Goal: Task Accomplishment & Management: Use online tool/utility

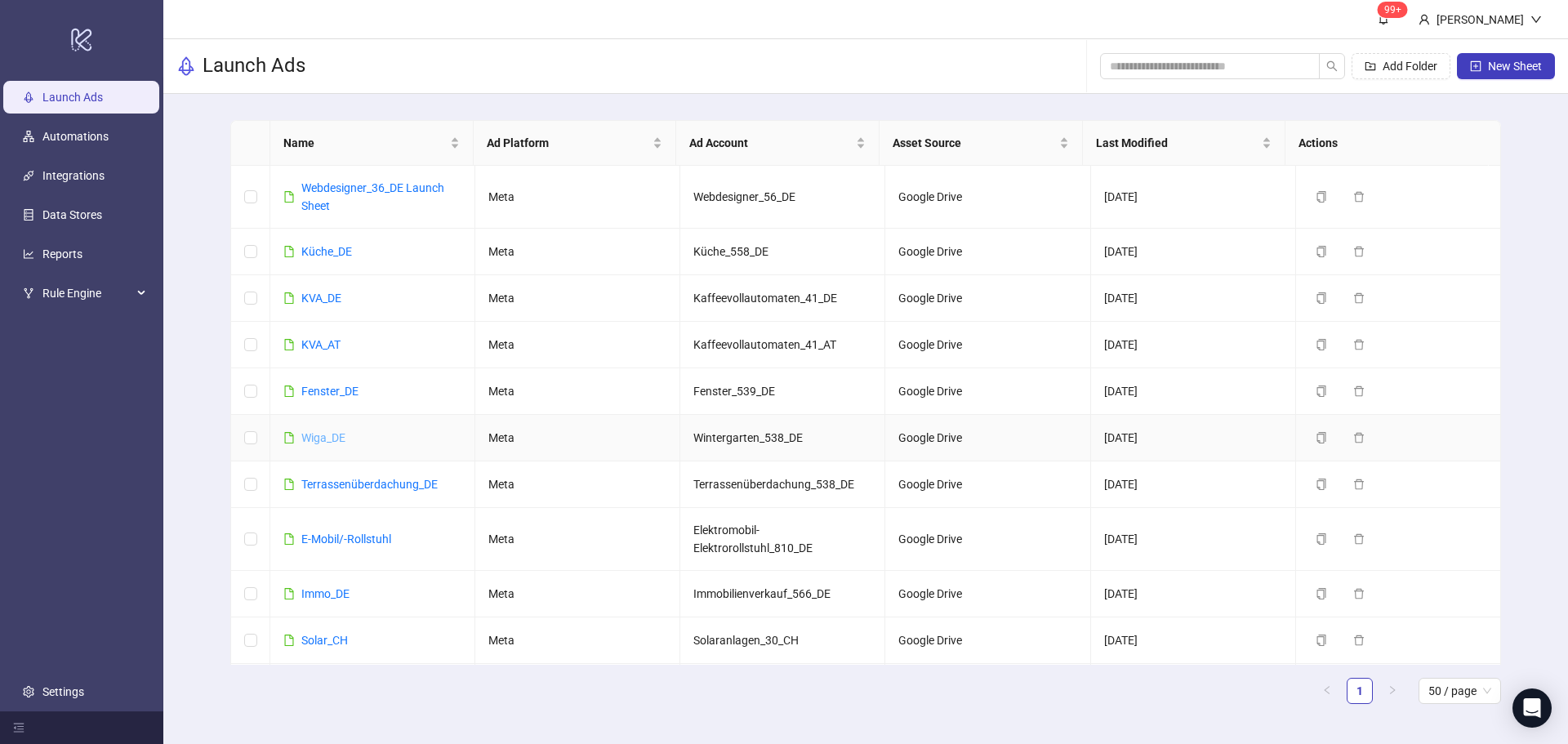
click at [339, 437] on link "Wiga_DE" at bounding box center [323, 438] width 44 height 13
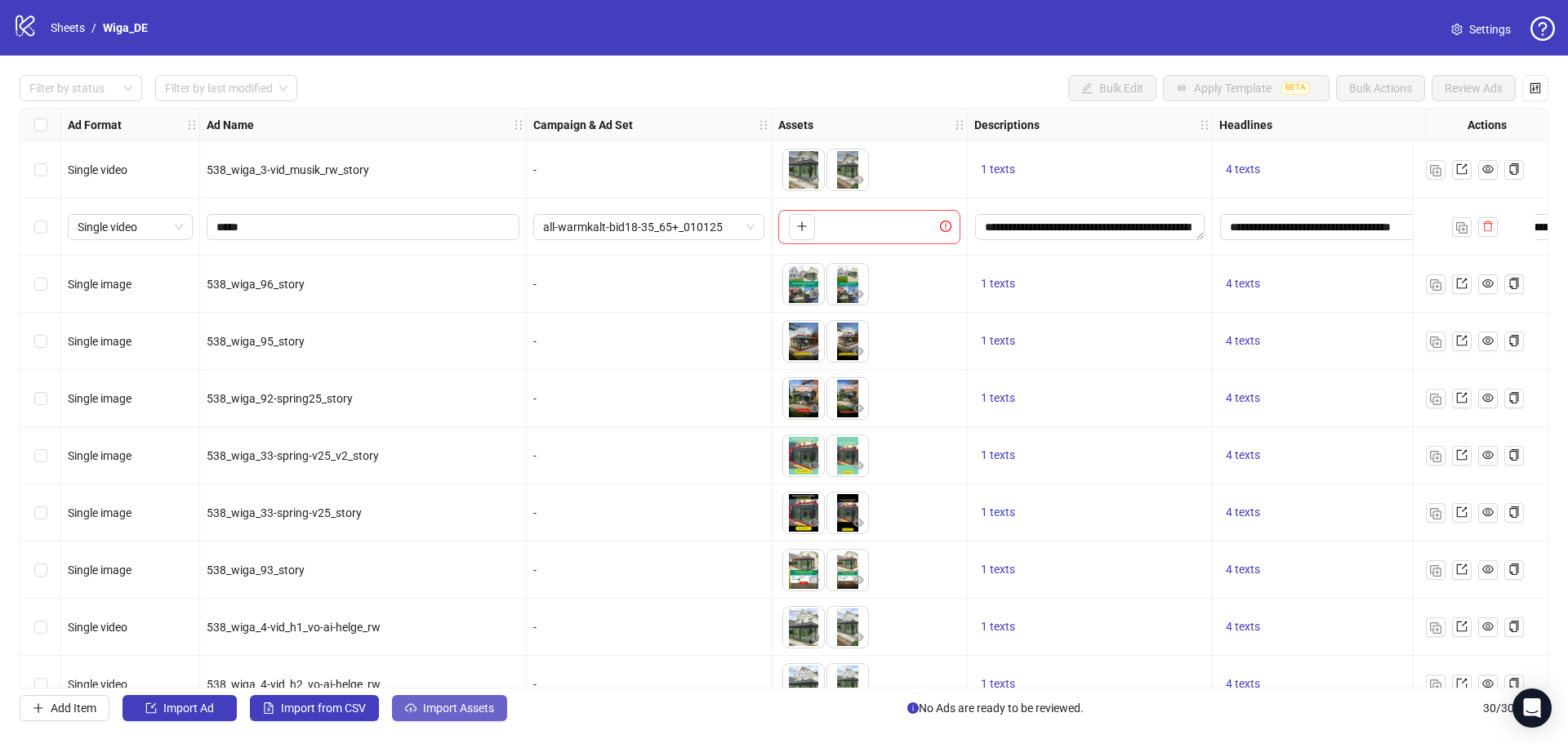
click at [433, 704] on span "Import Assets" at bounding box center [458, 708] width 71 height 13
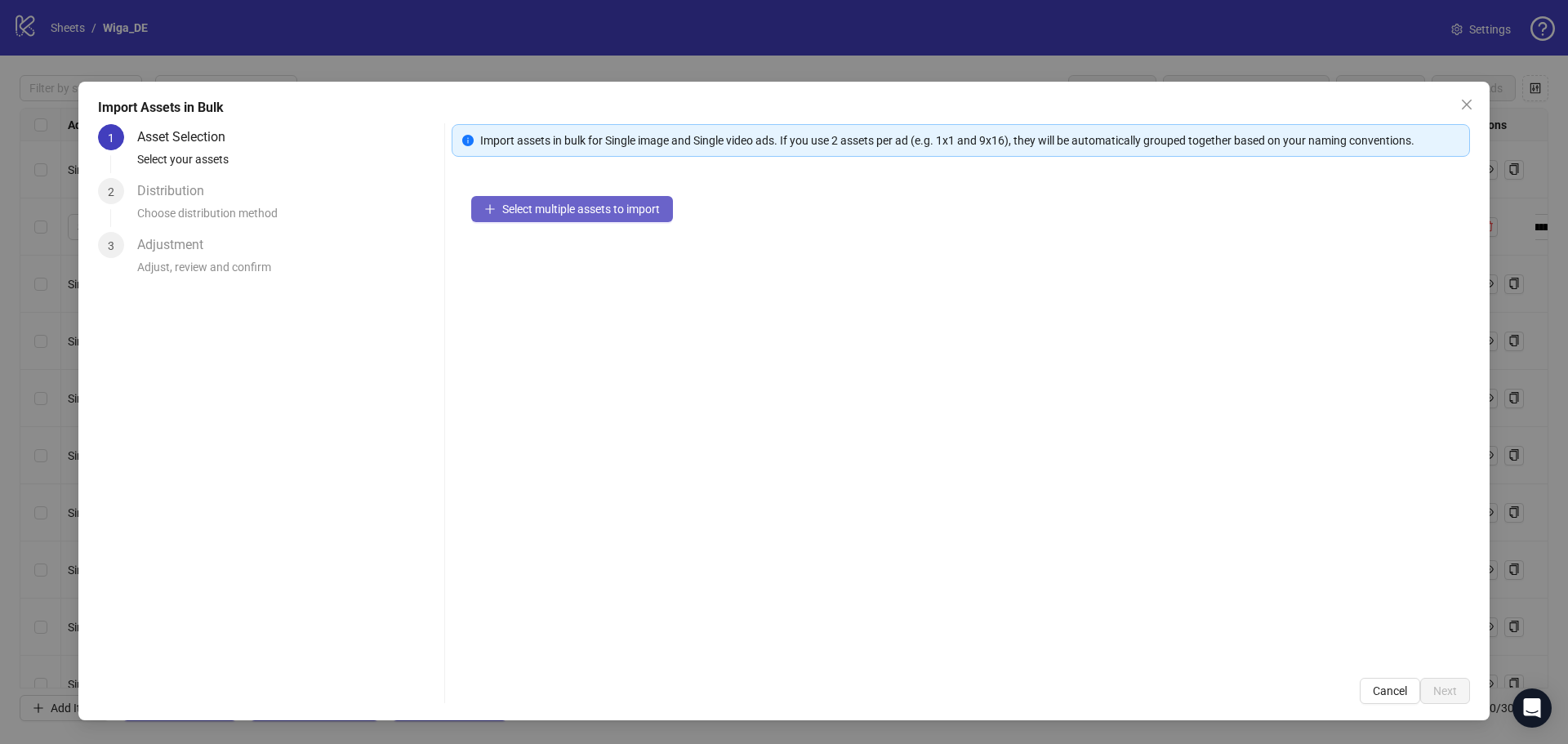
click at [596, 218] on button "Select multiple assets to import" at bounding box center [571, 209] width 201 height 26
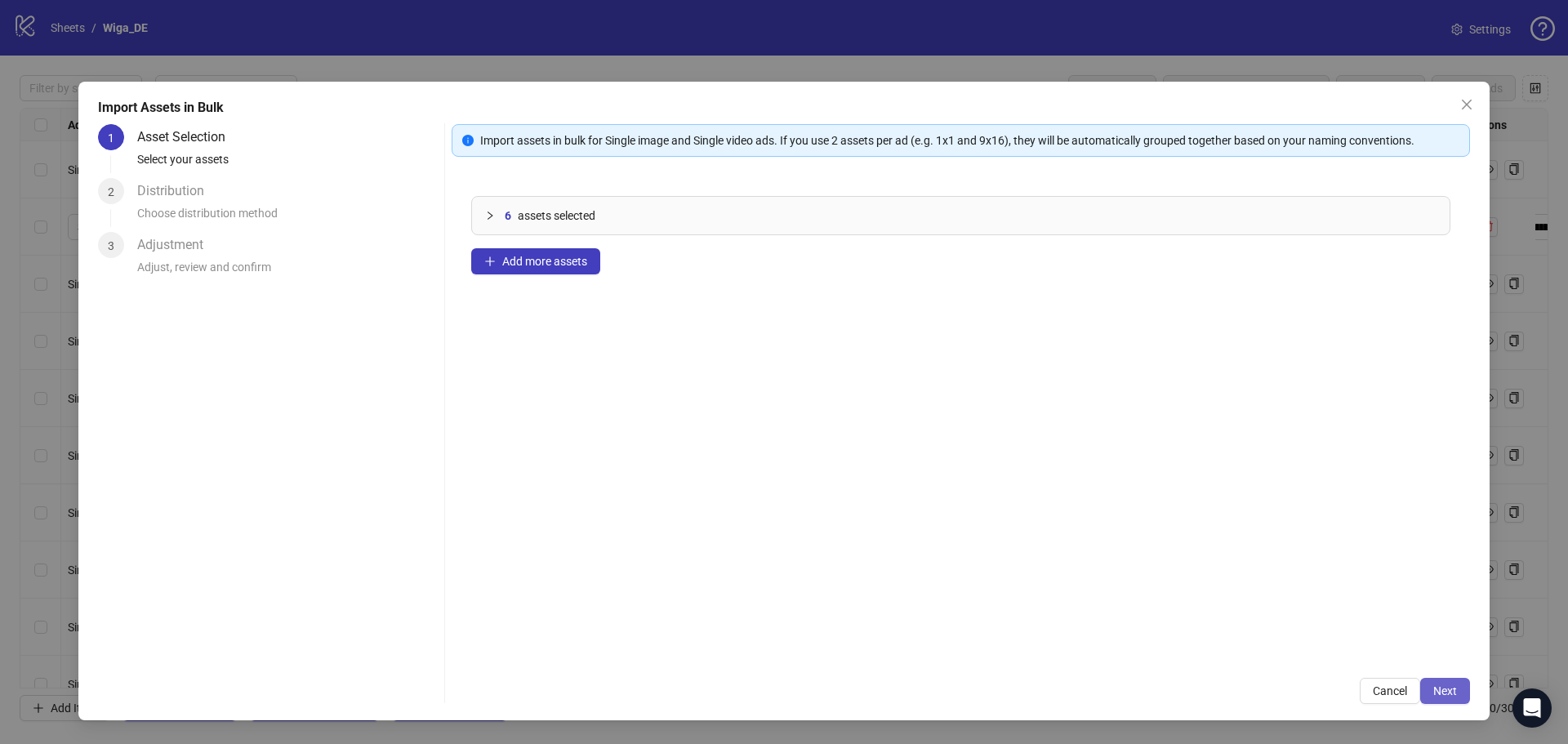
click at [1459, 692] on button "Next" at bounding box center [1445, 691] width 50 height 26
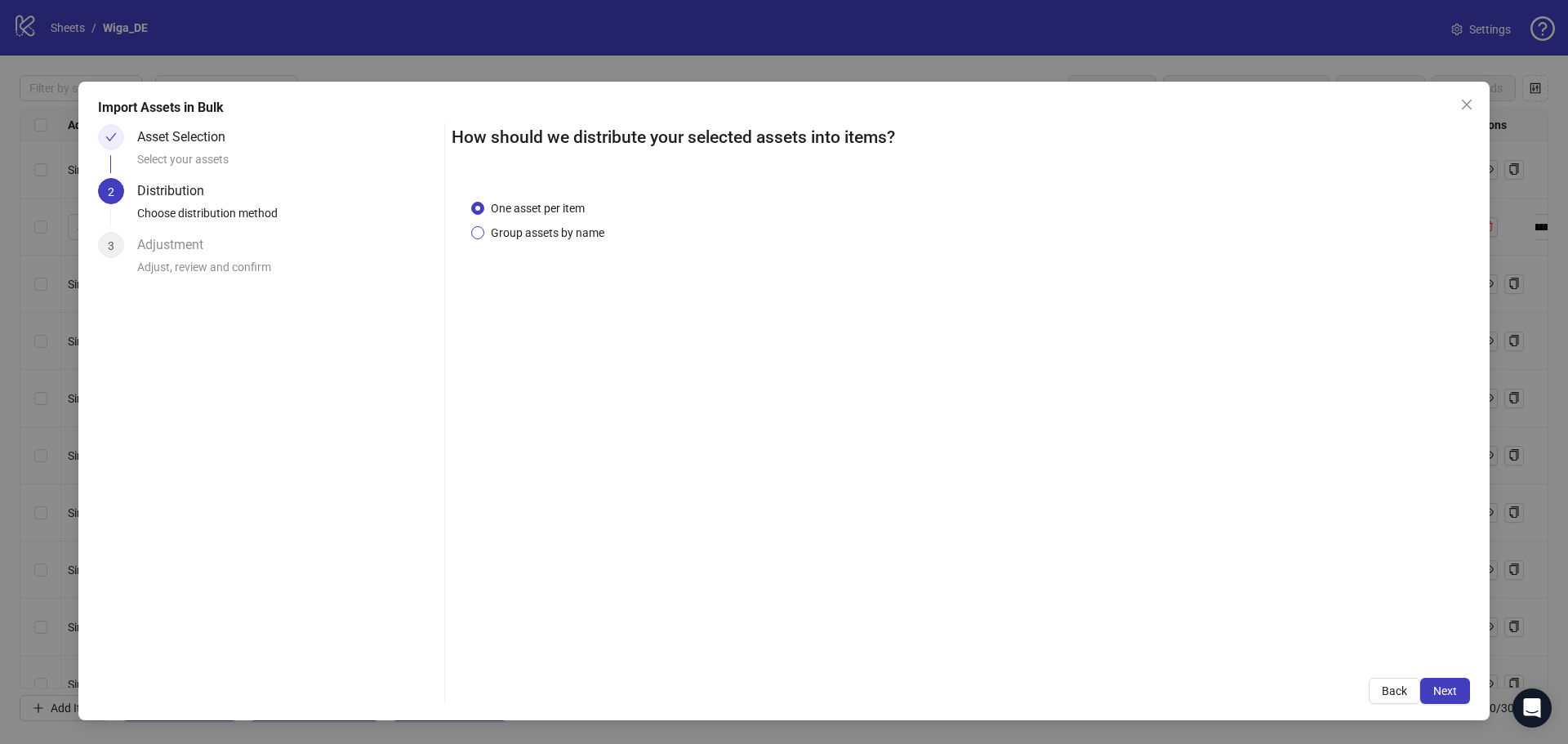
click at [560, 224] on span "Group assets by name" at bounding box center [548, 233] width 127 height 18
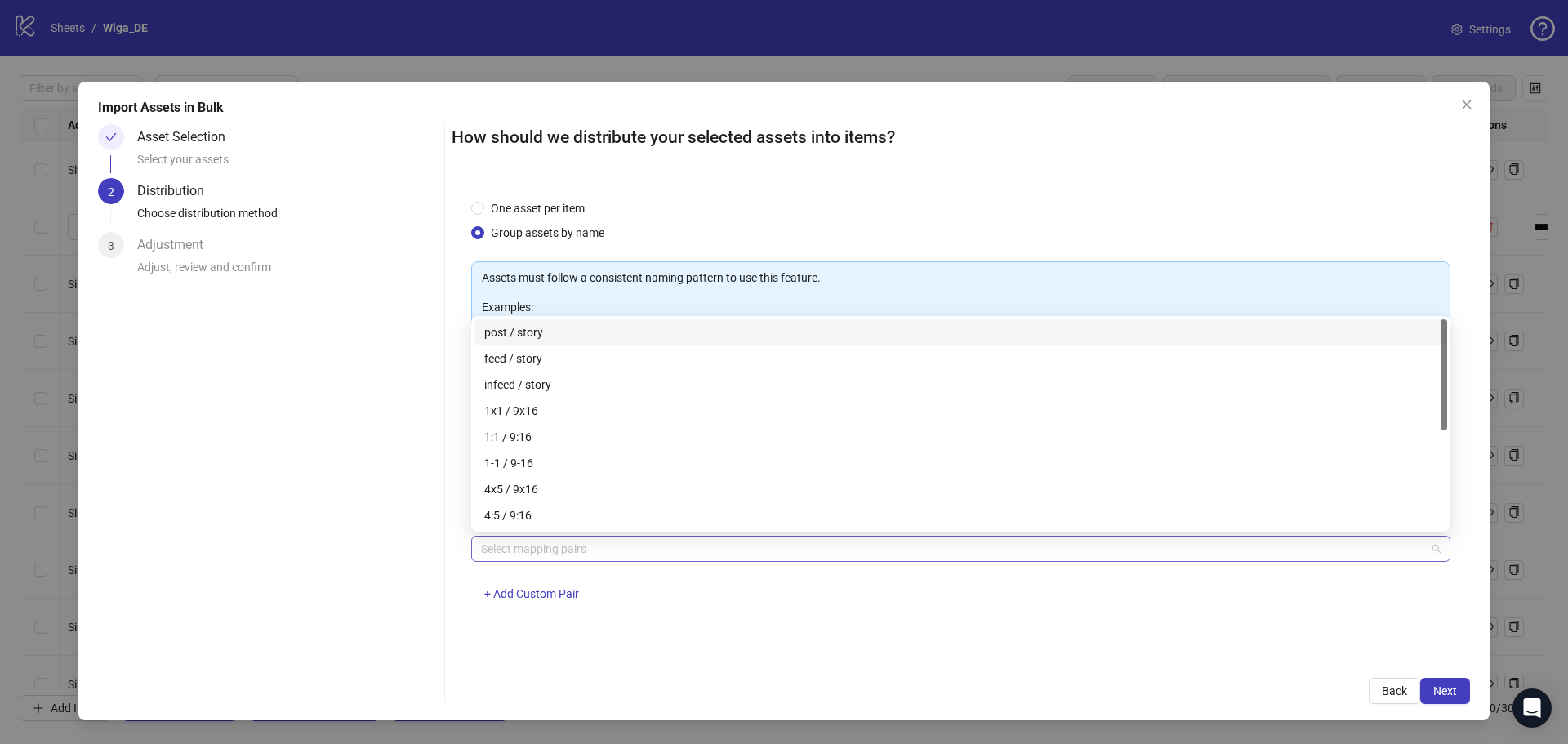
click at [593, 536] on div "Select mapping pairs" at bounding box center [961, 549] width 980 height 26
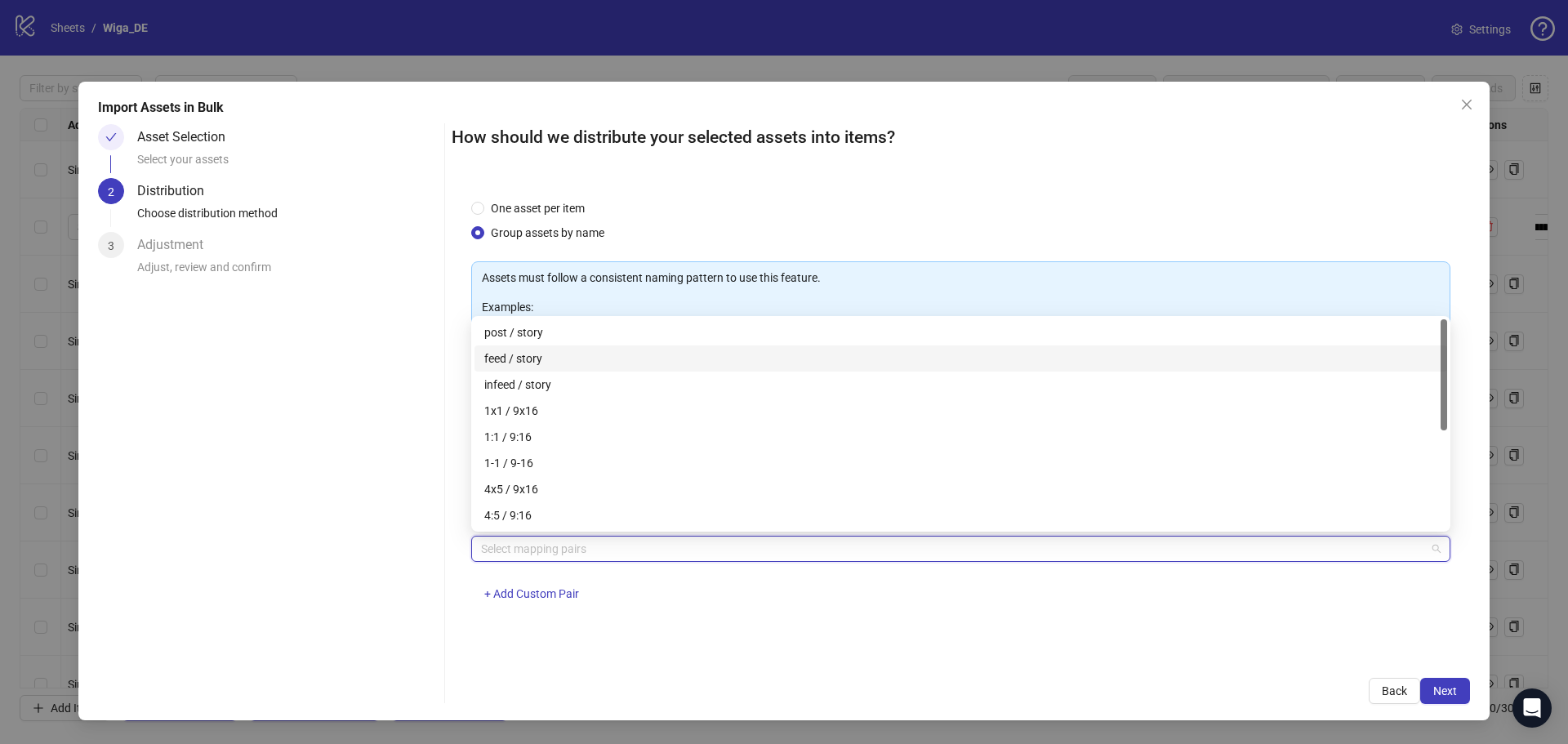
click at [541, 361] on div "feed / story" at bounding box center [961, 358] width 953 height 18
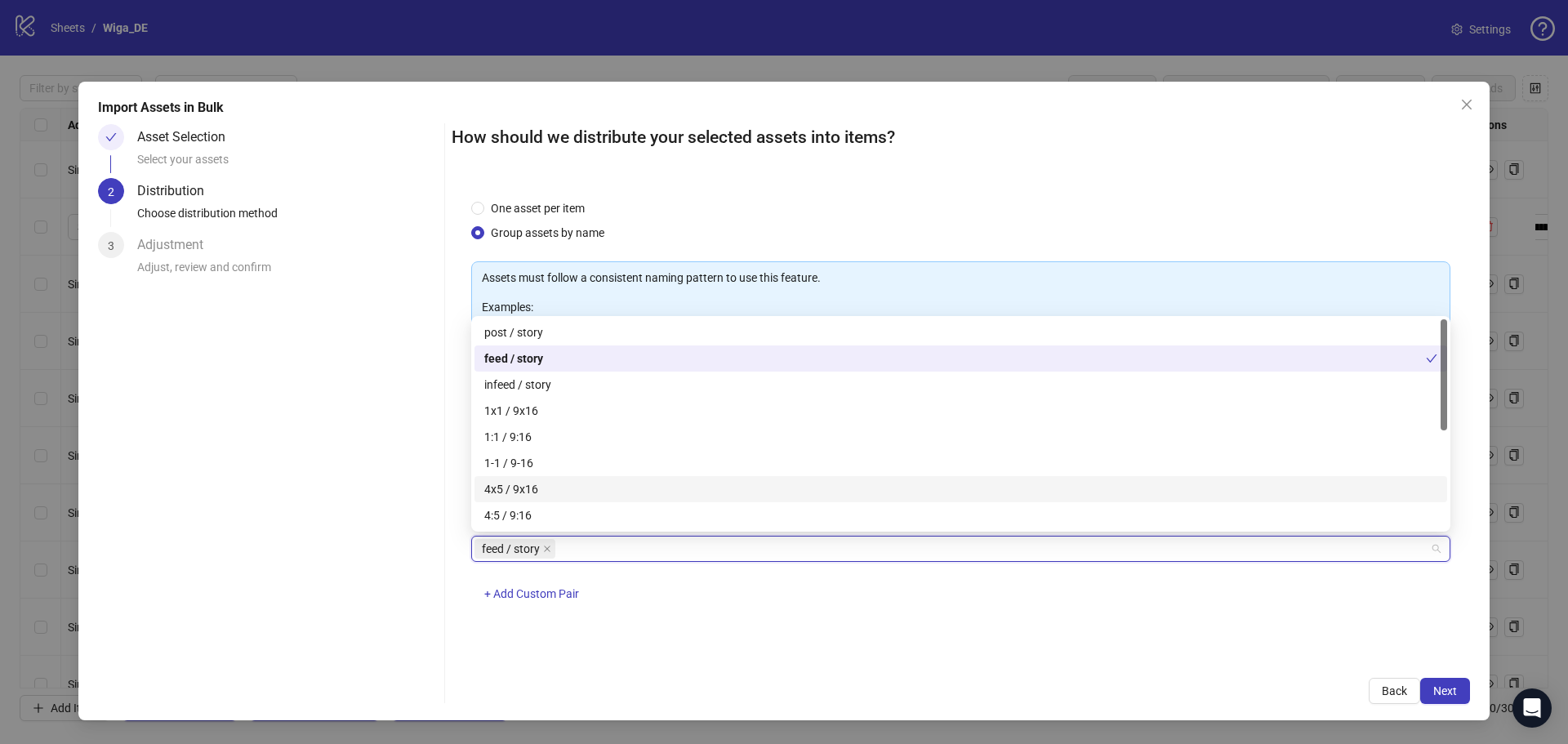
click at [815, 614] on div "feed / story + Add Custom Pair" at bounding box center [961, 579] width 980 height 85
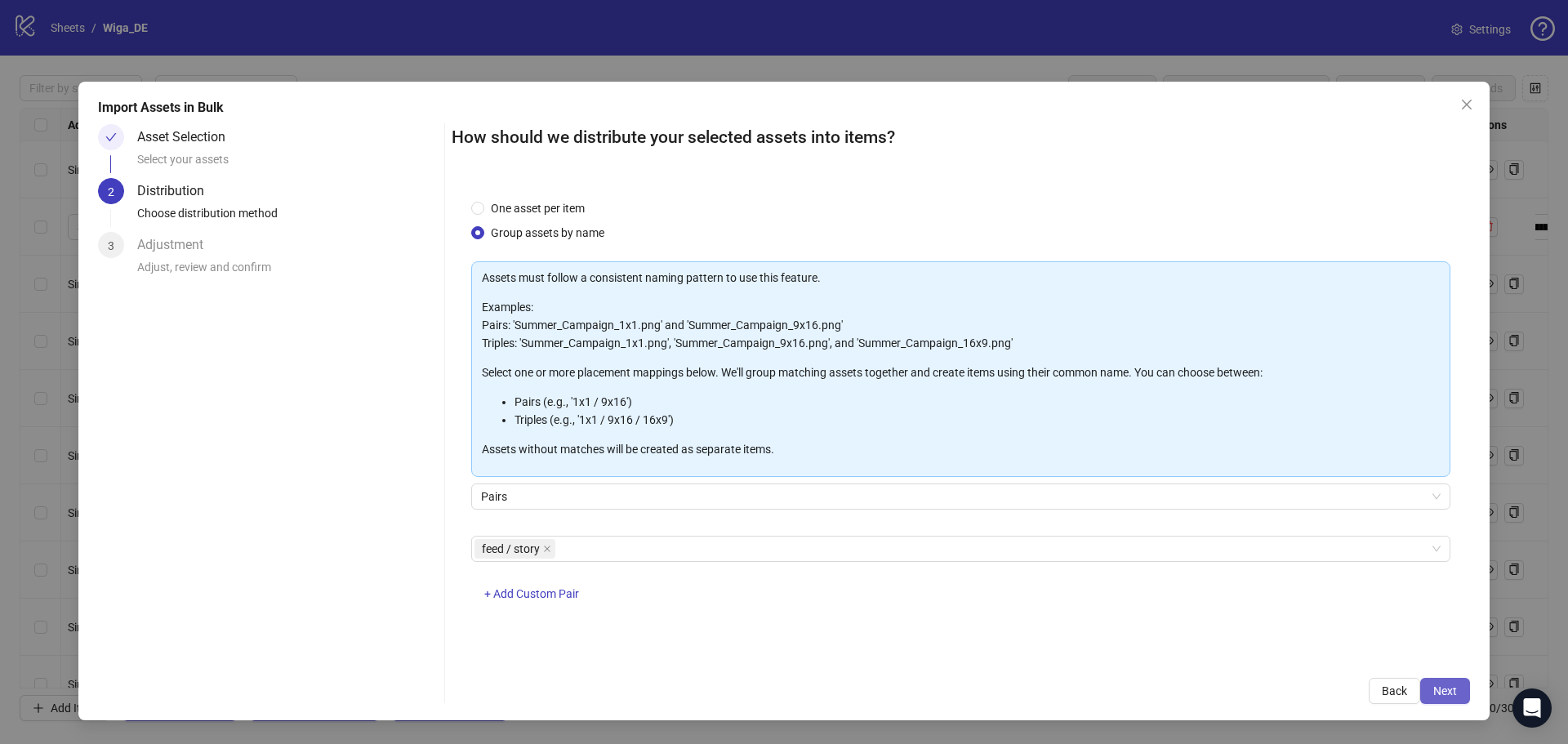
click at [1435, 682] on button "Next" at bounding box center [1445, 691] width 50 height 26
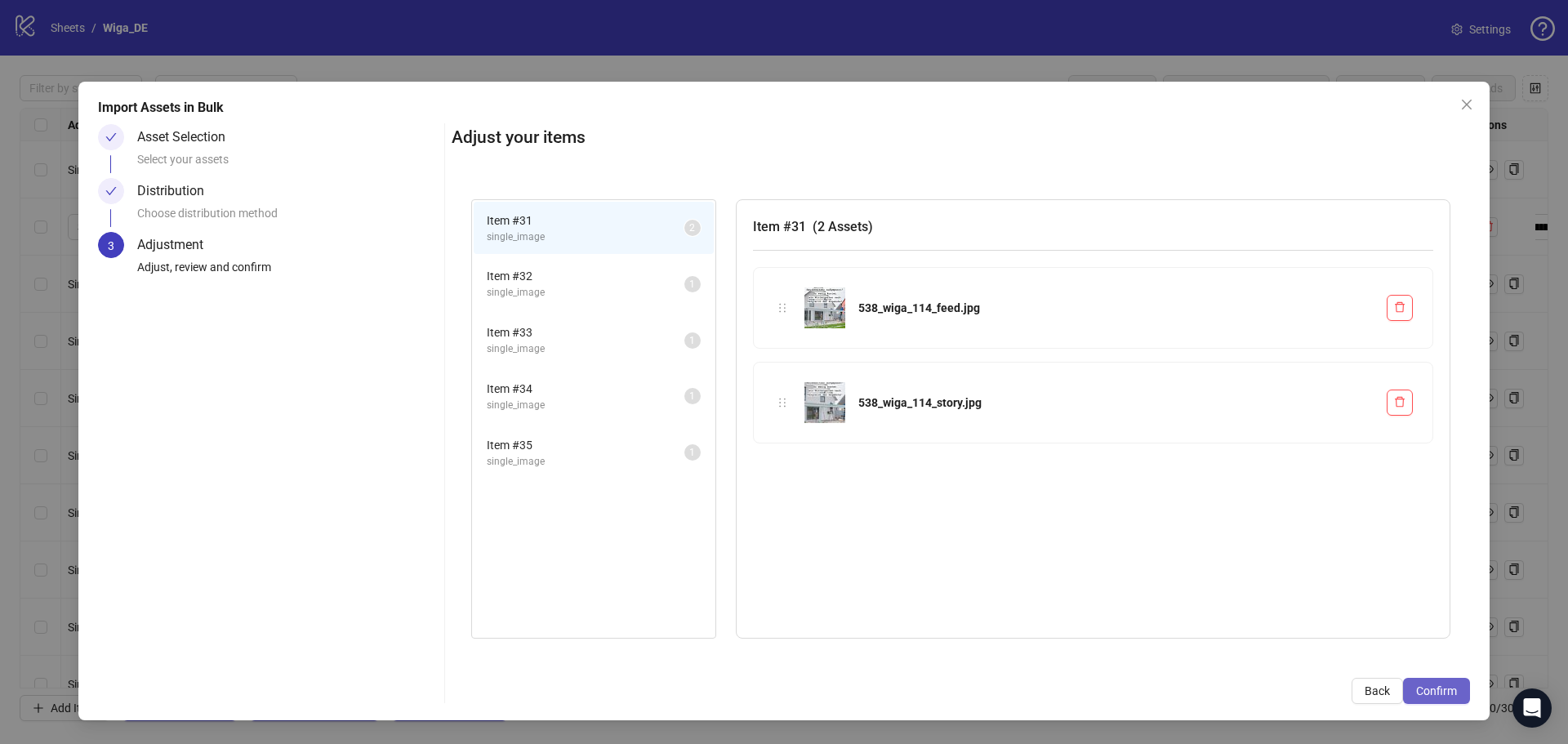
click at [1440, 686] on span "Confirm" at bounding box center [1437, 691] width 41 height 13
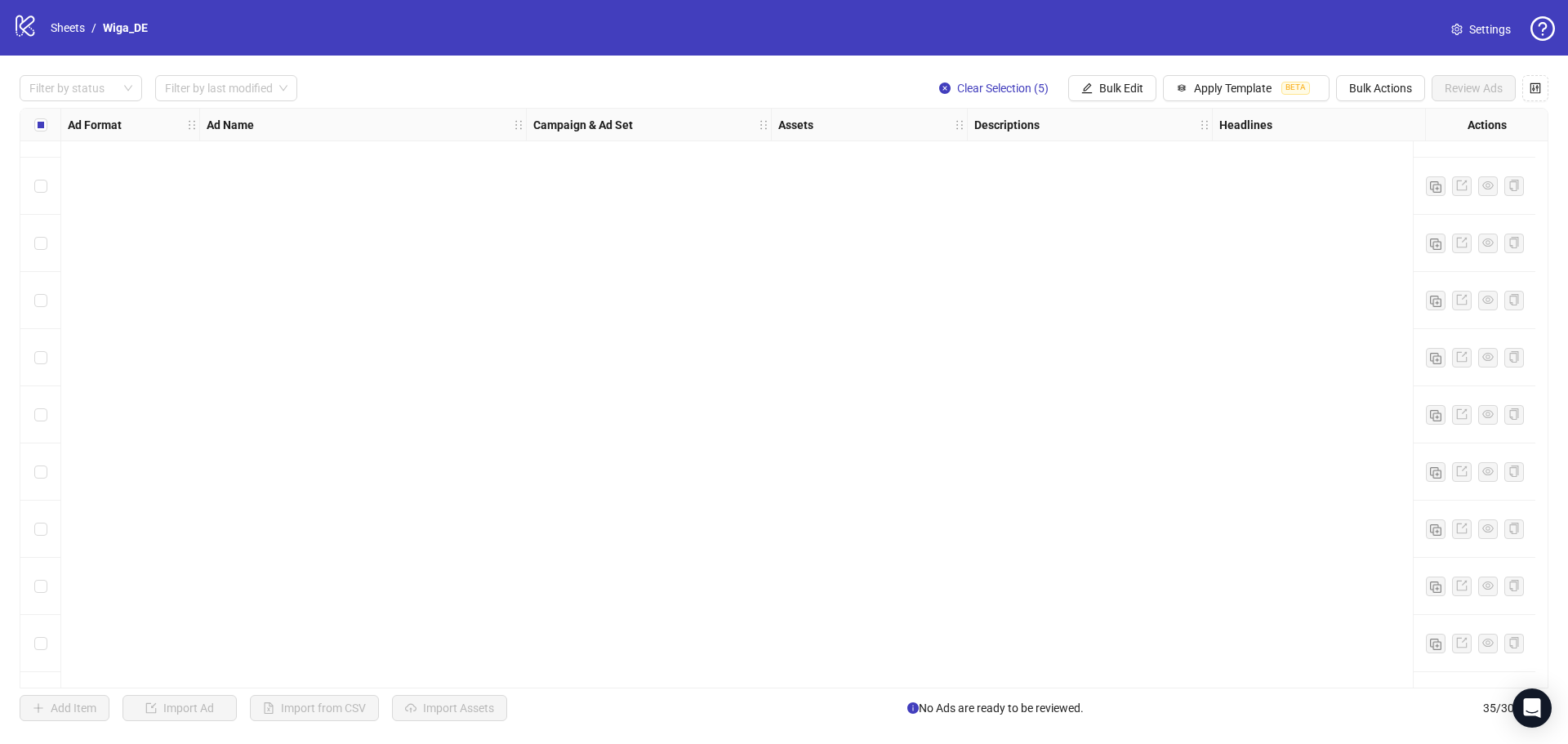
scroll to position [1461, 0]
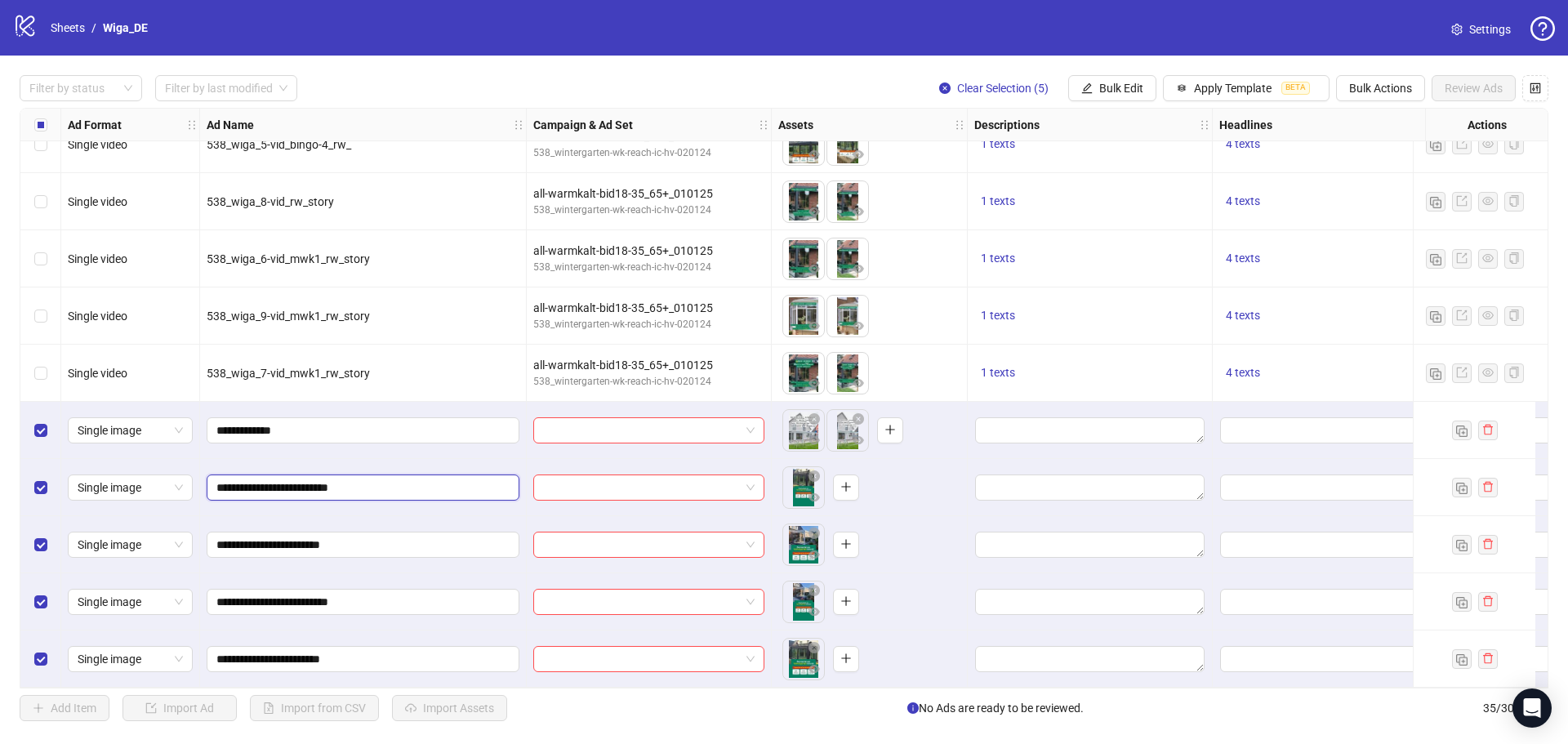
click at [336, 486] on input "**********" at bounding box center [361, 487] width 290 height 18
type input "**********"
click at [341, 597] on input "**********" at bounding box center [361, 601] width 290 height 18
type input "**********"
click at [432, 424] on input "**********" at bounding box center [361, 430] width 290 height 18
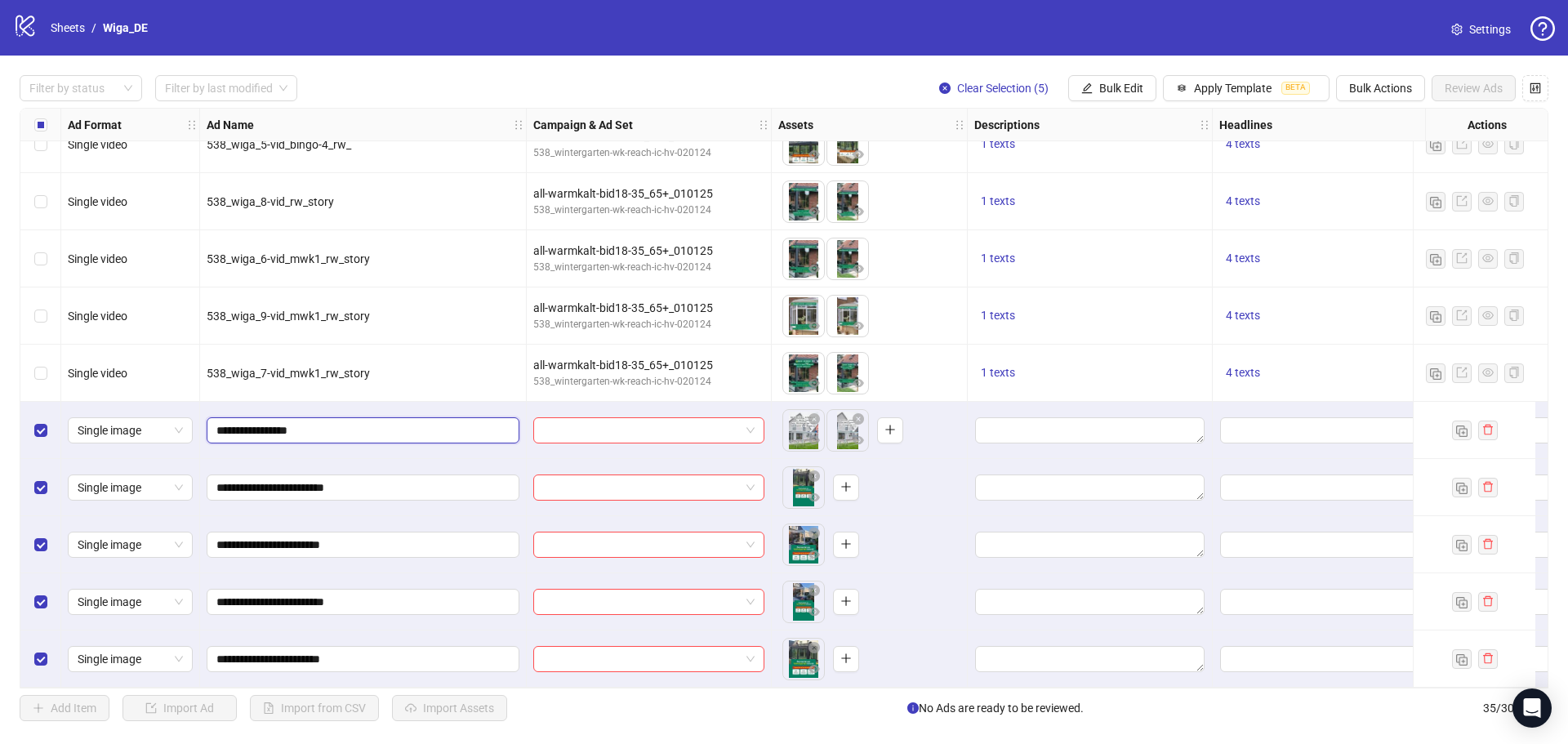
type input "**********"
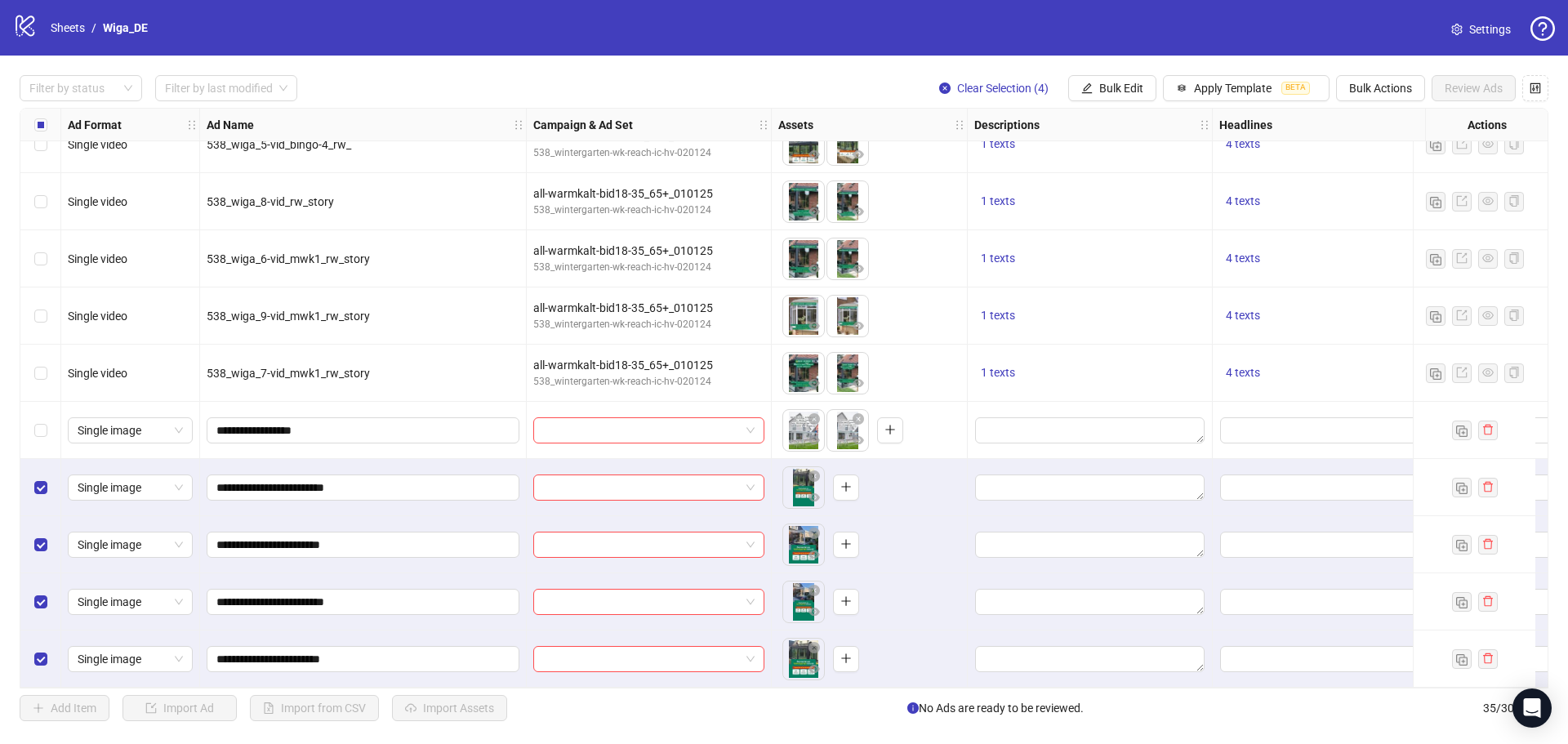
click at [1380, 102] on div "Filter by status Filter by last modified Clear Selection (4) Bulk Edit Apply Te…" at bounding box center [784, 398] width 1568 height 685
click at [1381, 98] on button "Bulk Actions" at bounding box center [1381, 88] width 89 height 26
click at [1394, 123] on span "Delete" at bounding box center [1403, 121] width 112 height 18
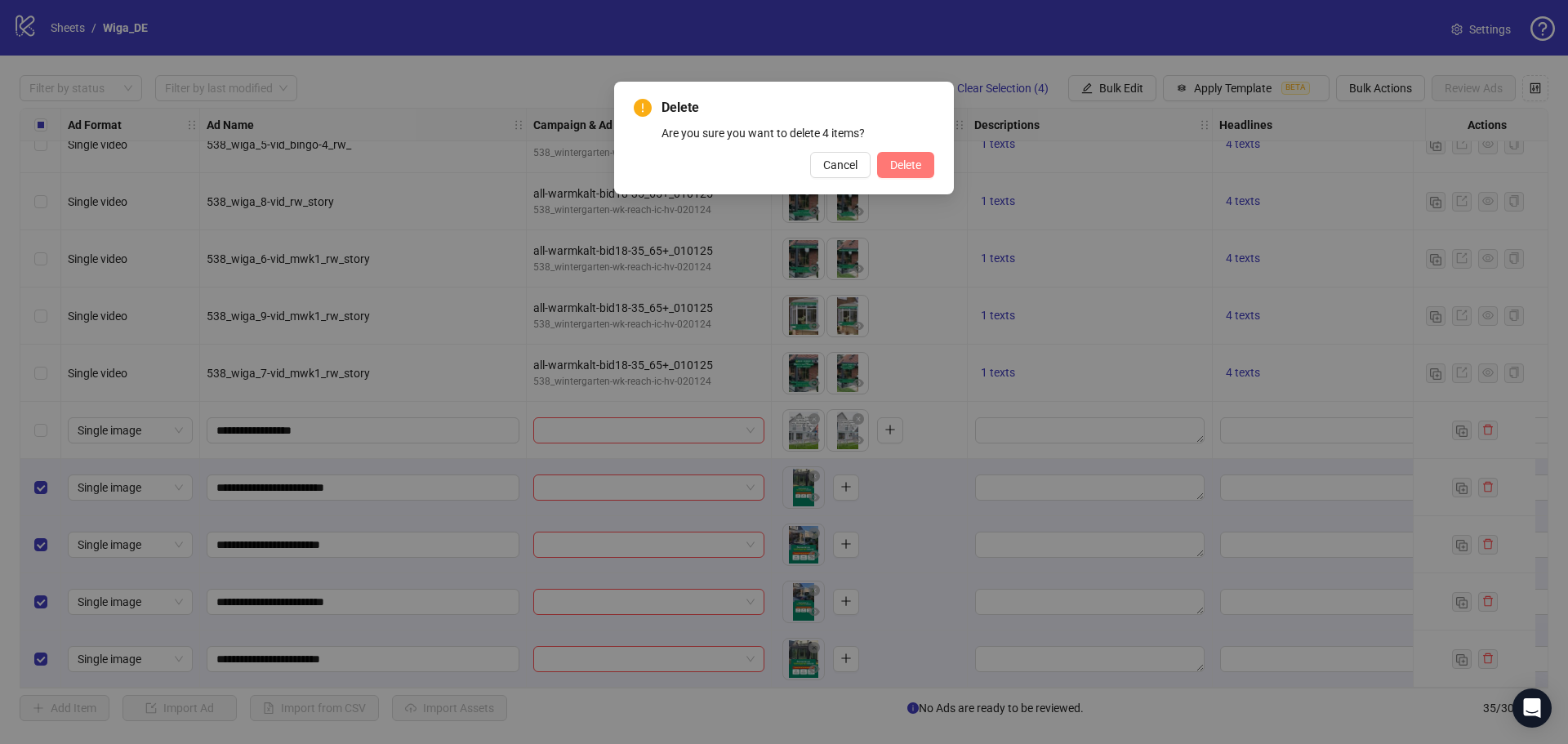
click at [915, 160] on span "Delete" at bounding box center [905, 165] width 31 height 13
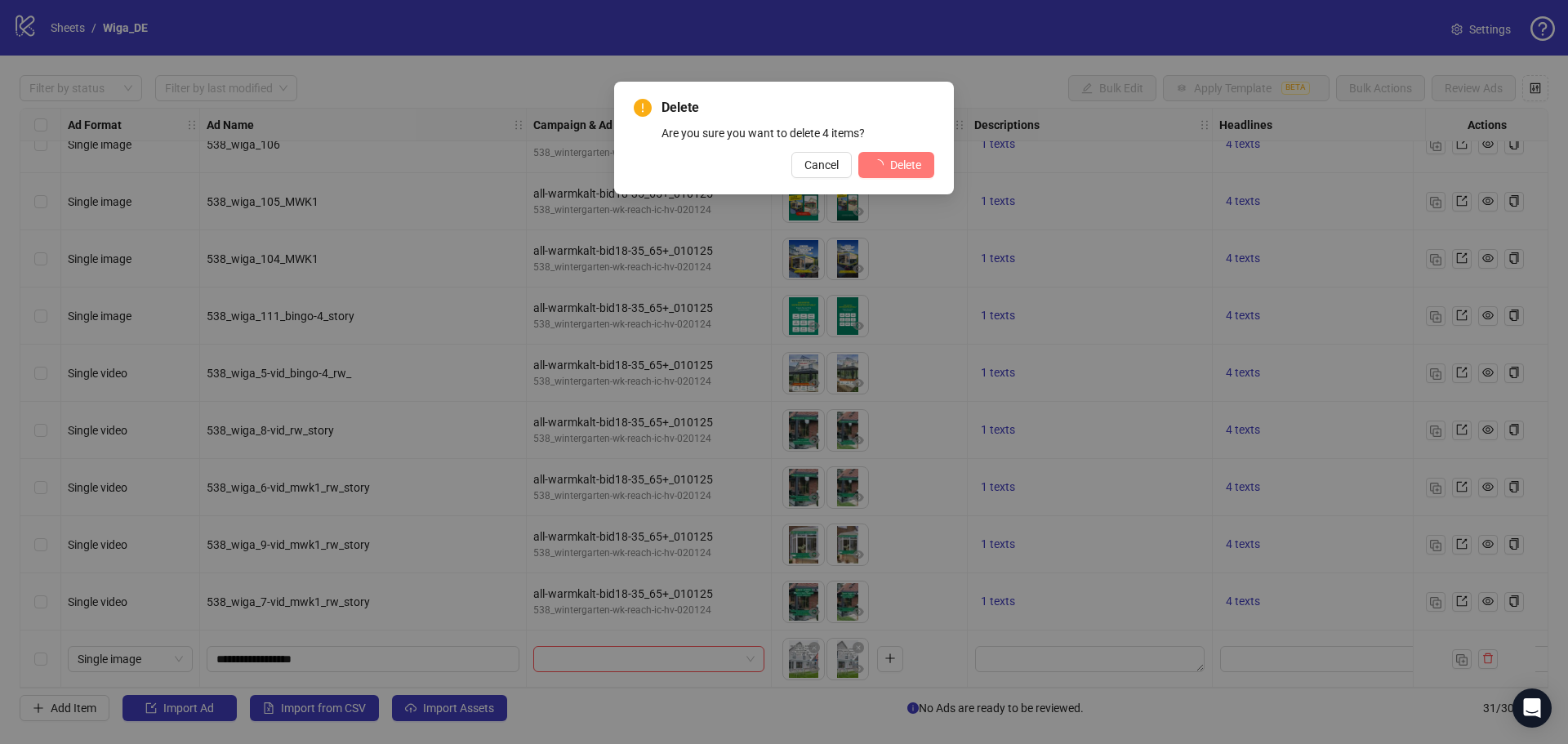
scroll to position [1232, 0]
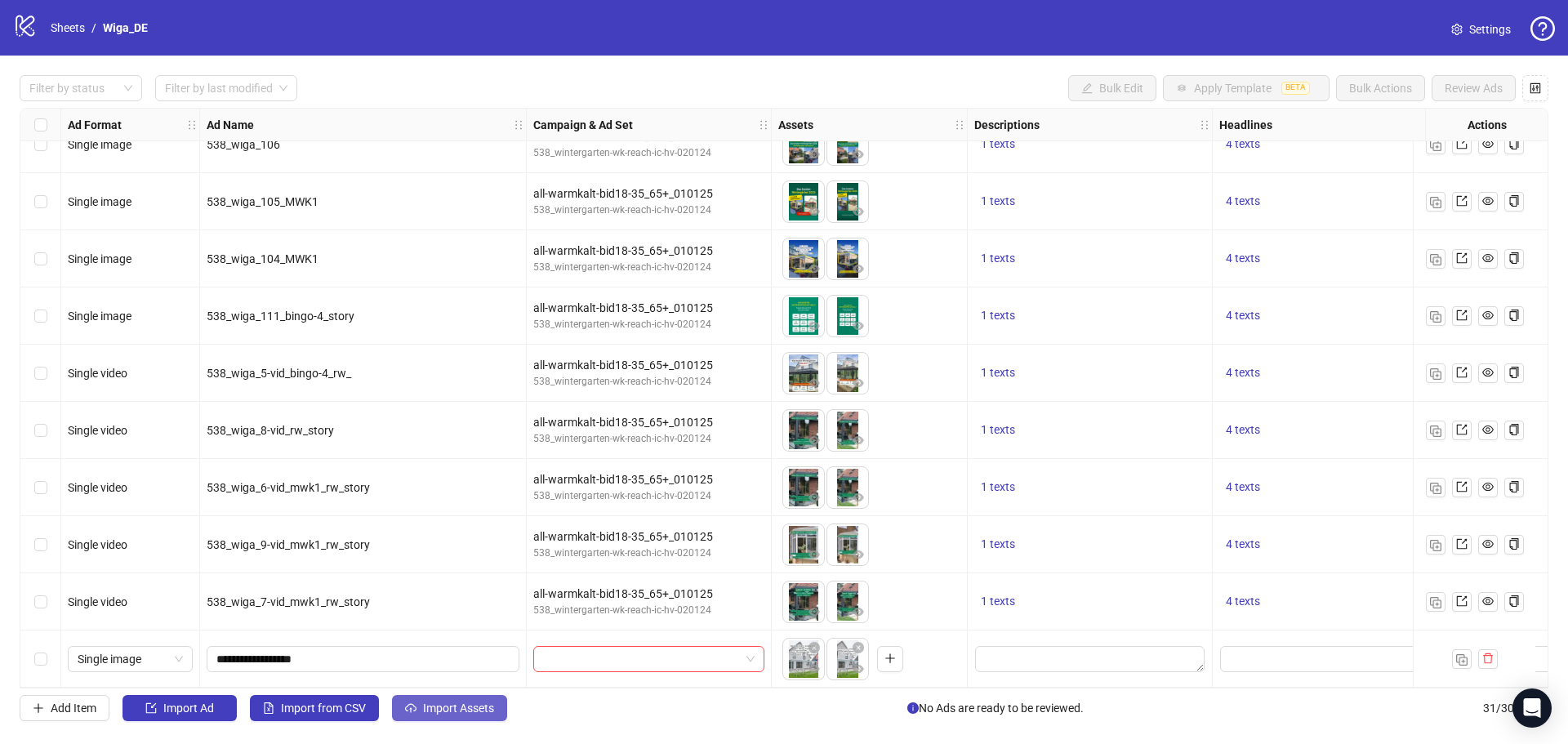
click at [478, 707] on span "Import Assets" at bounding box center [458, 708] width 71 height 13
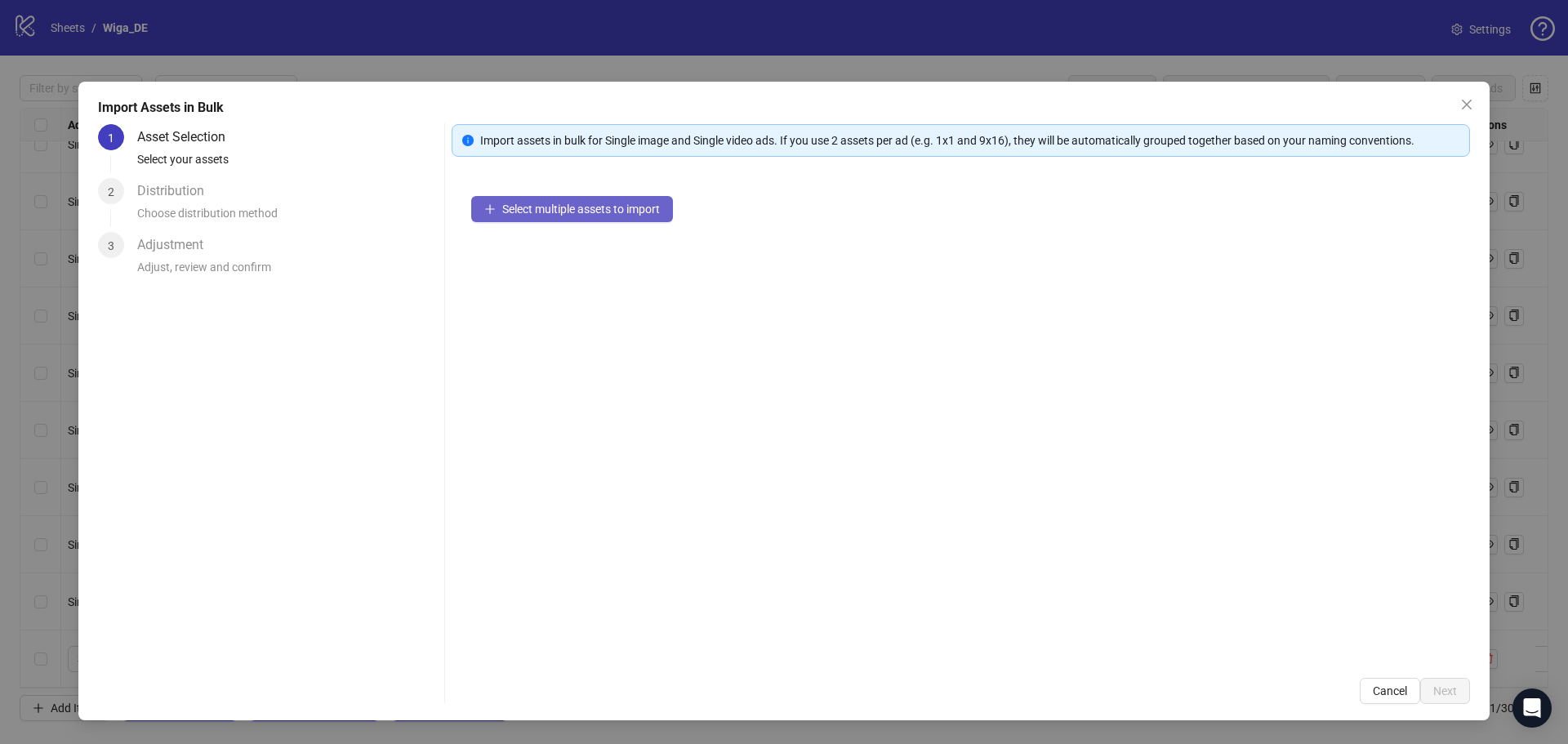
click at [535, 216] on button "Select multiple assets to import" at bounding box center [571, 209] width 201 height 26
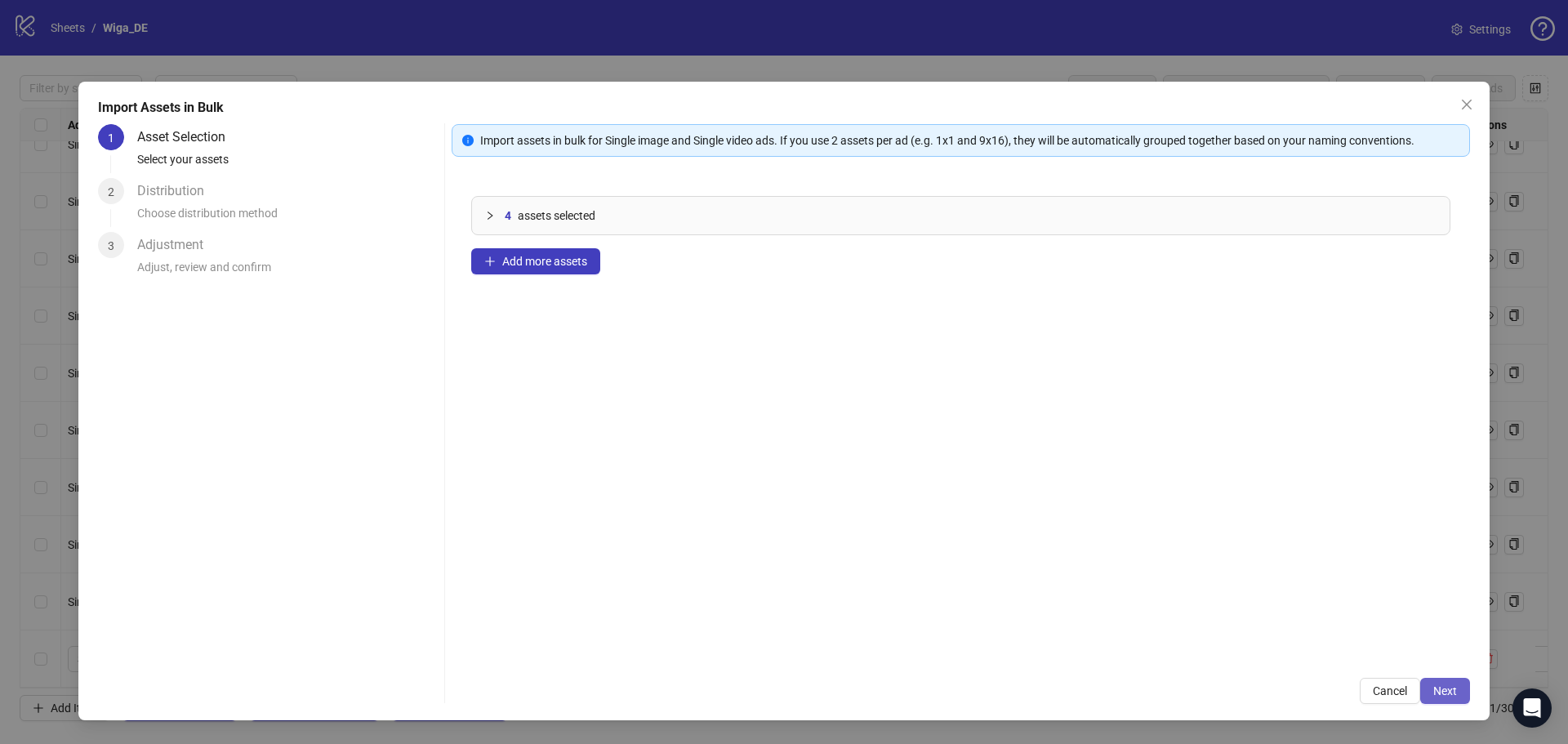
click at [1429, 684] on button "Next" at bounding box center [1445, 691] width 50 height 26
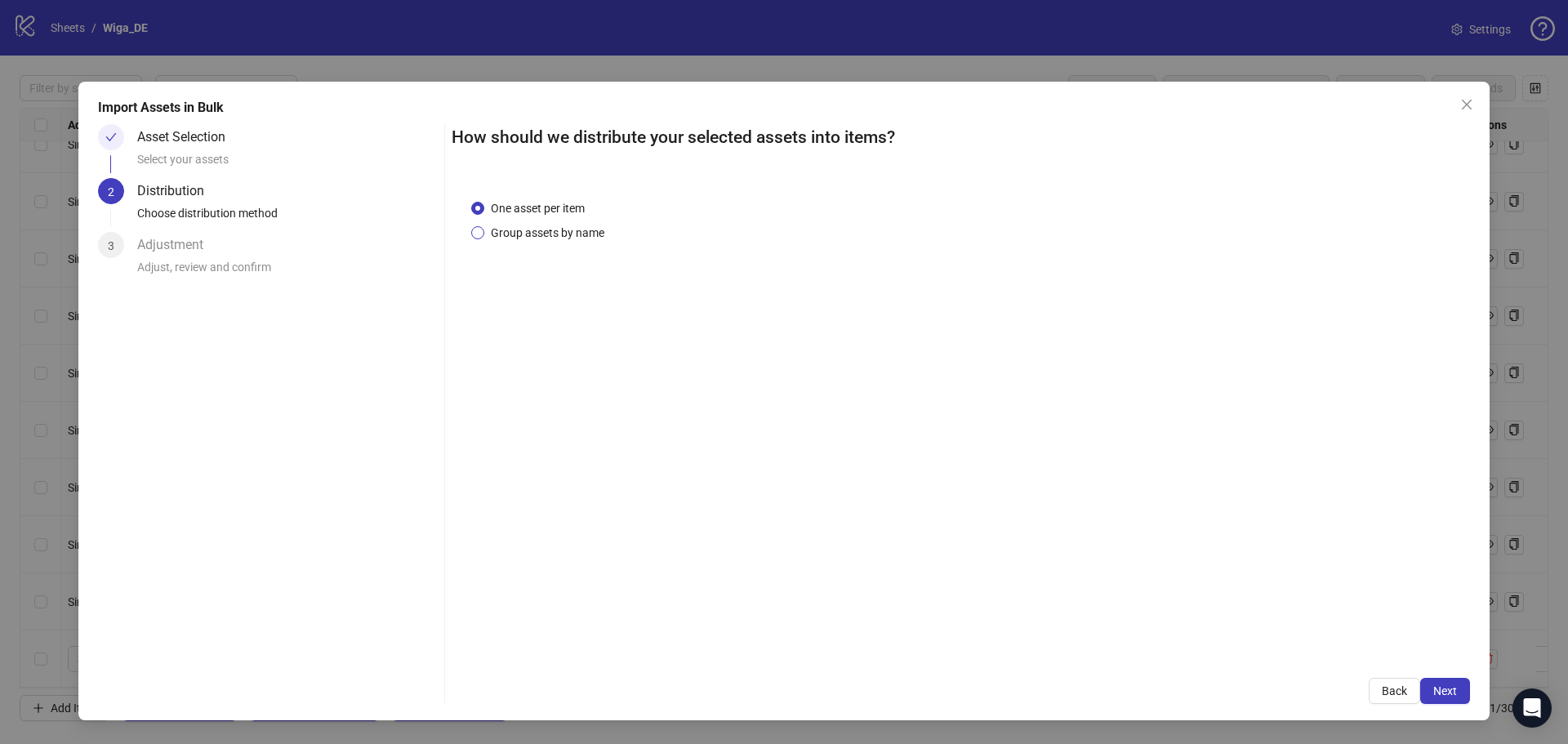
click at [579, 232] on span "Group assets by name" at bounding box center [548, 233] width 127 height 18
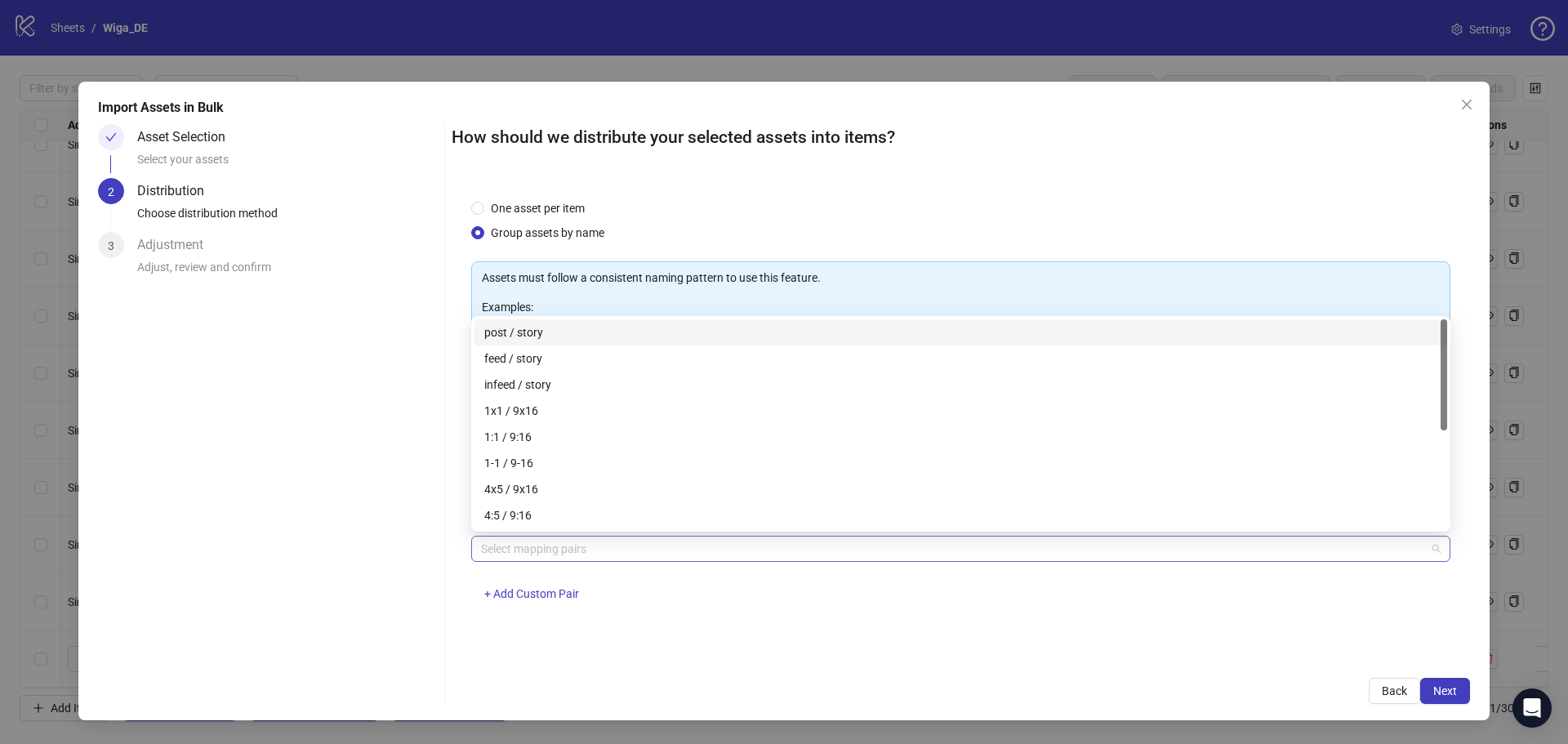
click at [624, 546] on div at bounding box center [952, 548] width 956 height 23
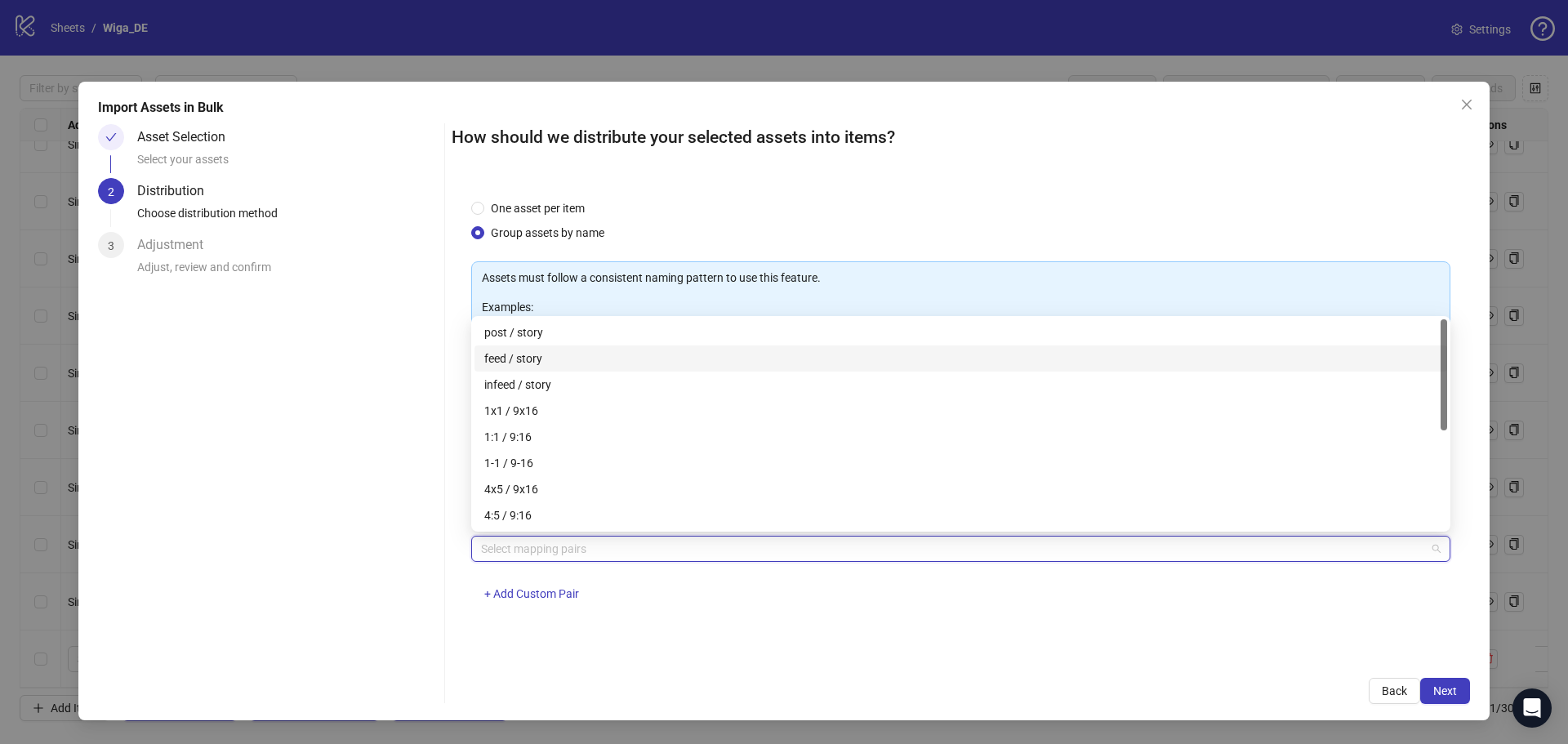
click at [573, 362] on div "feed / story" at bounding box center [961, 358] width 953 height 18
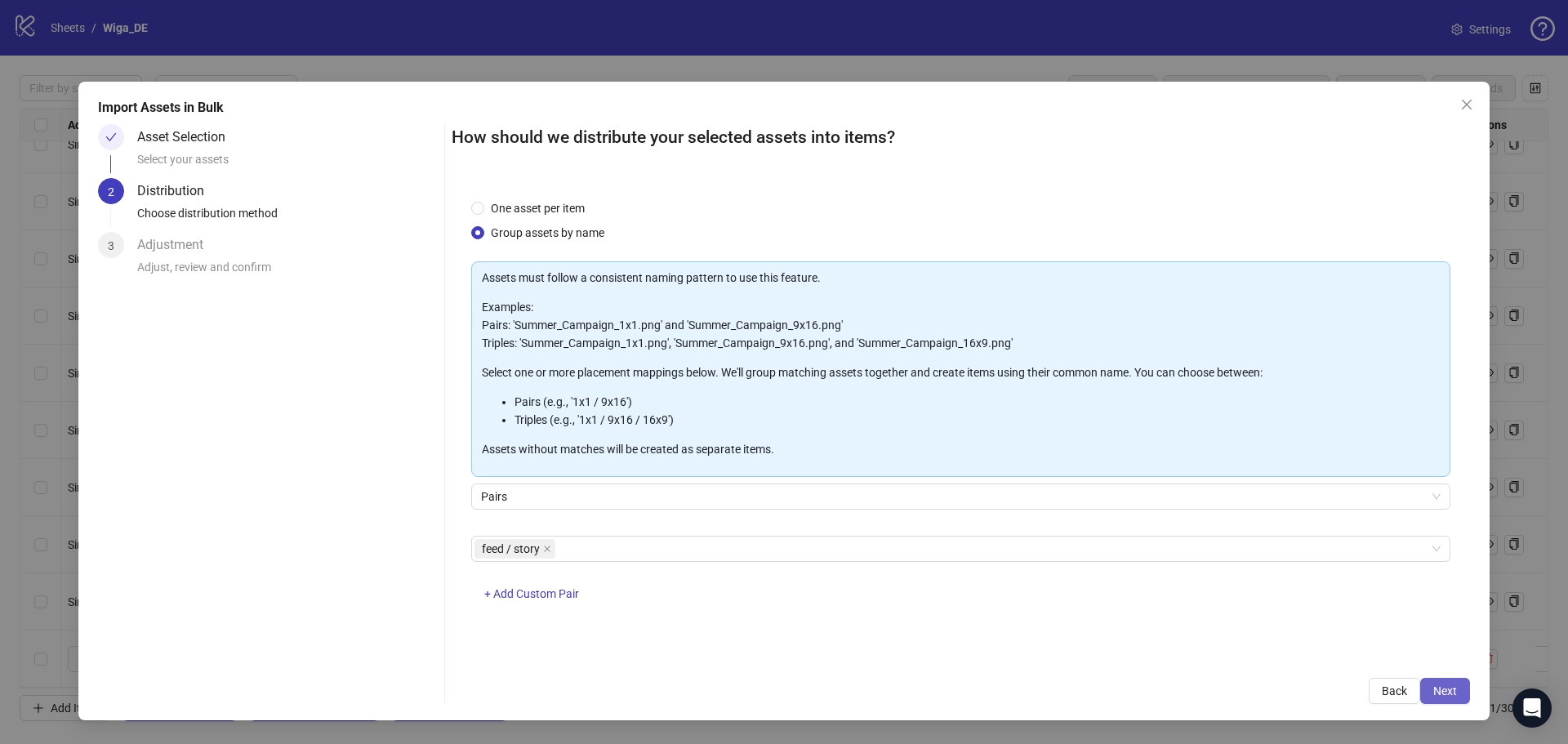
click at [1451, 696] on span "Next" at bounding box center [1445, 691] width 24 height 13
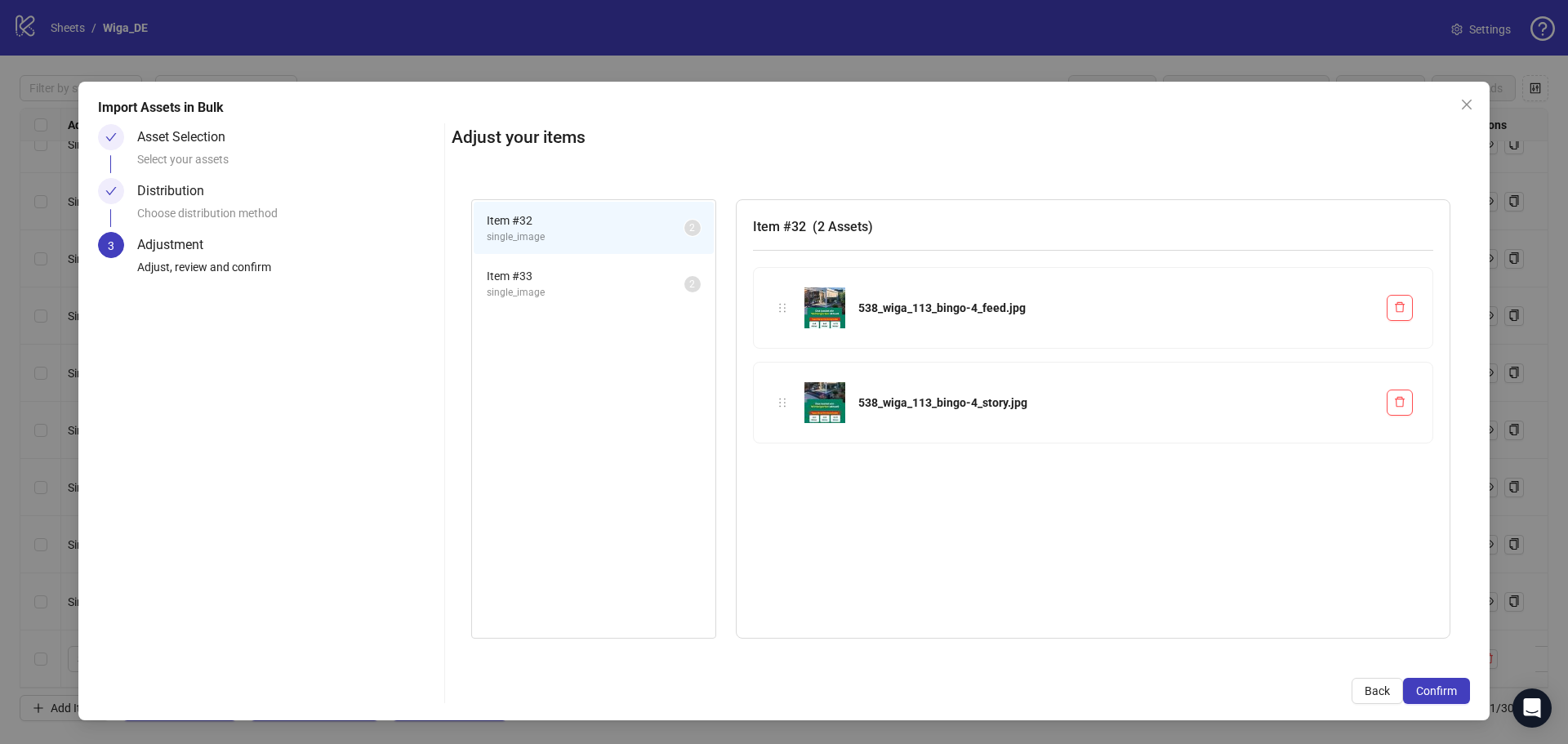
click at [1451, 696] on span "Confirm" at bounding box center [1437, 691] width 41 height 13
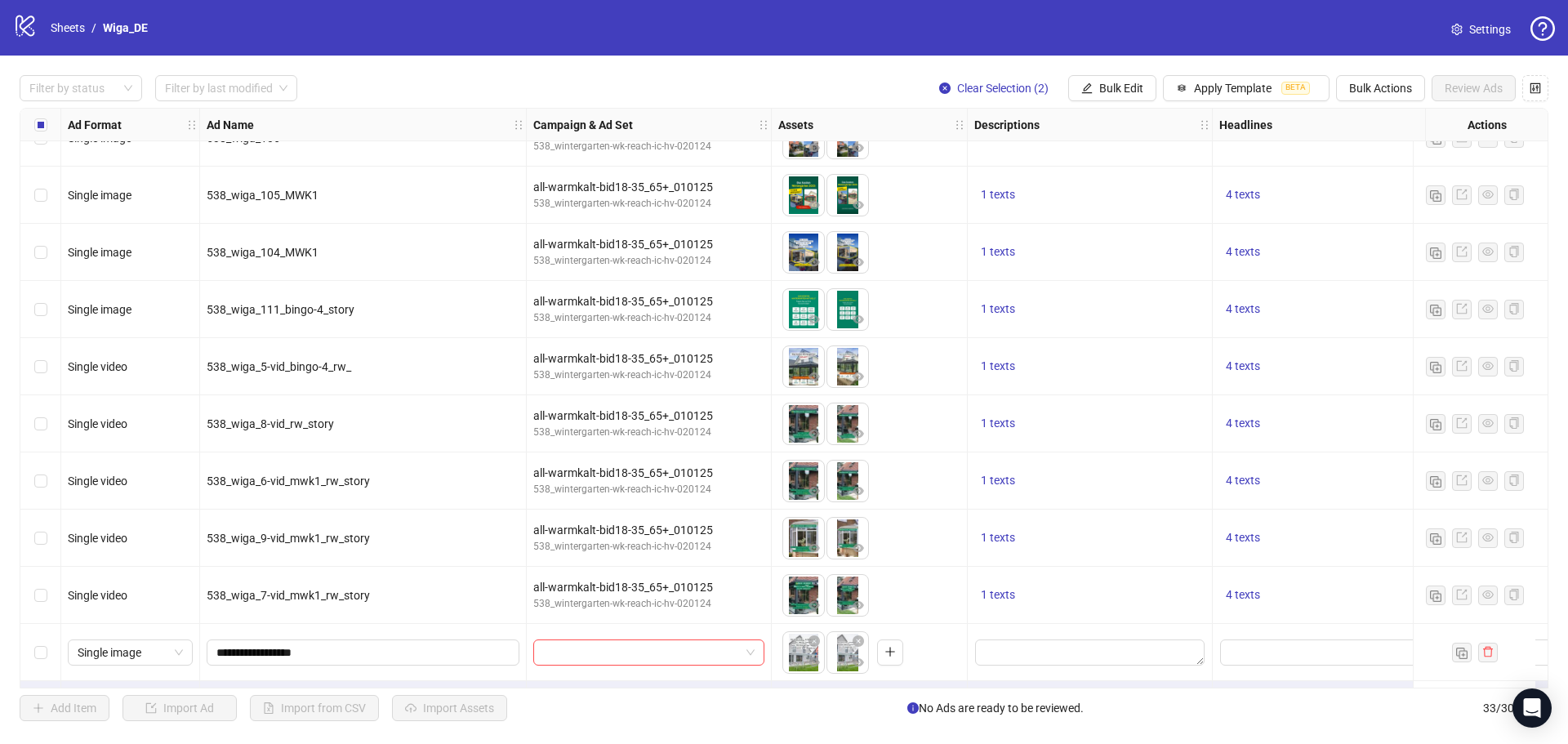
scroll to position [1346, 0]
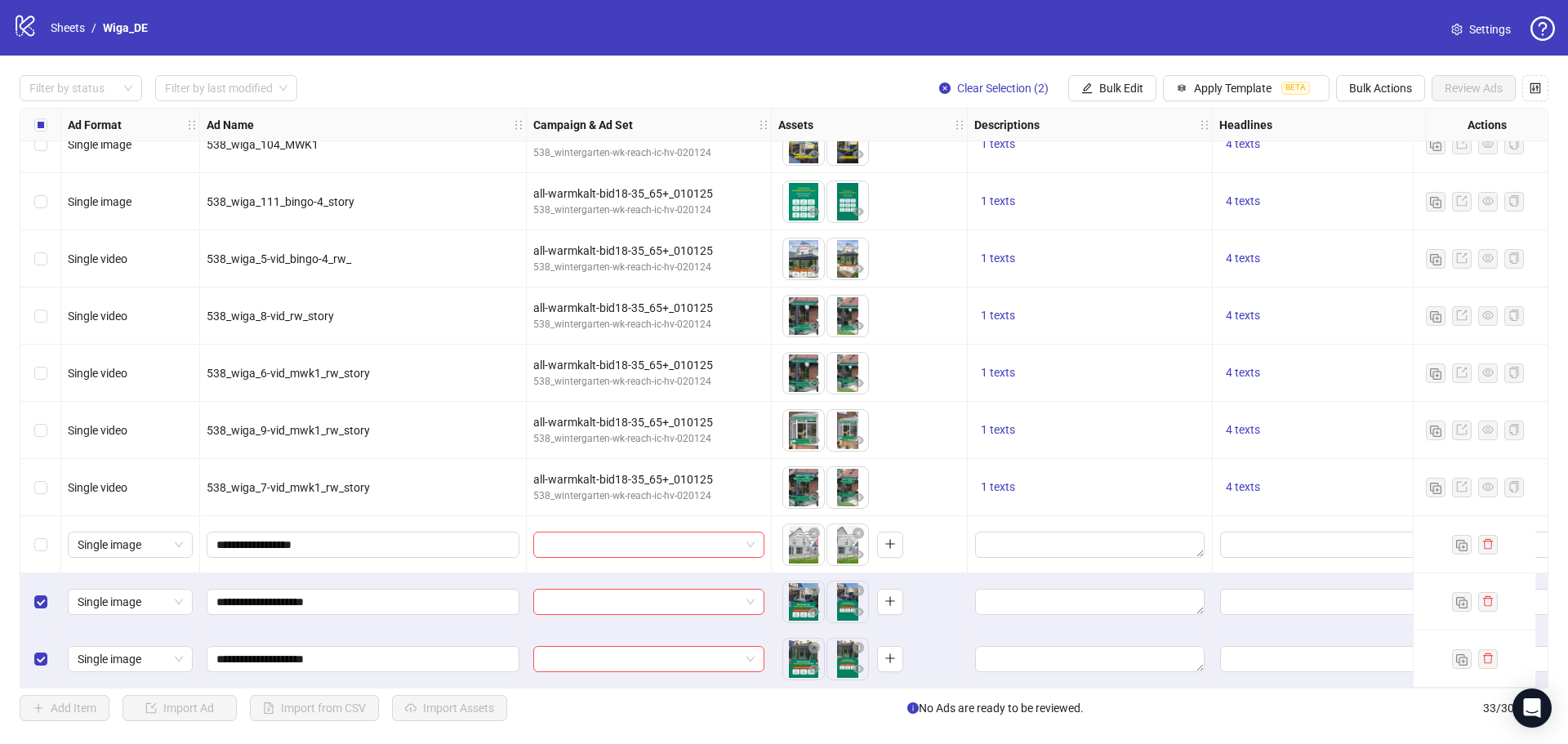
click at [47, 542] on div "Select row 31" at bounding box center [41, 545] width 41 height 57
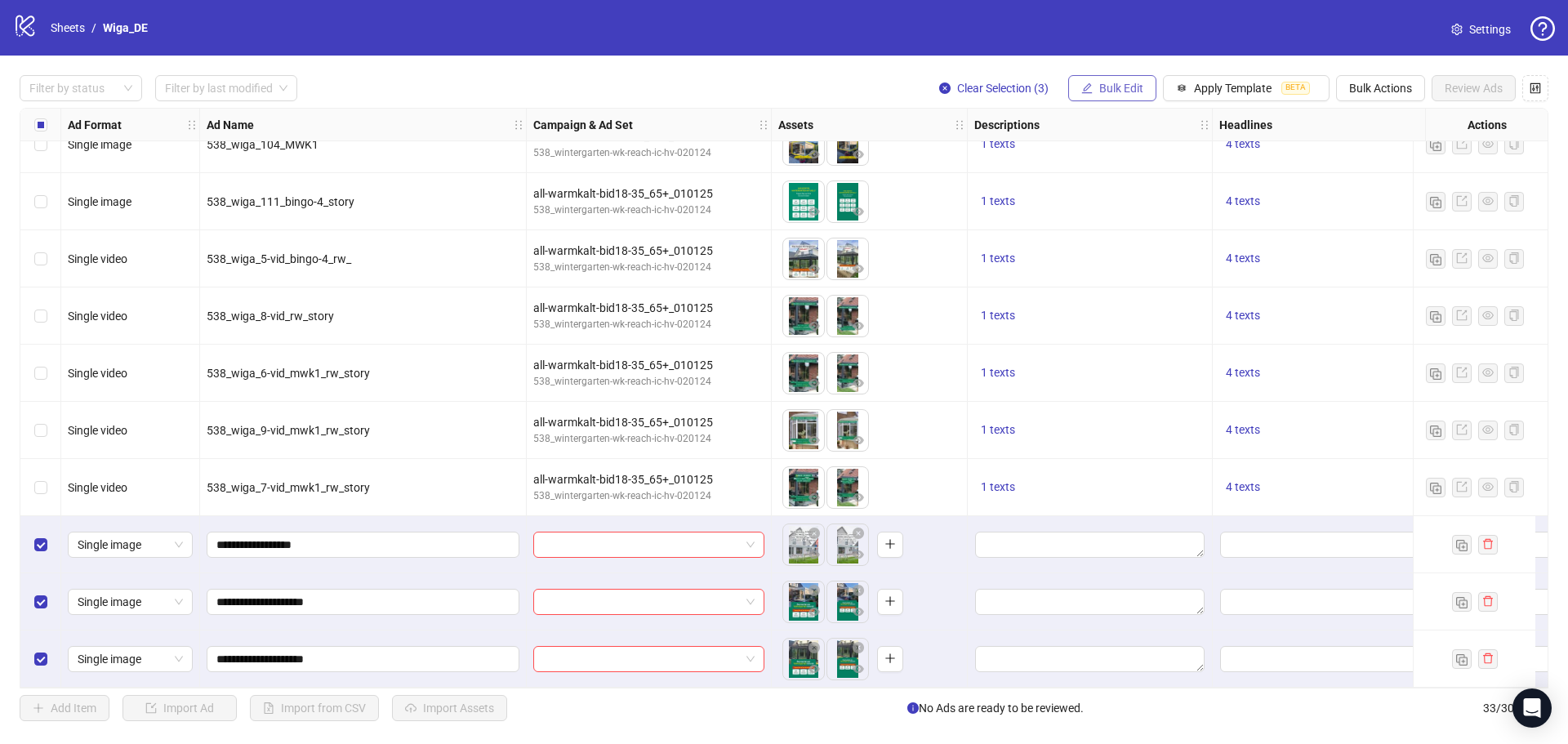
click at [1124, 97] on button "Bulk Edit" at bounding box center [1112, 88] width 88 height 26
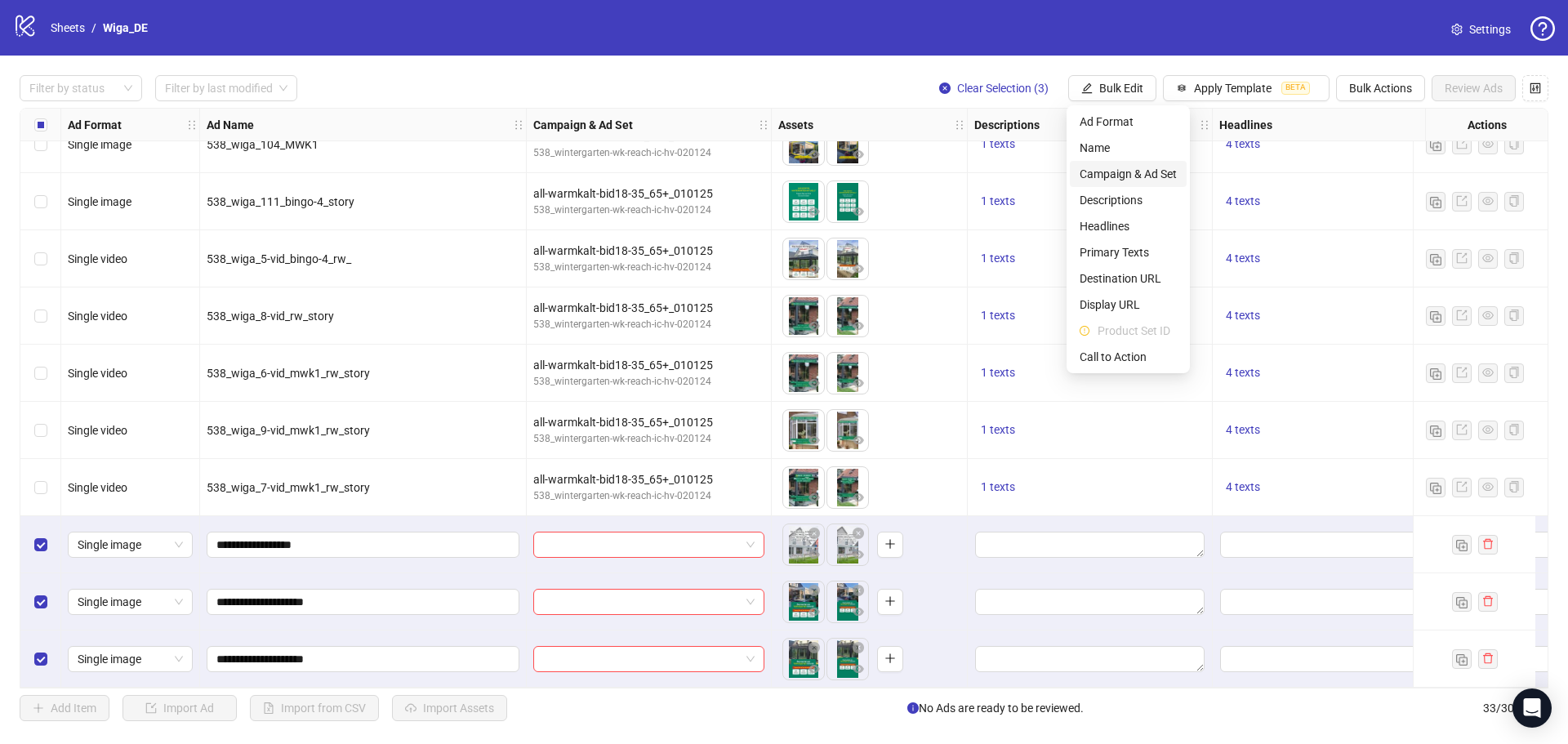
click at [1153, 171] on span "Campaign & Ad Set" at bounding box center [1128, 173] width 97 height 18
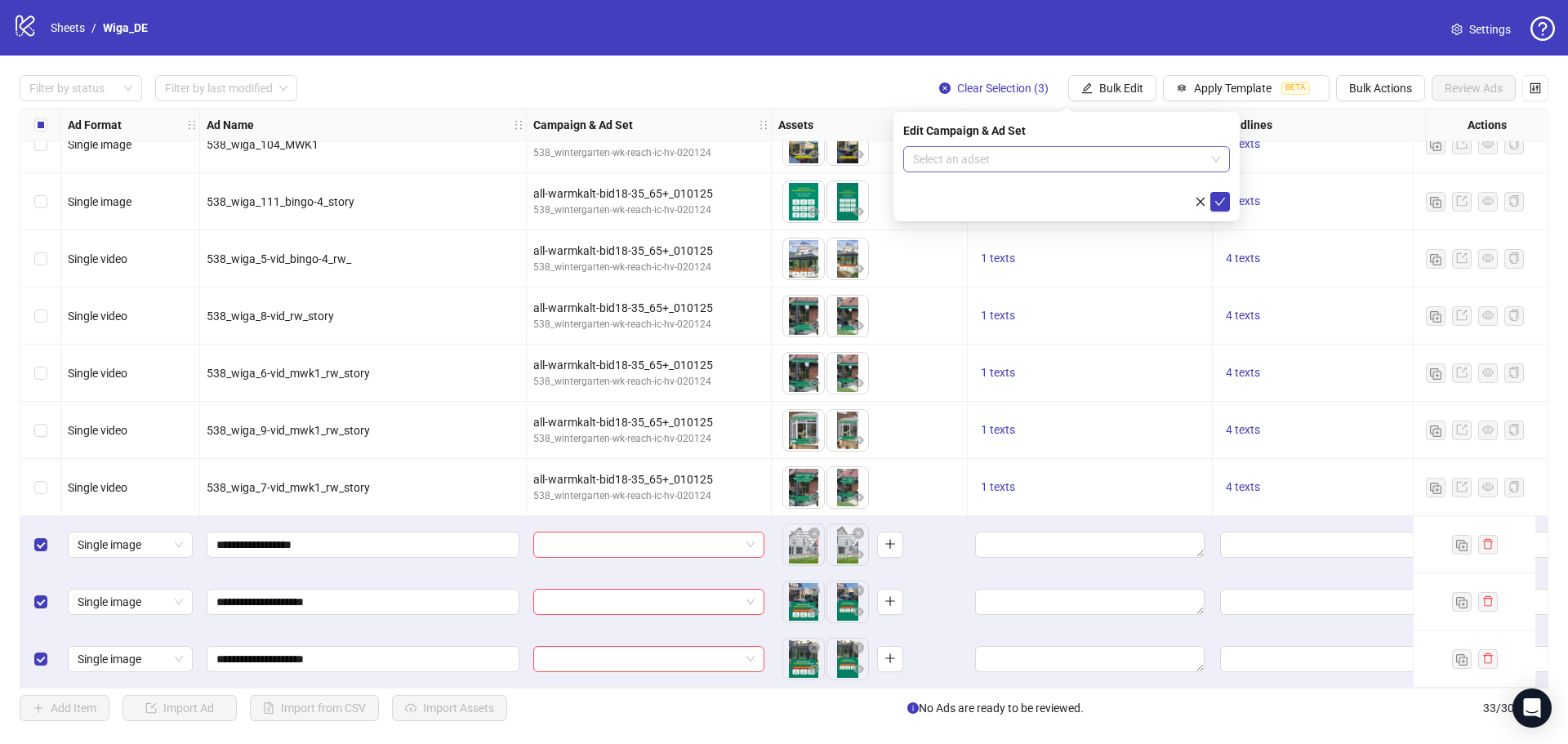
click at [1105, 164] on input "search" at bounding box center [1059, 159] width 292 height 25
click at [1097, 199] on div "all-warmkalt-bid18-35_65+_010125" at bounding box center [1050, 191] width 268 height 18
click at [1228, 208] on button "submit" at bounding box center [1220, 201] width 20 height 20
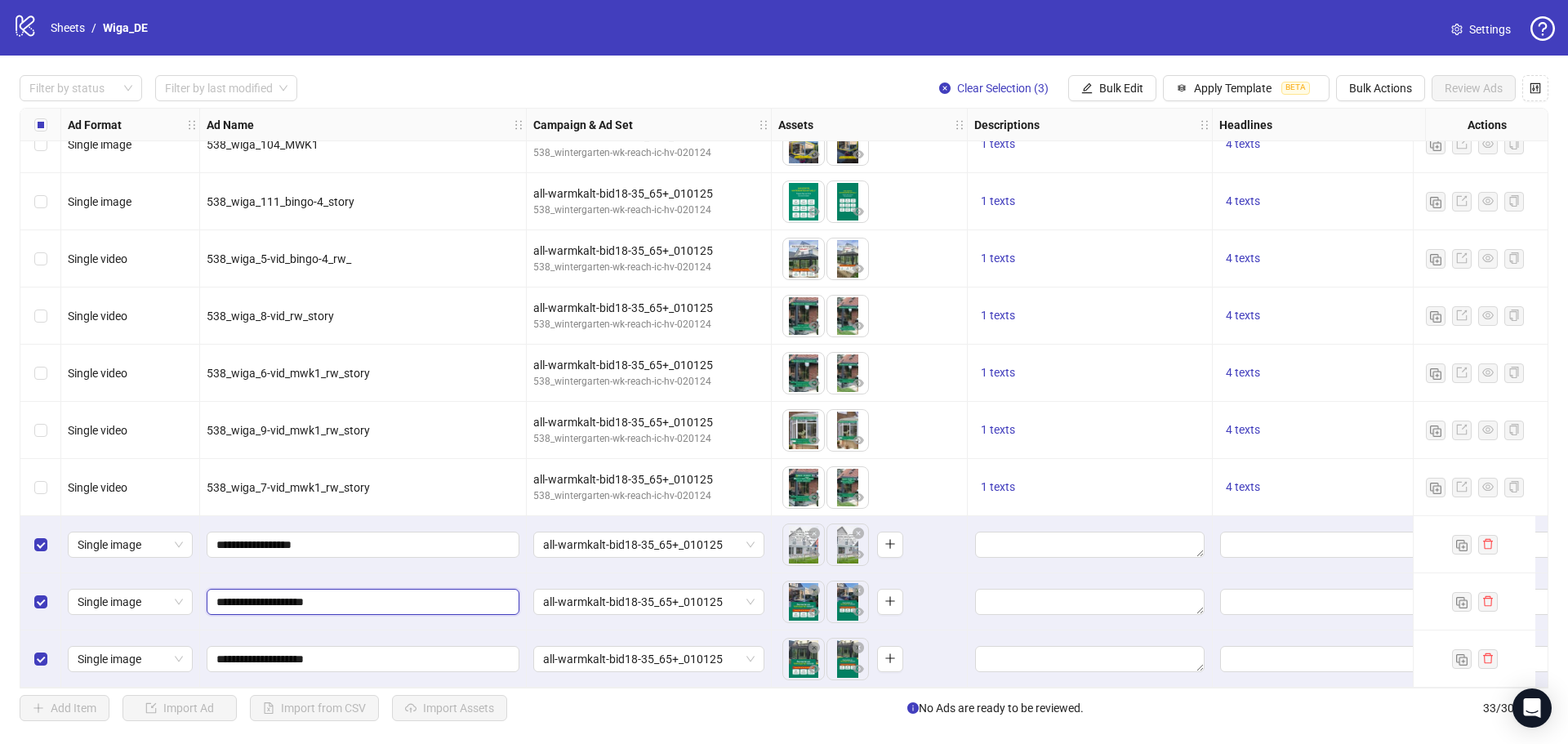
click at [434, 593] on input "**********" at bounding box center [361, 601] width 290 height 18
type input "**********"
click at [409, 661] on input "**********" at bounding box center [361, 659] width 290 height 18
type input "**********"
click at [58, 93] on div at bounding box center [72, 88] width 99 height 23
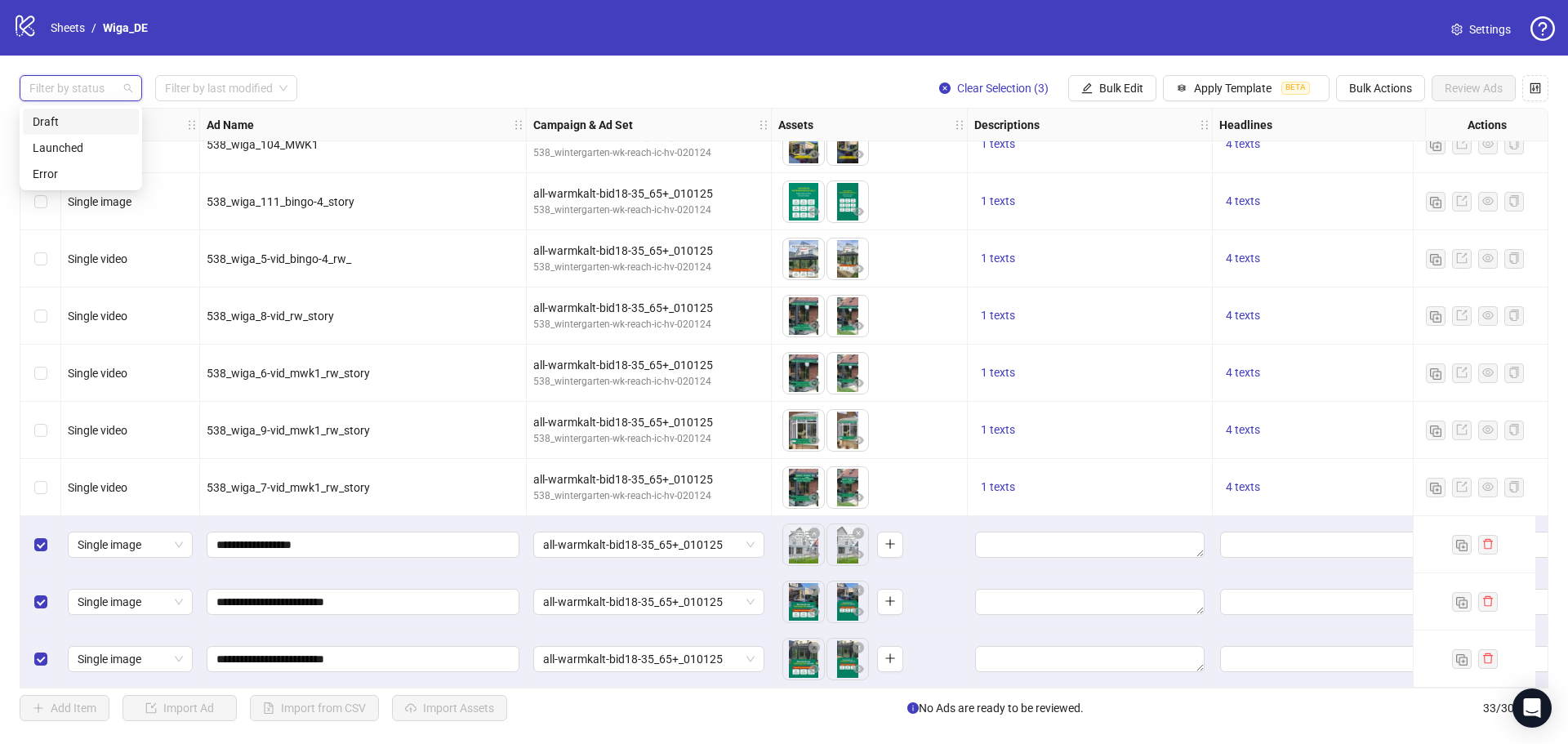
click at [78, 130] on div "Draft" at bounding box center [81, 121] width 96 height 18
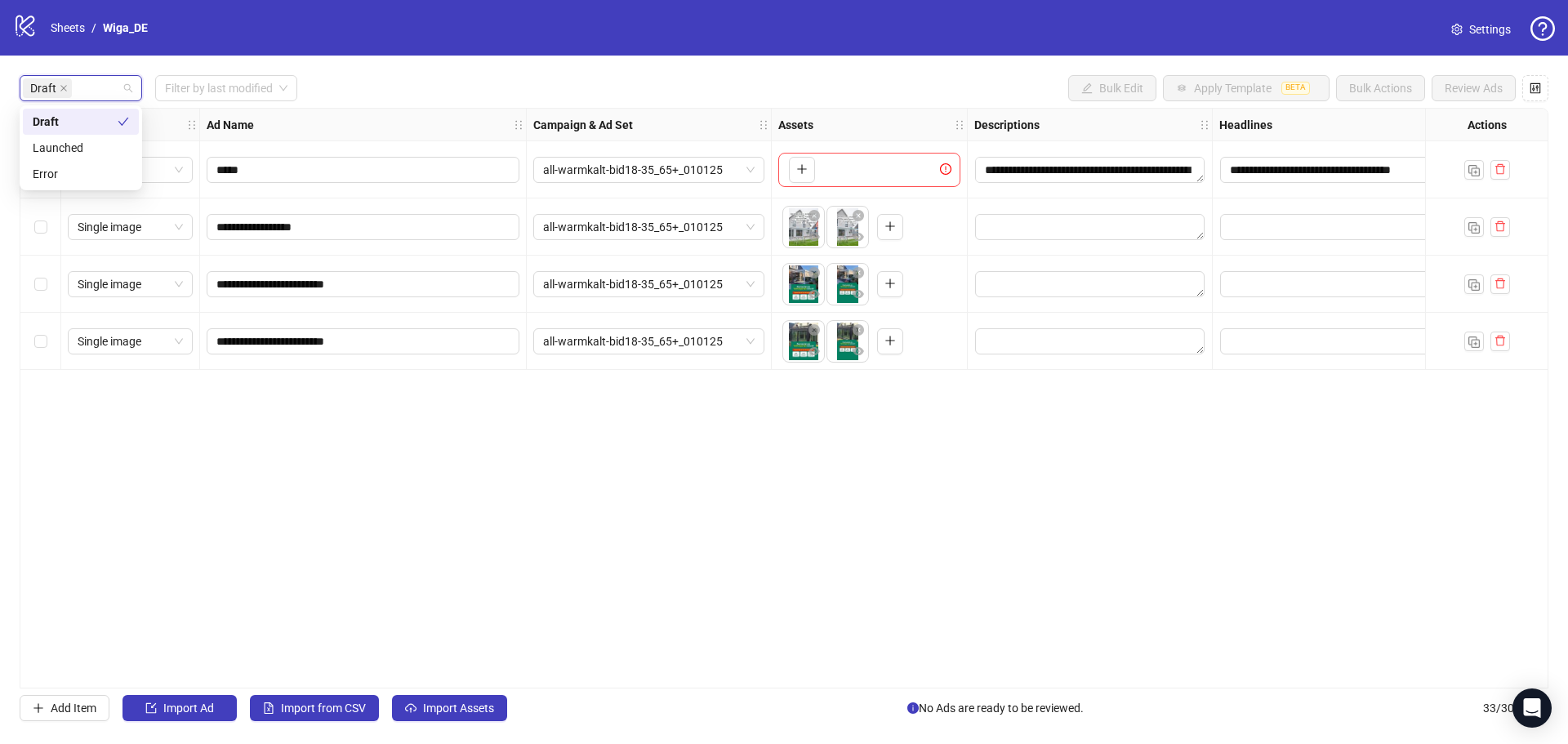
scroll to position [0, 0]
click at [162, 386] on div "**********" at bounding box center [784, 398] width 1529 height 580
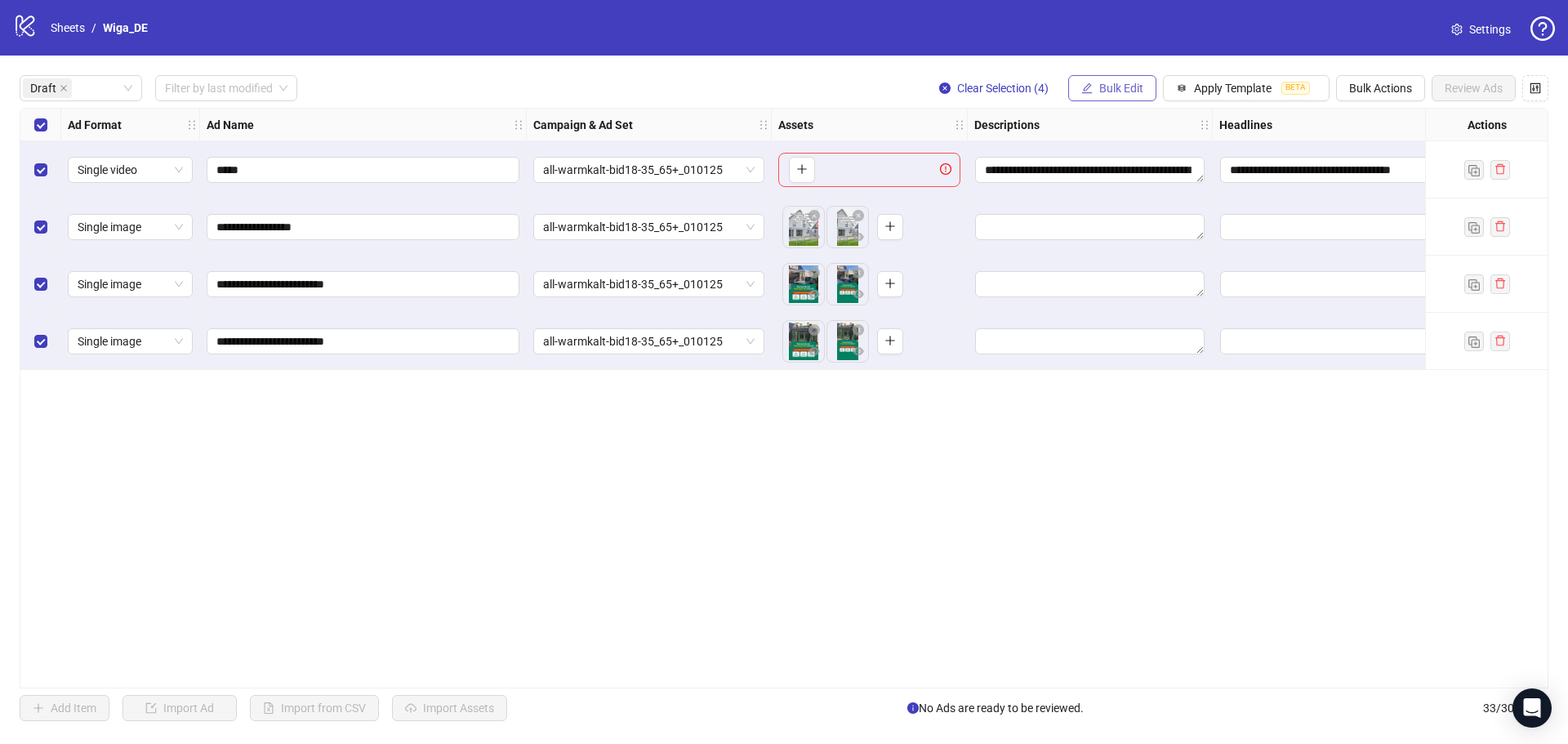
click at [1128, 84] on span "Bulk Edit" at bounding box center [1122, 88] width 44 height 13
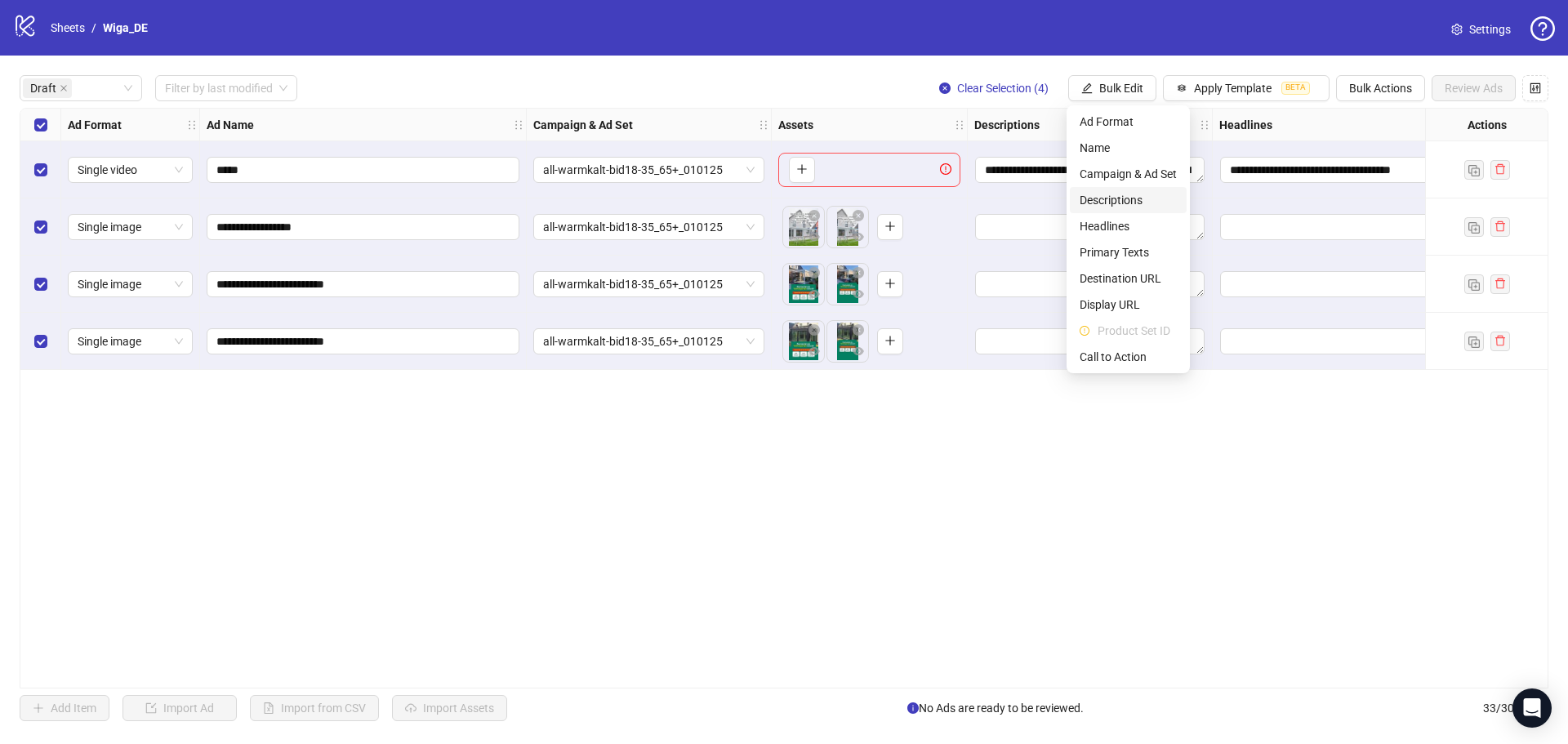
click at [1140, 195] on span "Descriptions" at bounding box center [1128, 199] width 97 height 18
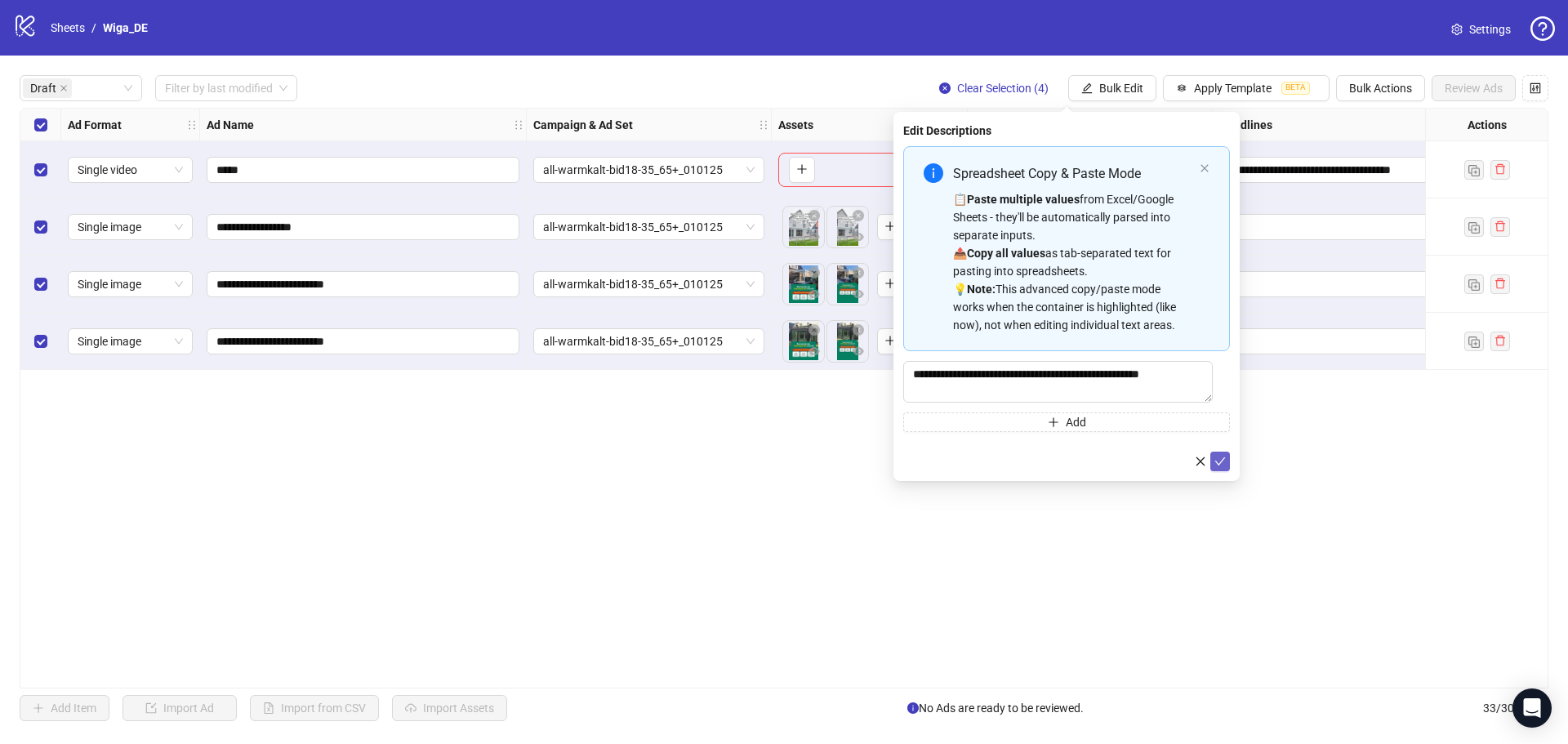
click at [1228, 464] on button "submit" at bounding box center [1220, 461] width 20 height 20
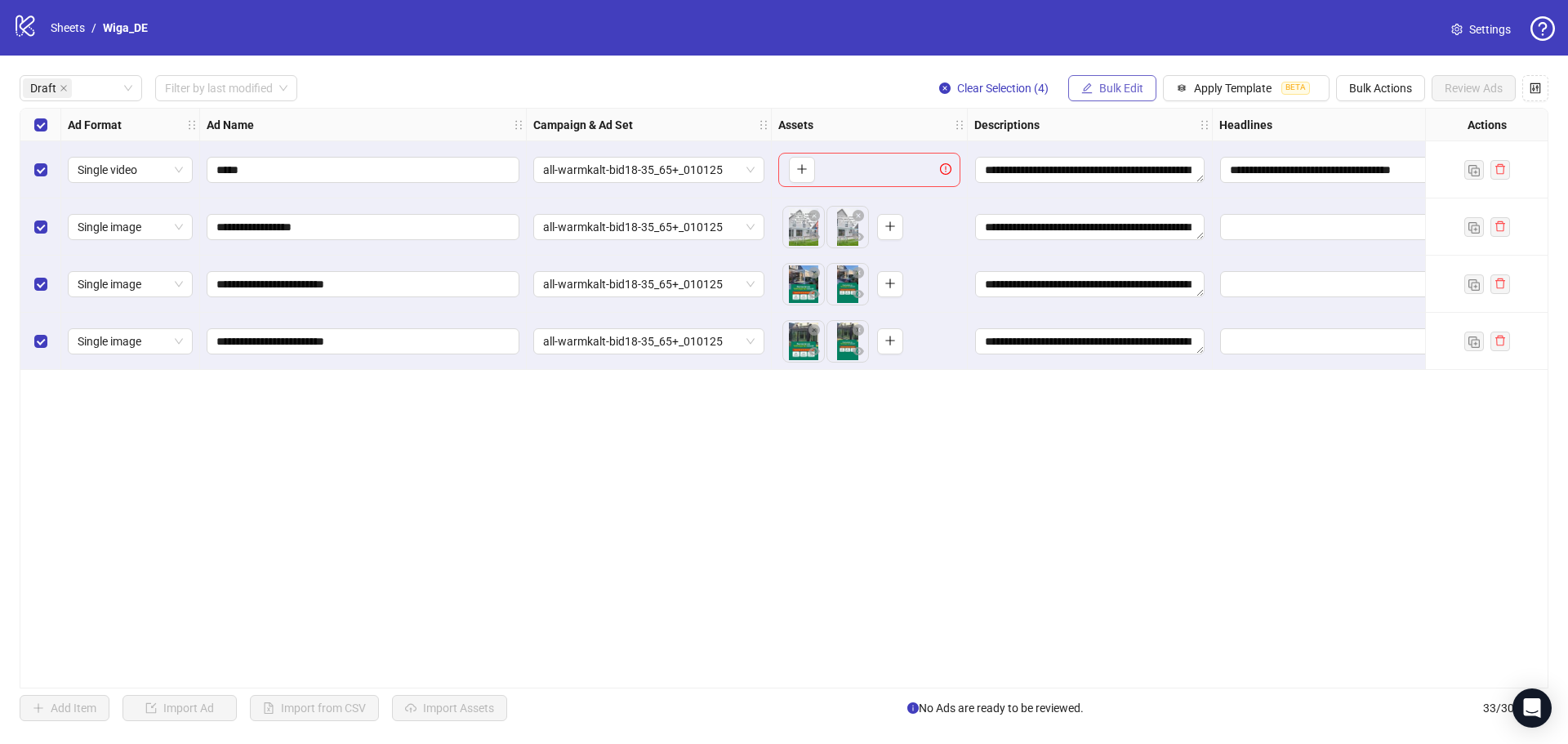
click at [1120, 96] on button "Bulk Edit" at bounding box center [1112, 88] width 88 height 26
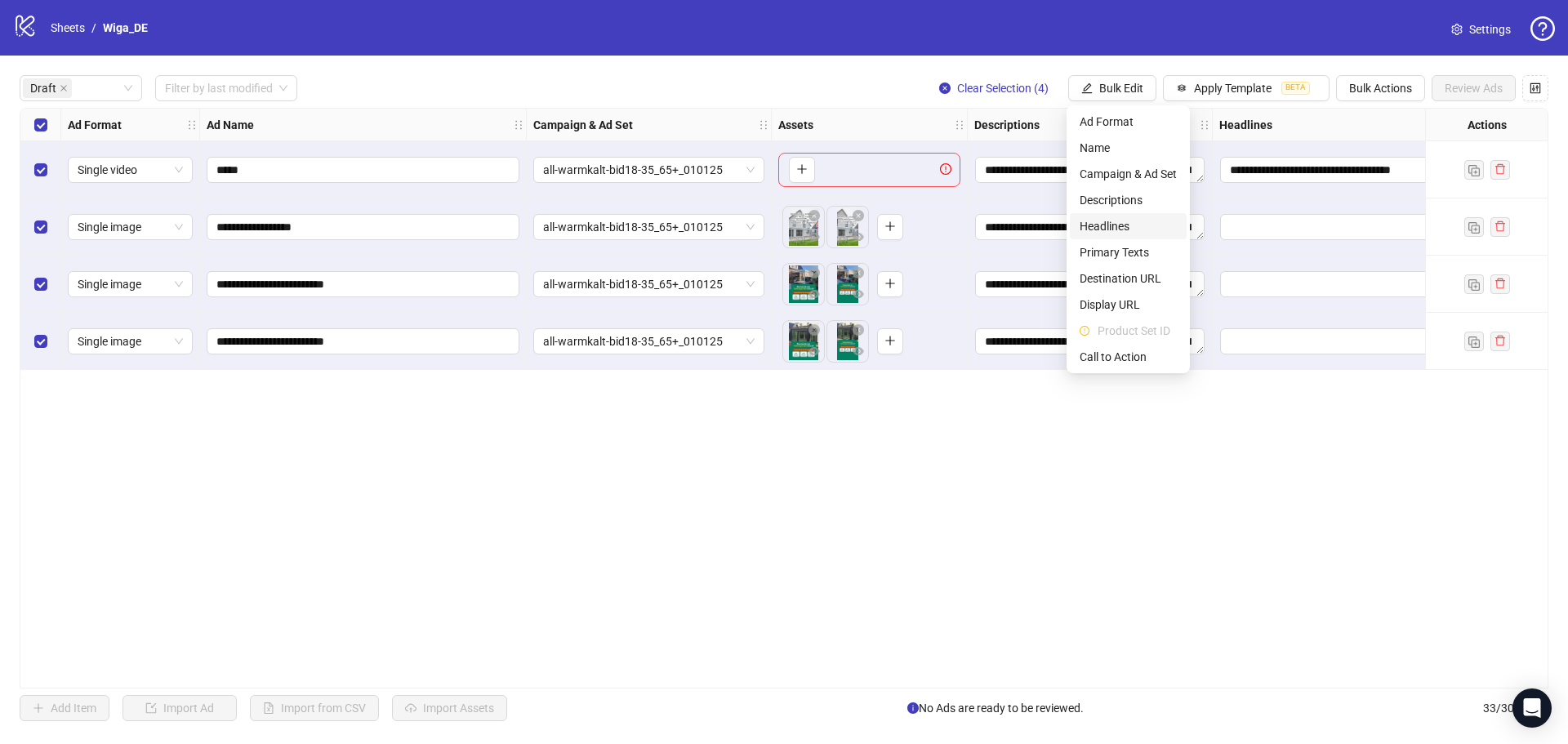
click at [1147, 224] on span "Headlines" at bounding box center [1128, 226] width 97 height 18
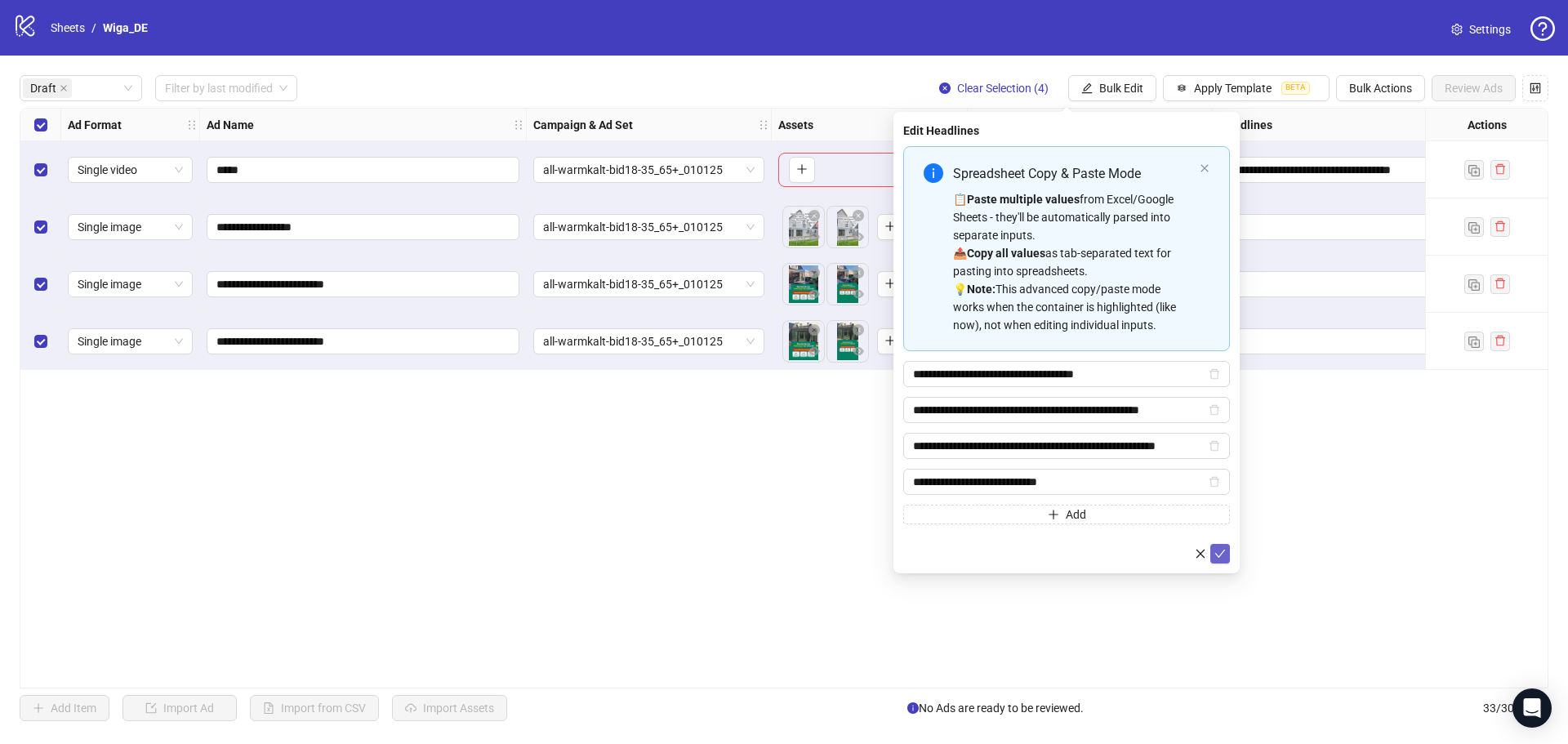
click at [1224, 557] on icon "check" at bounding box center [1220, 554] width 11 height 11
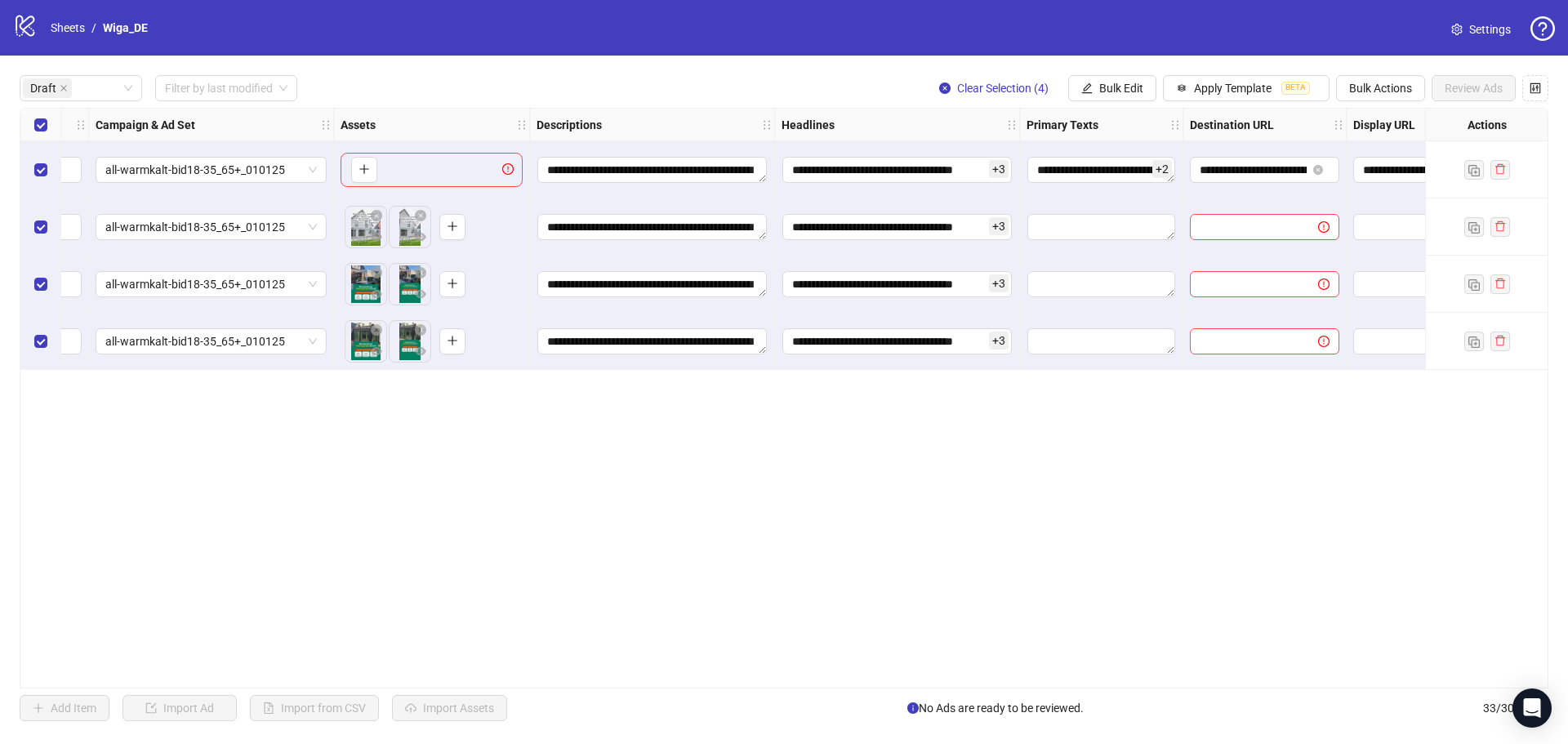
scroll to position [0, 462]
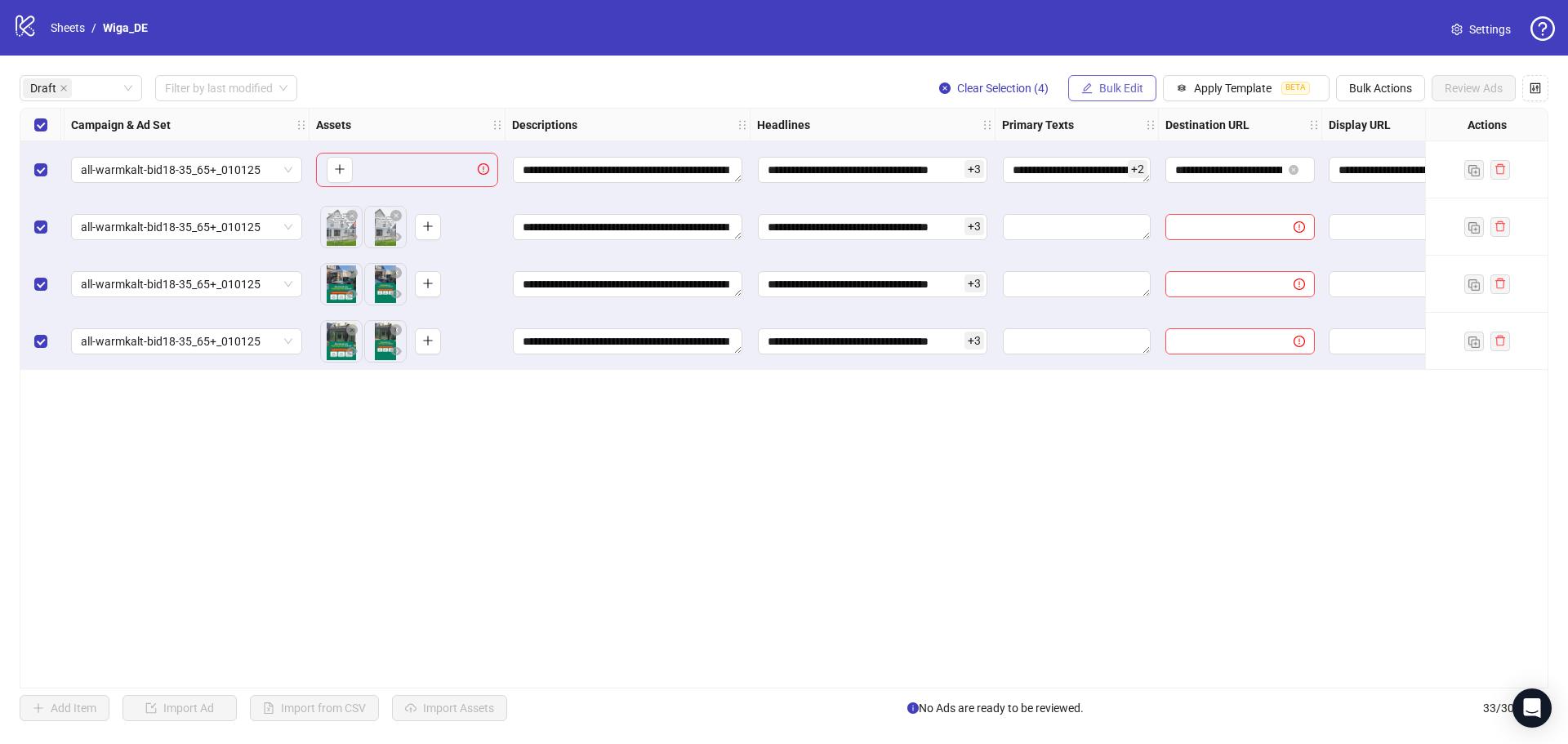
click at [1127, 86] on span "Bulk Edit" at bounding box center [1122, 88] width 44 height 13
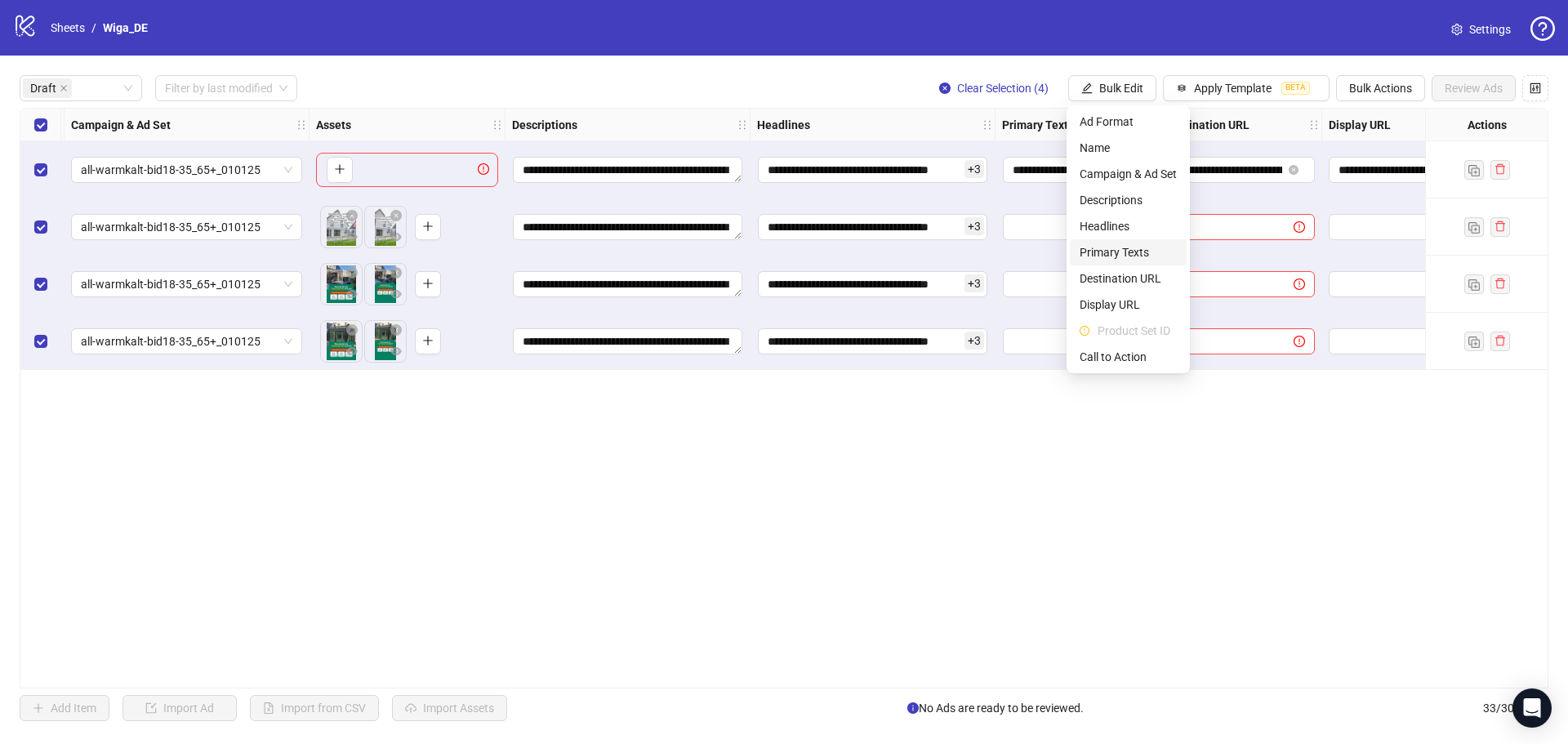
click at [1129, 245] on span "Primary Texts" at bounding box center [1128, 251] width 97 height 18
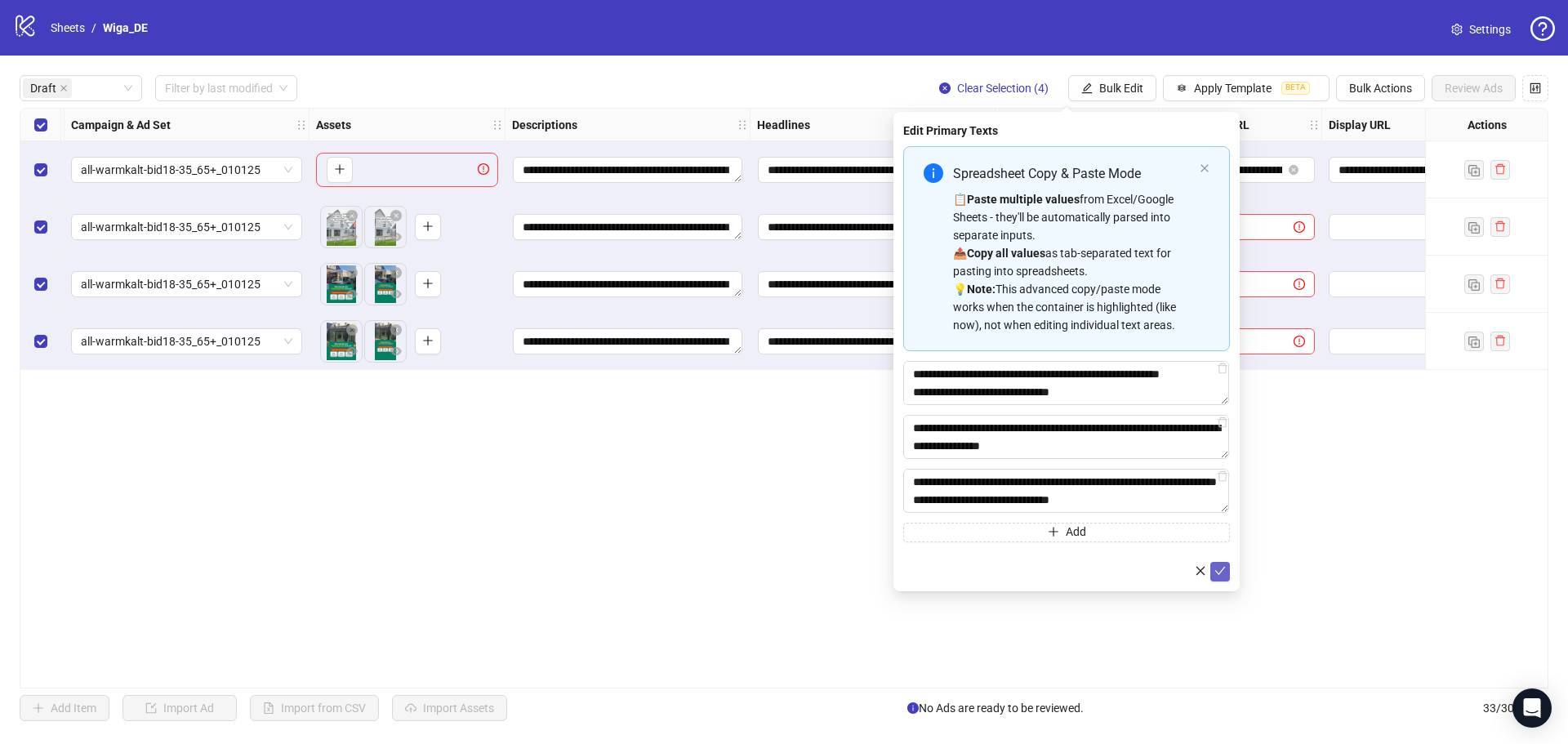
click at [1225, 570] on icon "check" at bounding box center [1220, 571] width 11 height 11
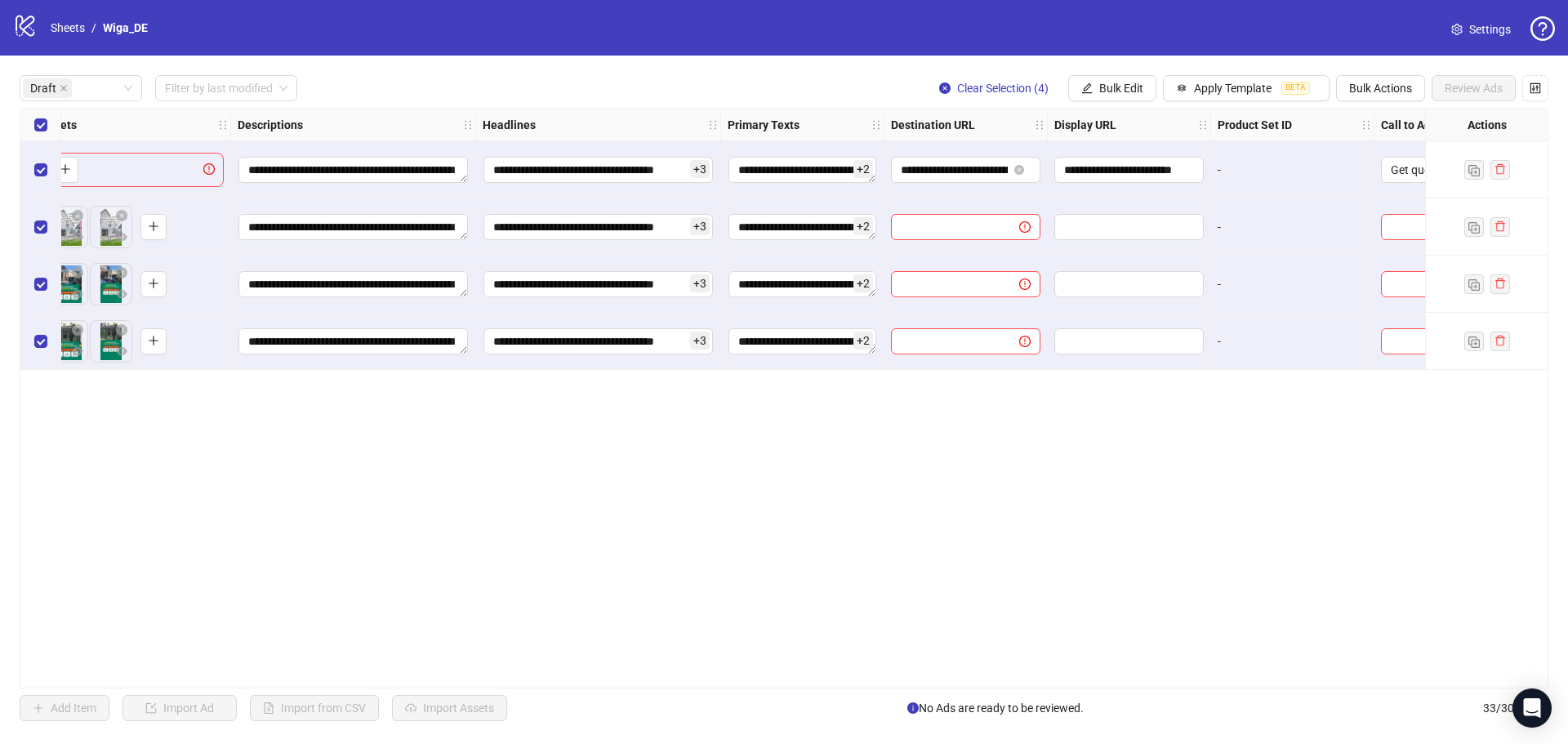
scroll to position [0, 740]
click at [1089, 81] on button "Bulk Edit" at bounding box center [1112, 88] width 88 height 26
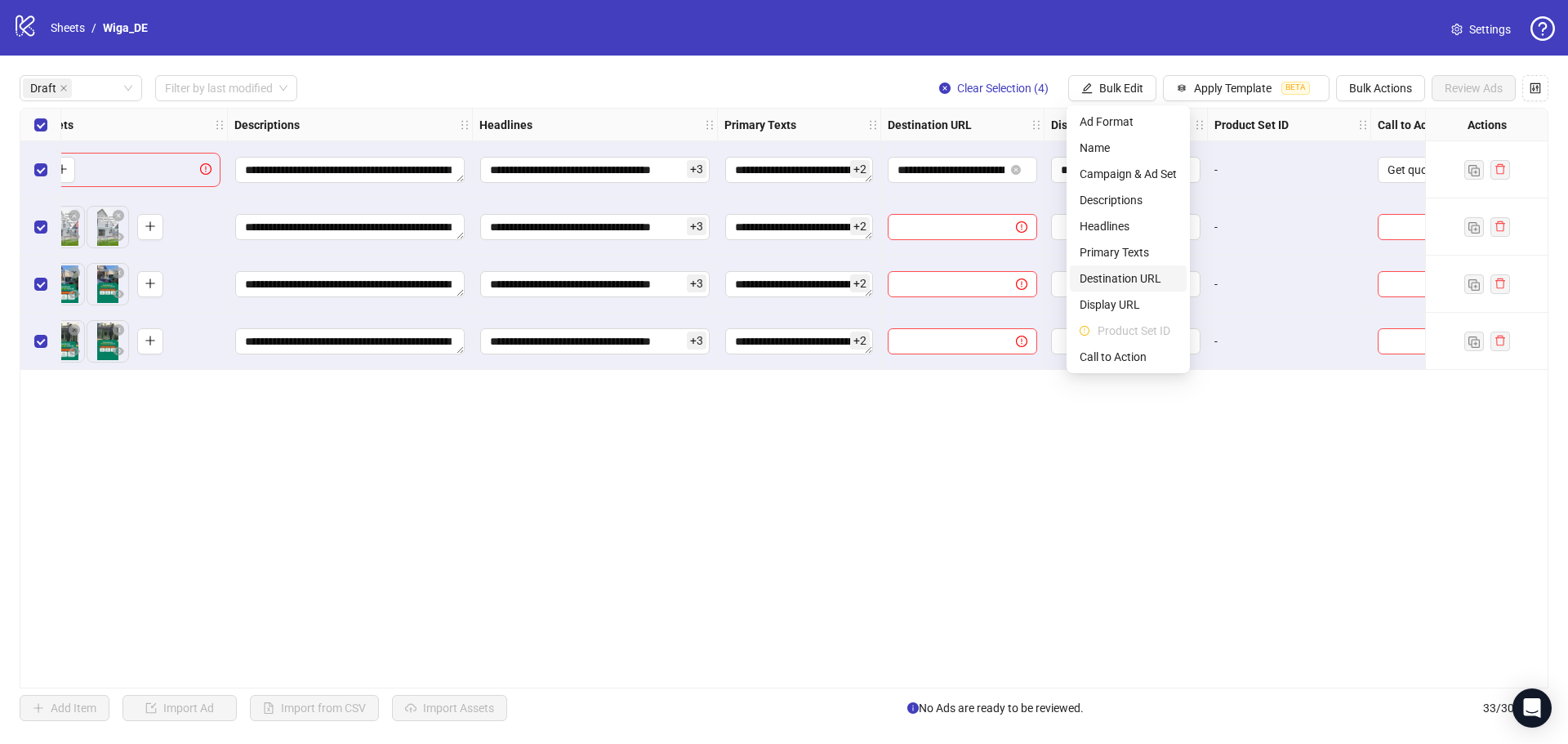
click at [1148, 281] on span "Destination URL" at bounding box center [1128, 278] width 97 height 18
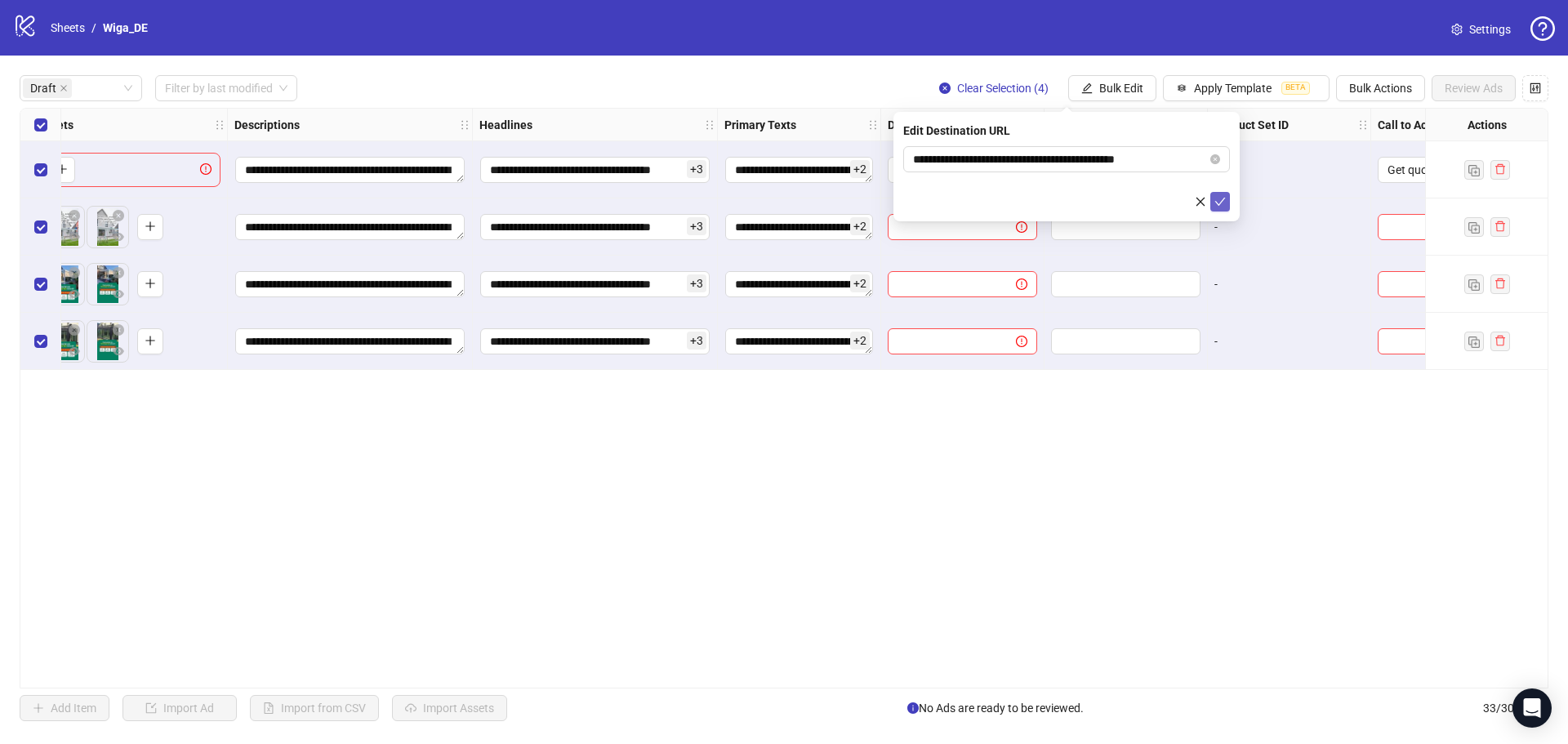
click at [1222, 204] on icon "check" at bounding box center [1220, 201] width 11 height 11
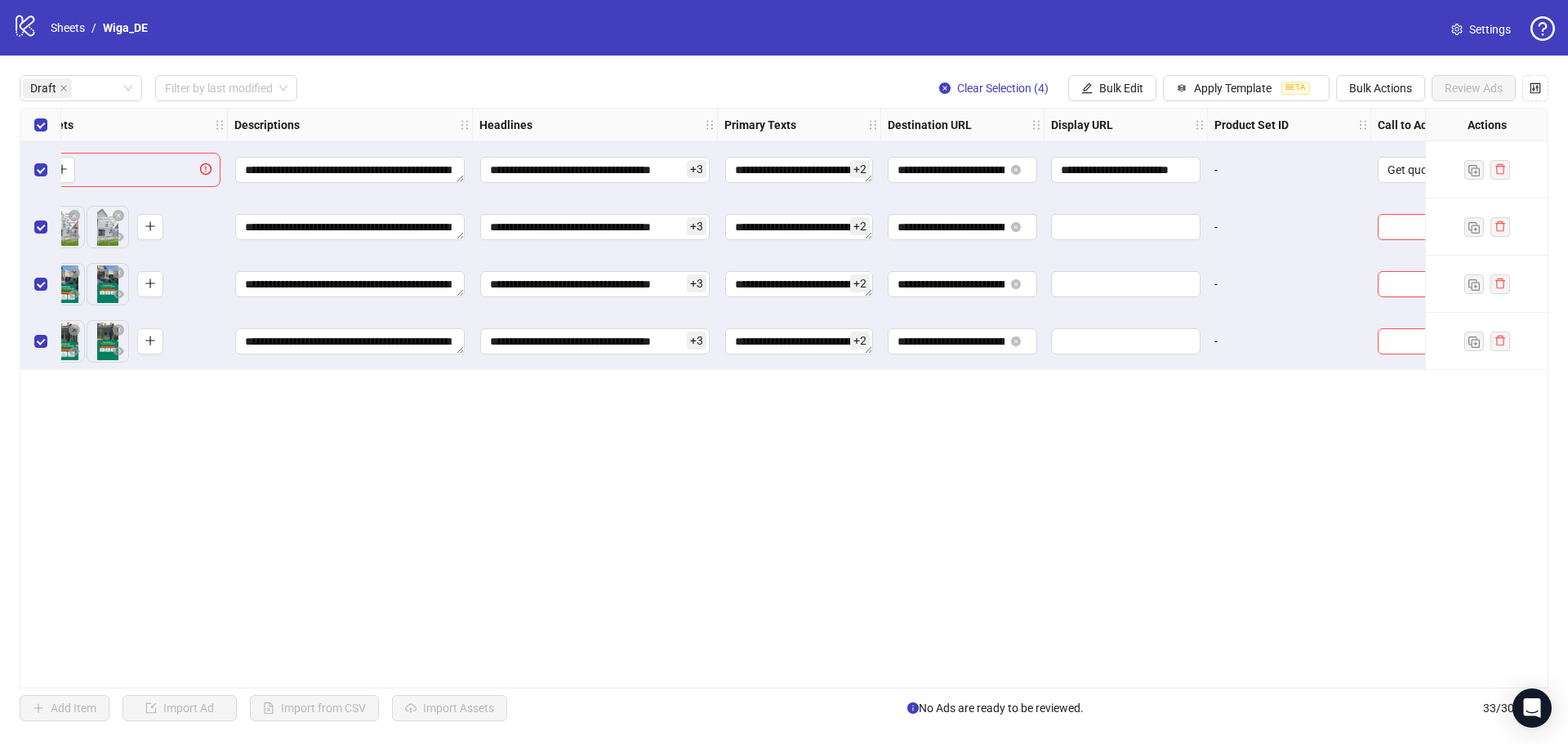
scroll to position [0, 817]
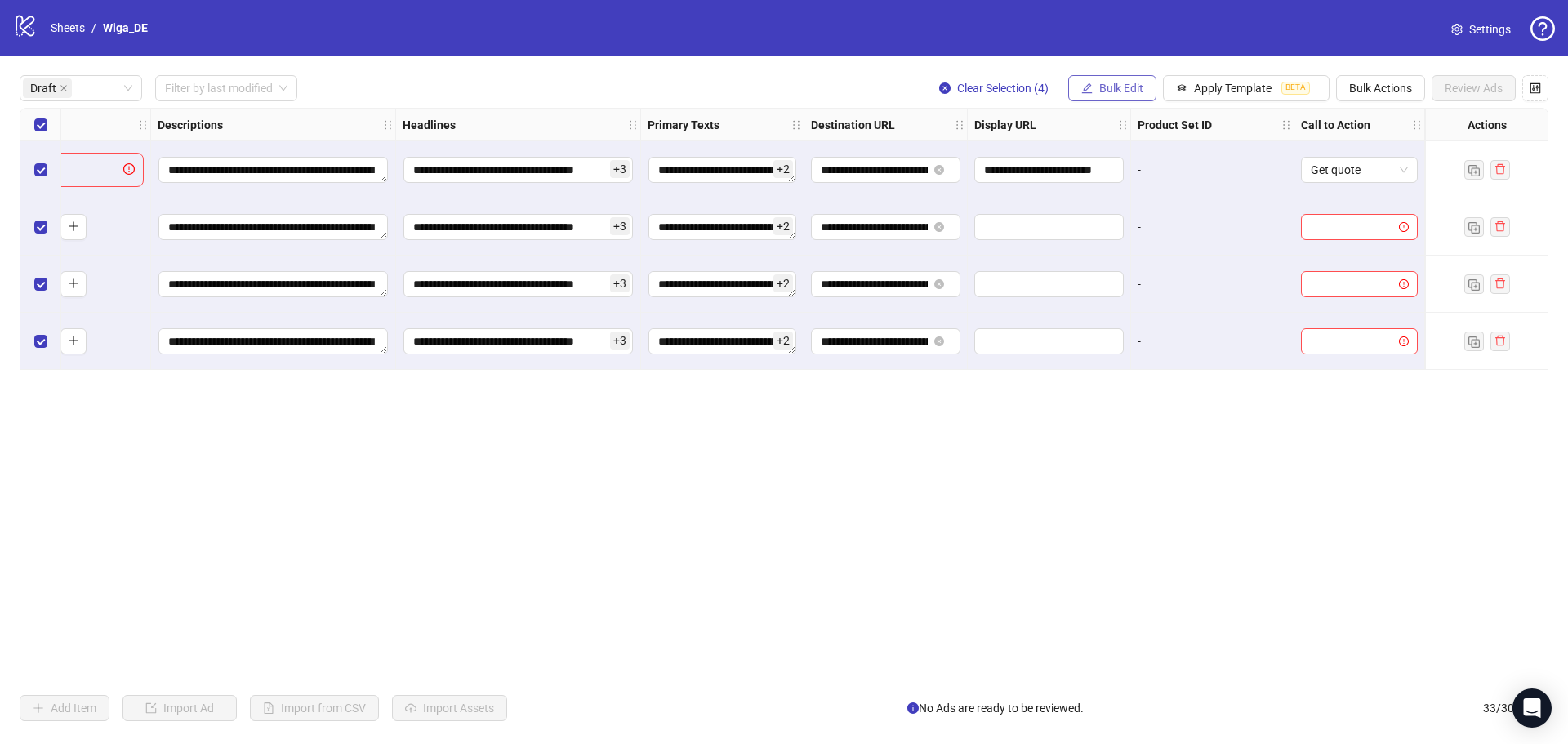
click at [1095, 93] on button "Bulk Edit" at bounding box center [1112, 88] width 88 height 26
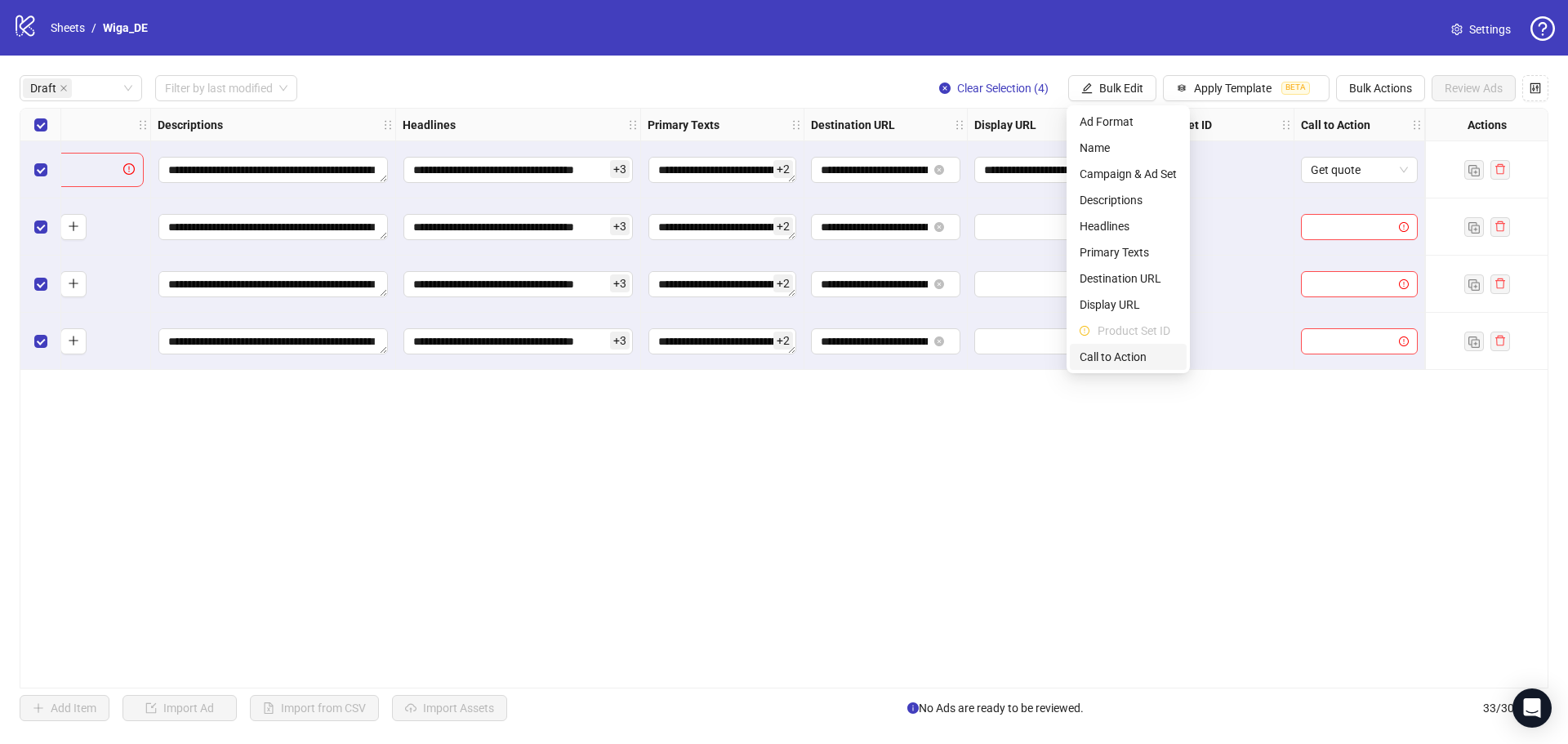
click at [1132, 359] on span "Call to Action" at bounding box center [1128, 356] width 97 height 18
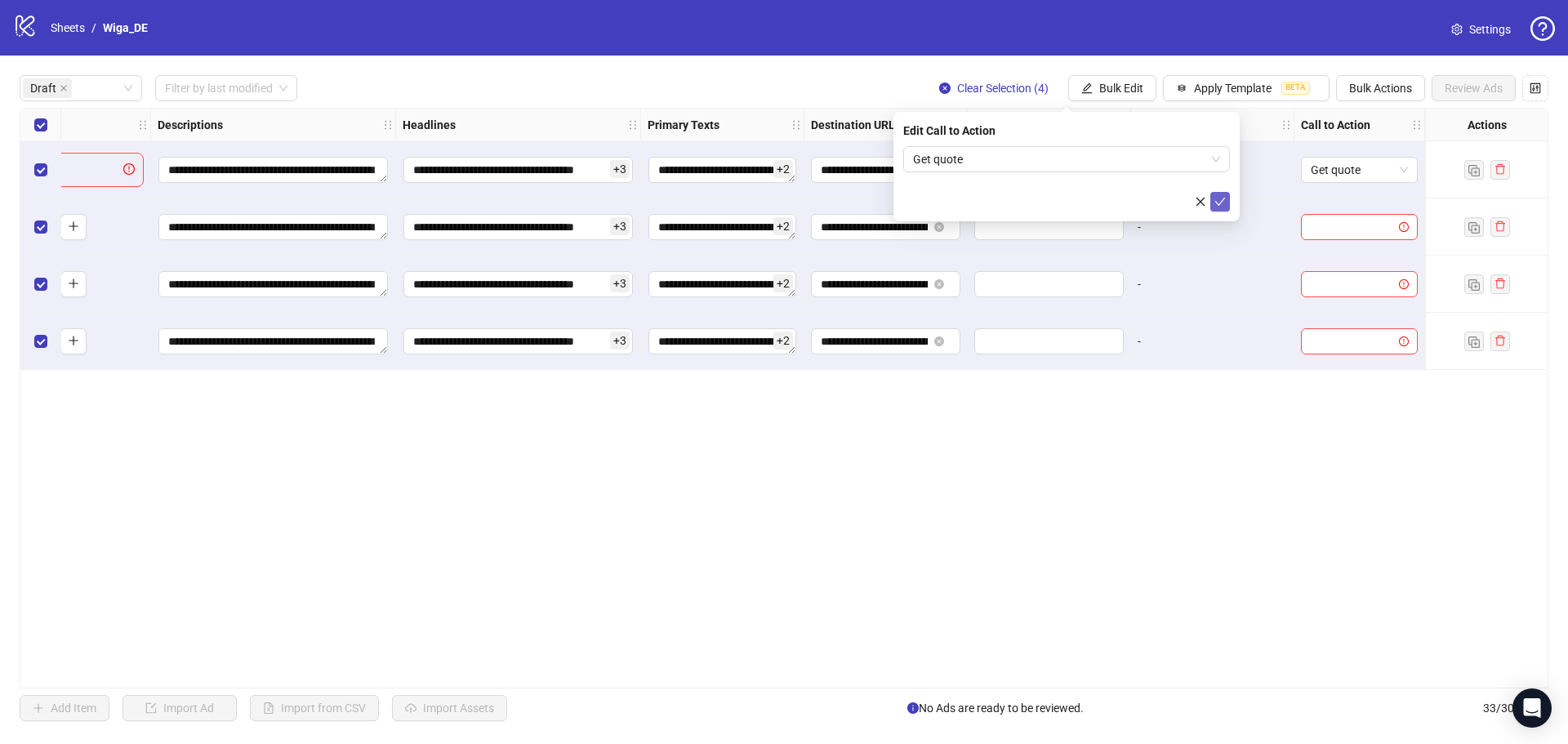
click at [1220, 204] on icon "check" at bounding box center [1220, 201] width 11 height 11
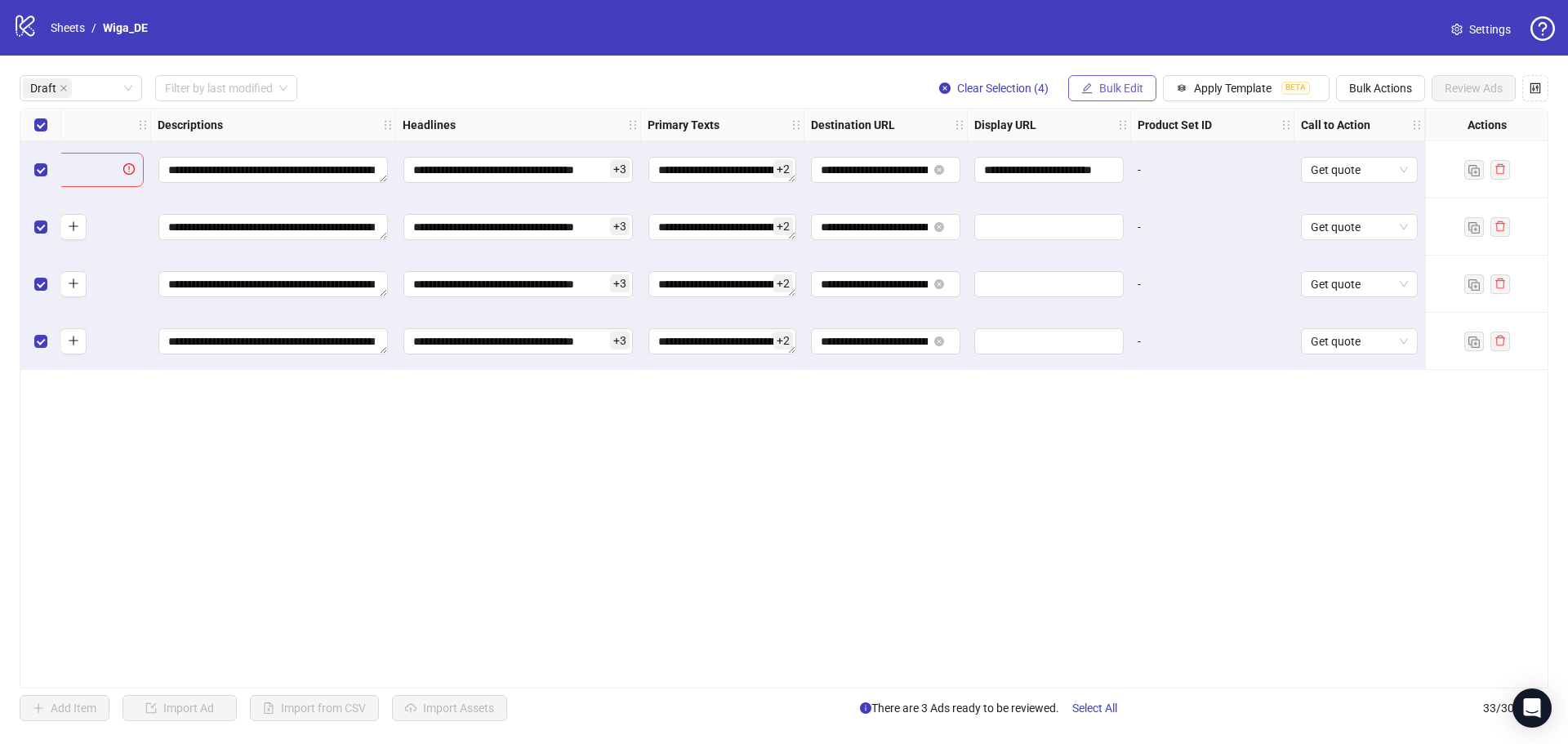
click at [1095, 88] on button "Bulk Edit" at bounding box center [1112, 88] width 88 height 26
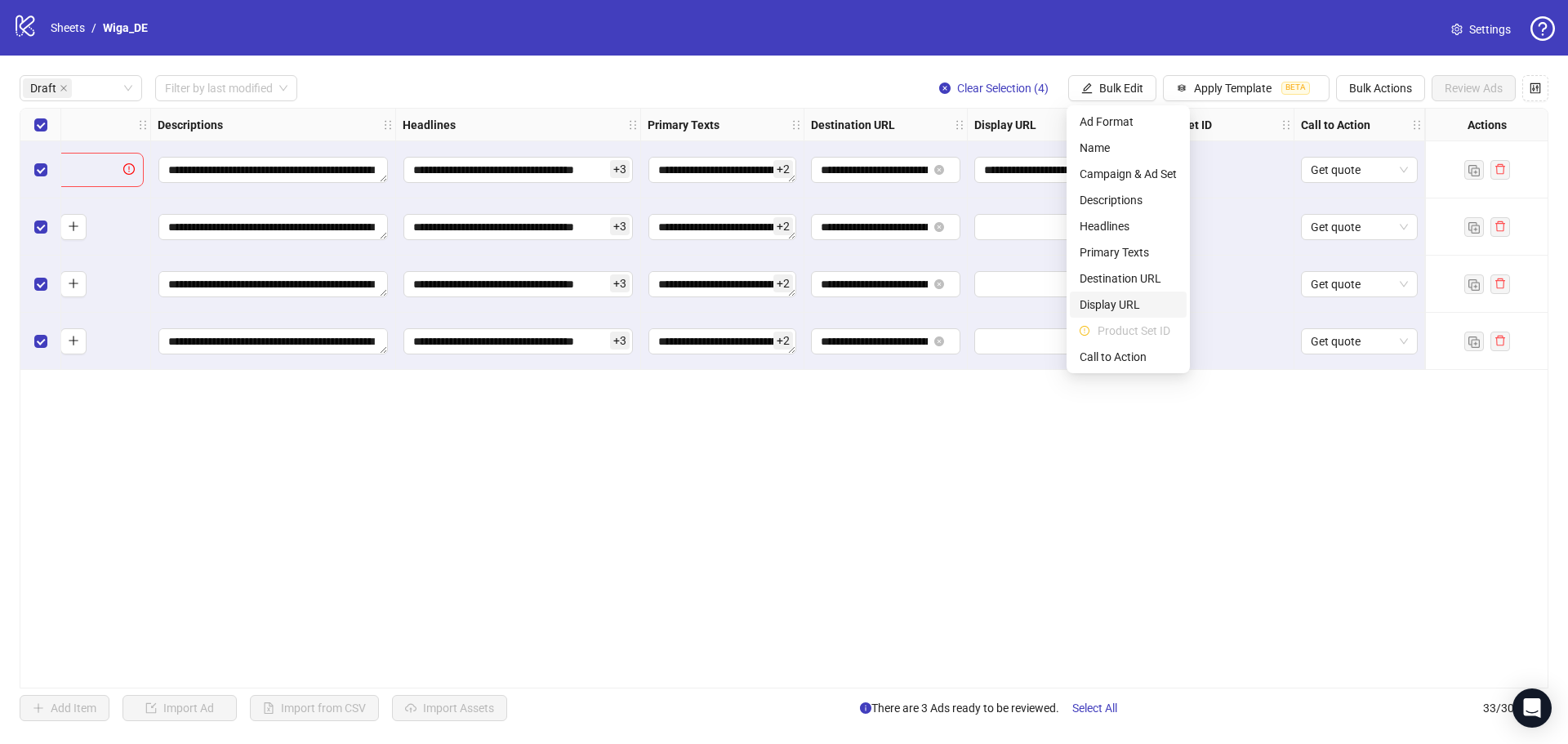
click at [1134, 299] on span "Display URL" at bounding box center [1128, 304] width 97 height 18
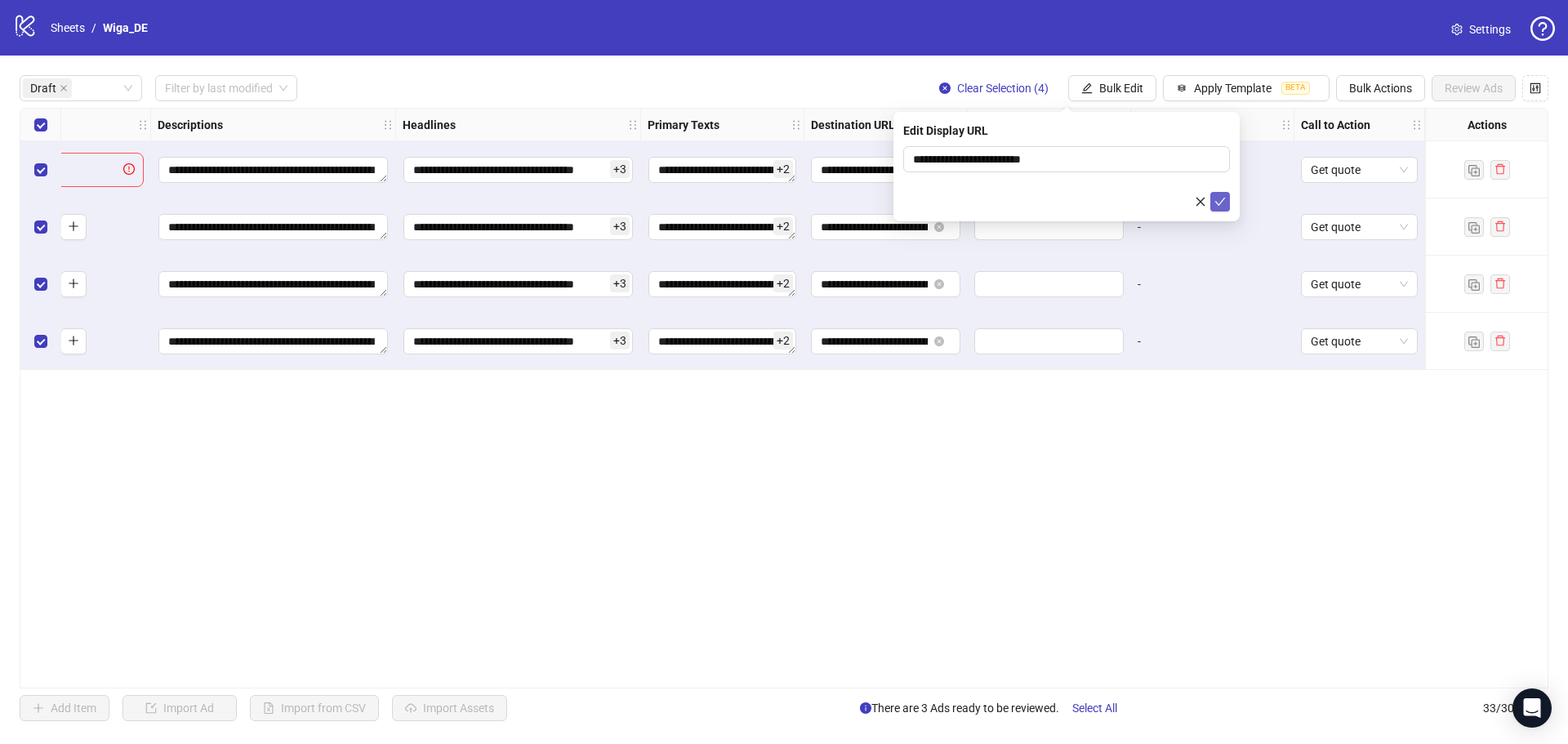
click at [1218, 199] on icon "check" at bounding box center [1220, 201] width 11 height 11
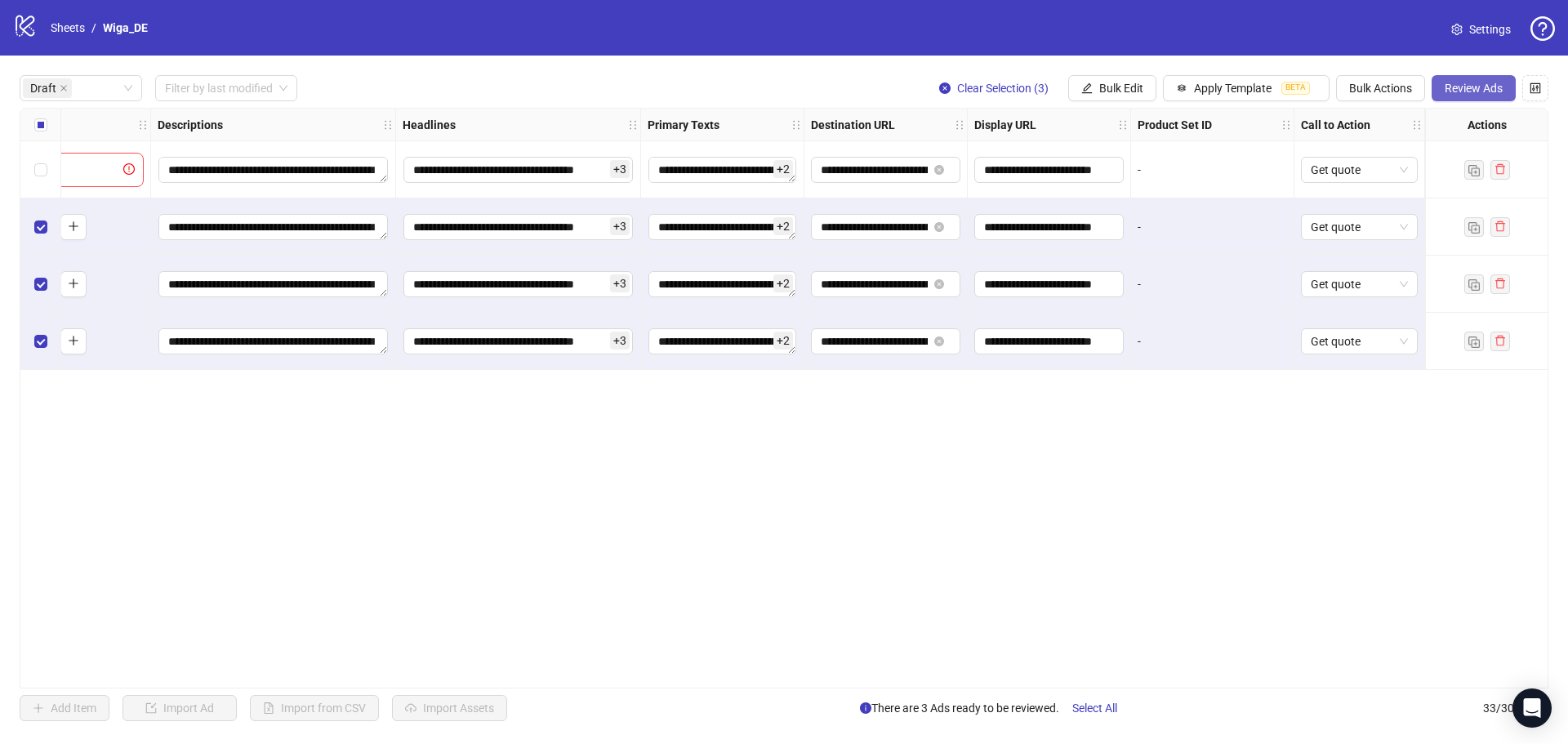
click at [1499, 86] on span "Review Ads" at bounding box center [1473, 88] width 58 height 13
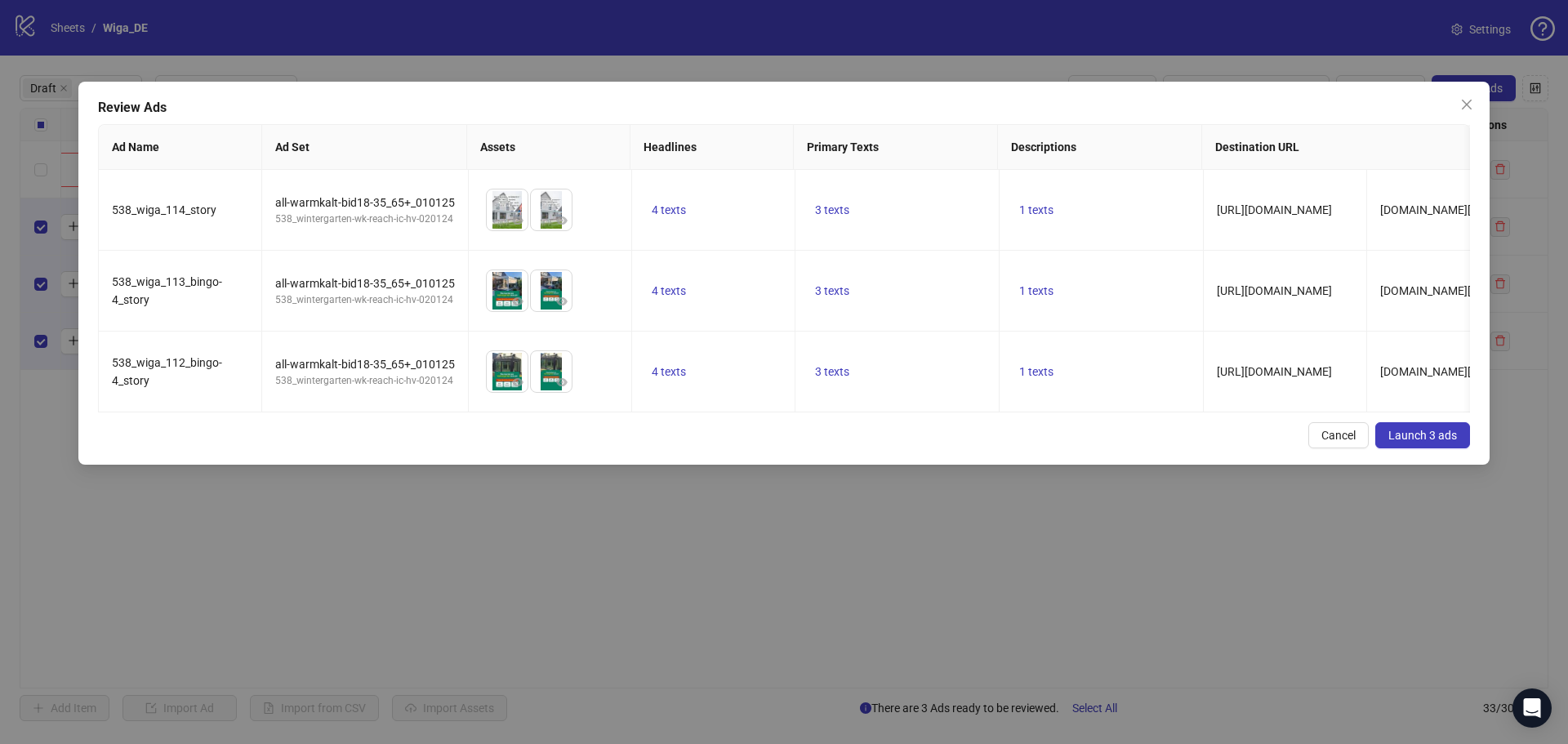
click at [1409, 441] on span "Launch 3 ads" at bounding box center [1422, 435] width 69 height 13
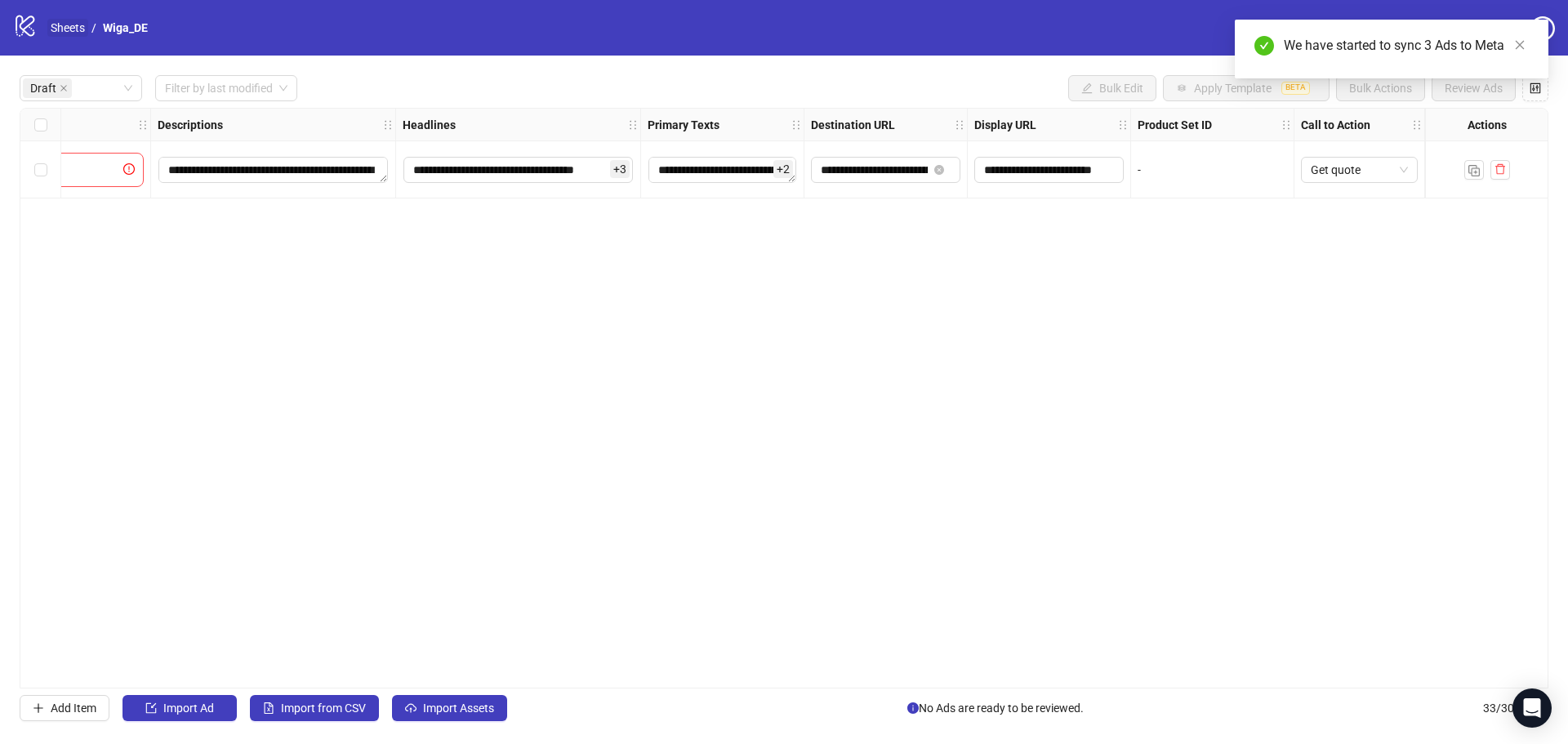
click at [78, 34] on link "Sheets" at bounding box center [67, 27] width 41 height 18
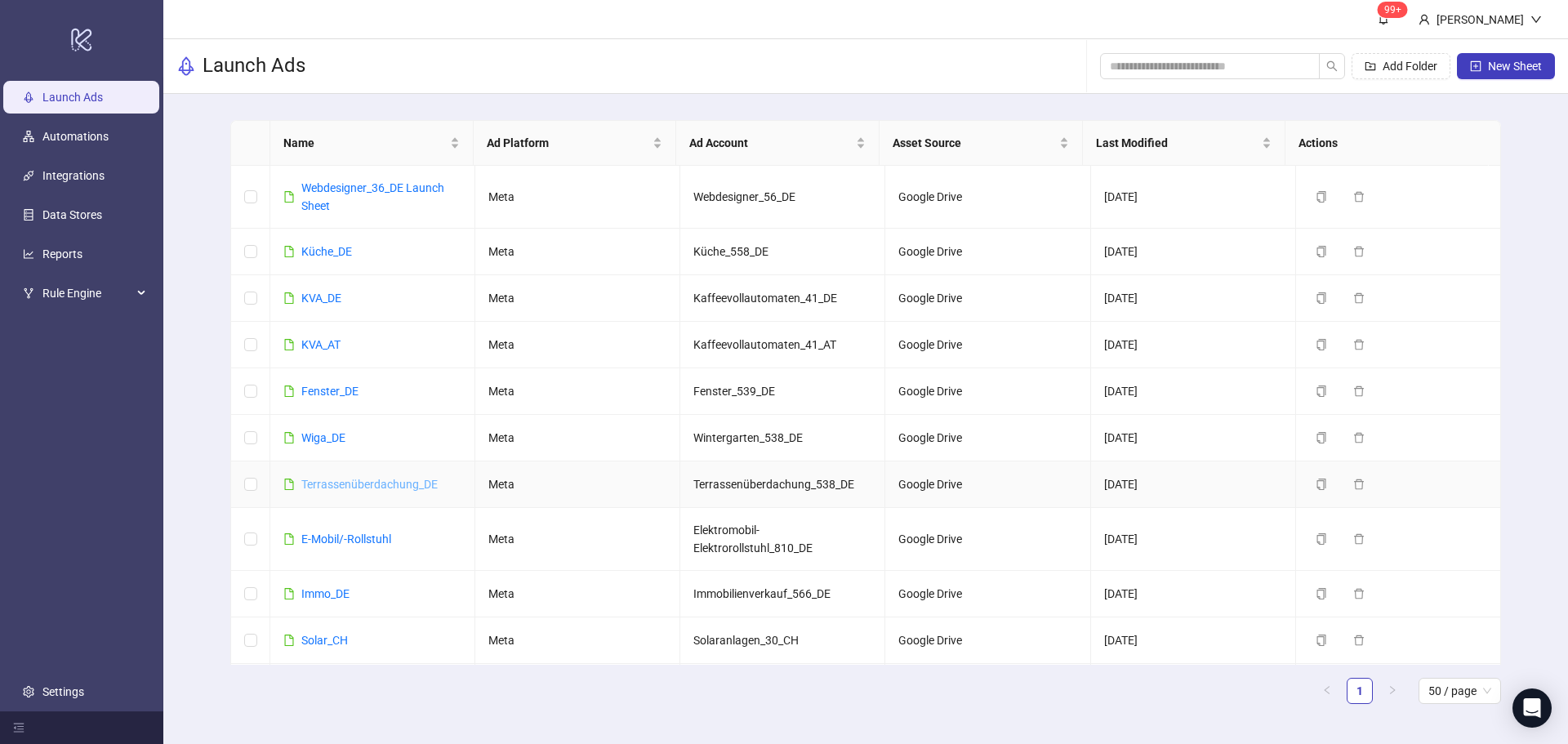
click at [391, 489] on link "Terrassenüberdachung_DE" at bounding box center [370, 484] width 136 height 13
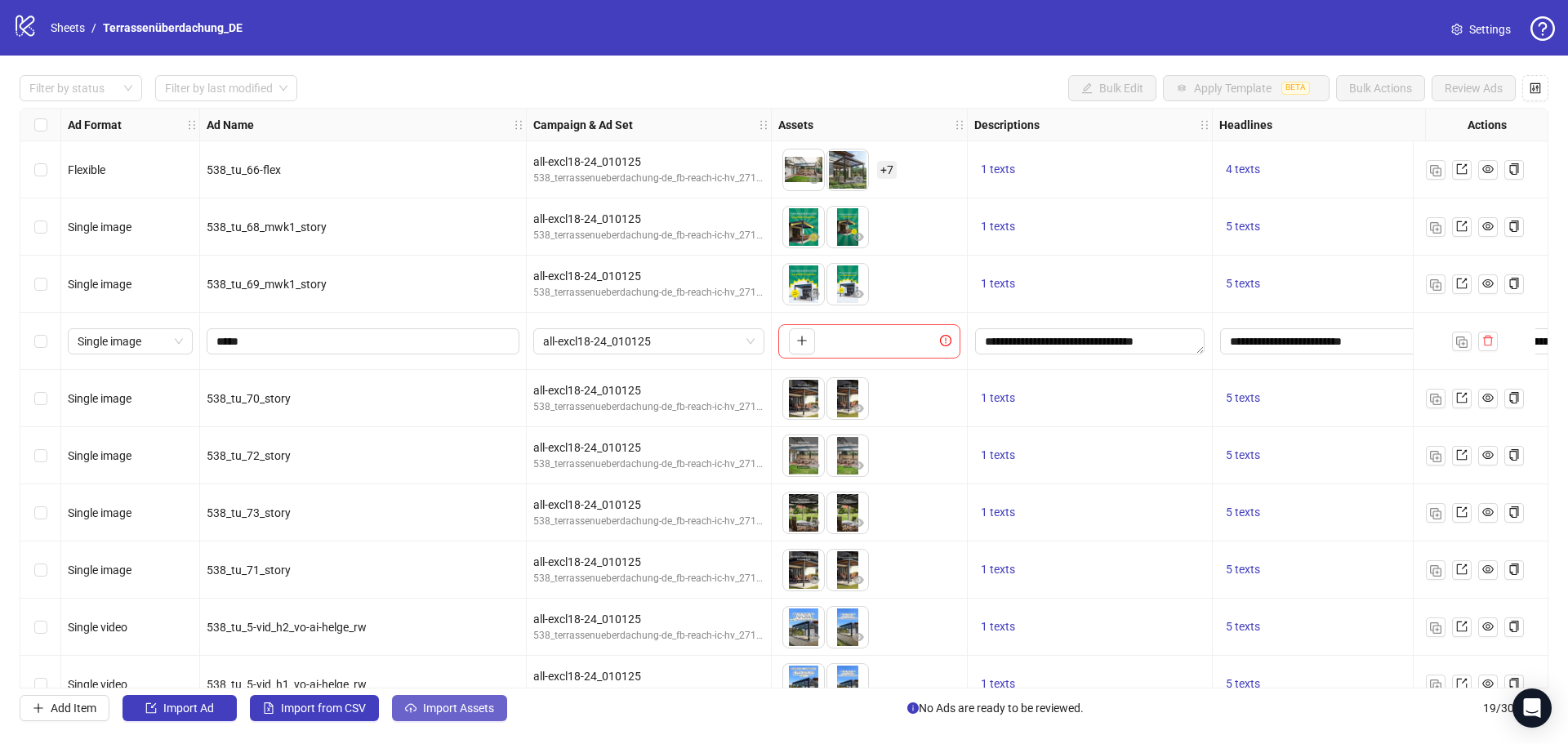
click at [462, 710] on span "Import Assets" at bounding box center [458, 708] width 71 height 13
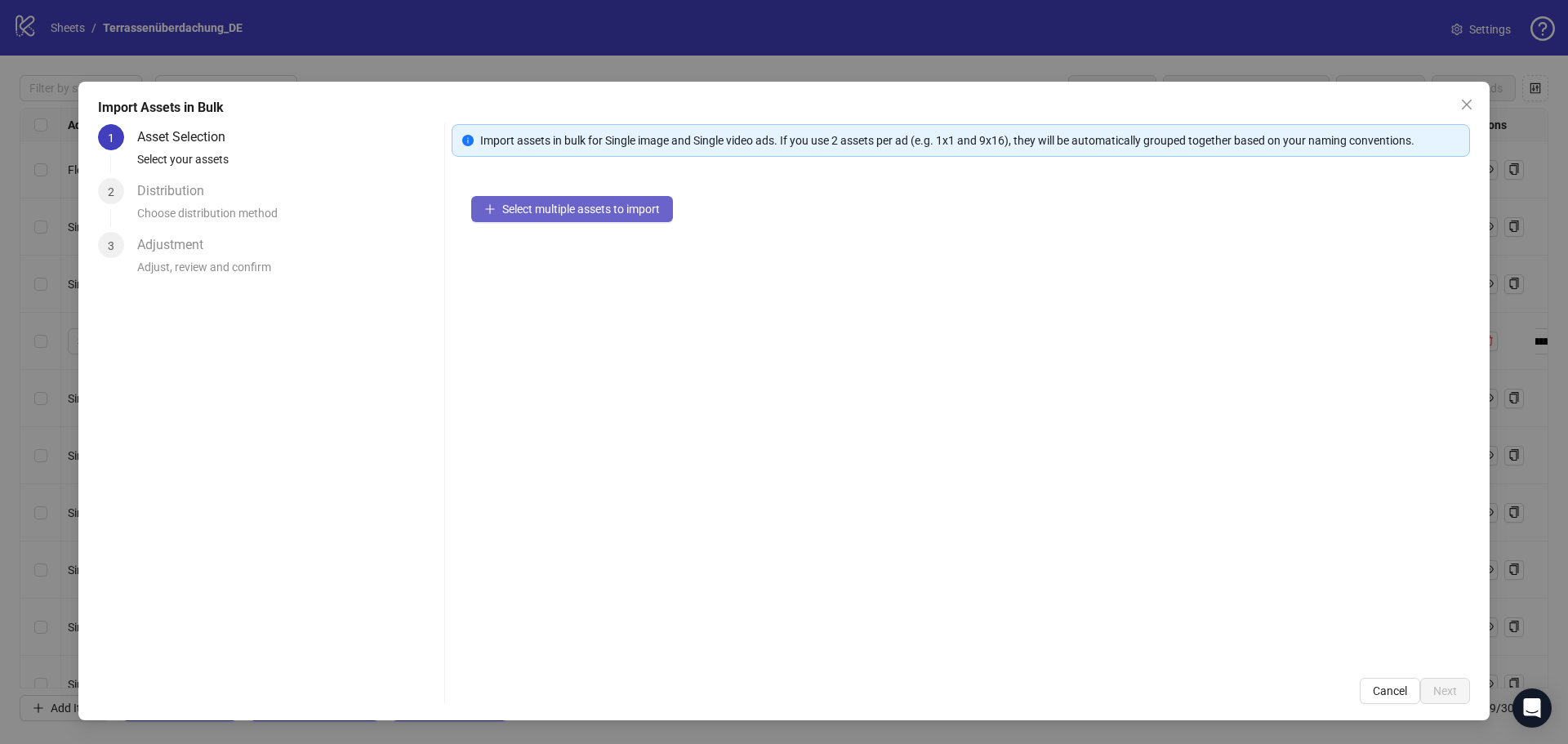
click at [518, 217] on button "Select multiple assets to import" at bounding box center [571, 209] width 201 height 26
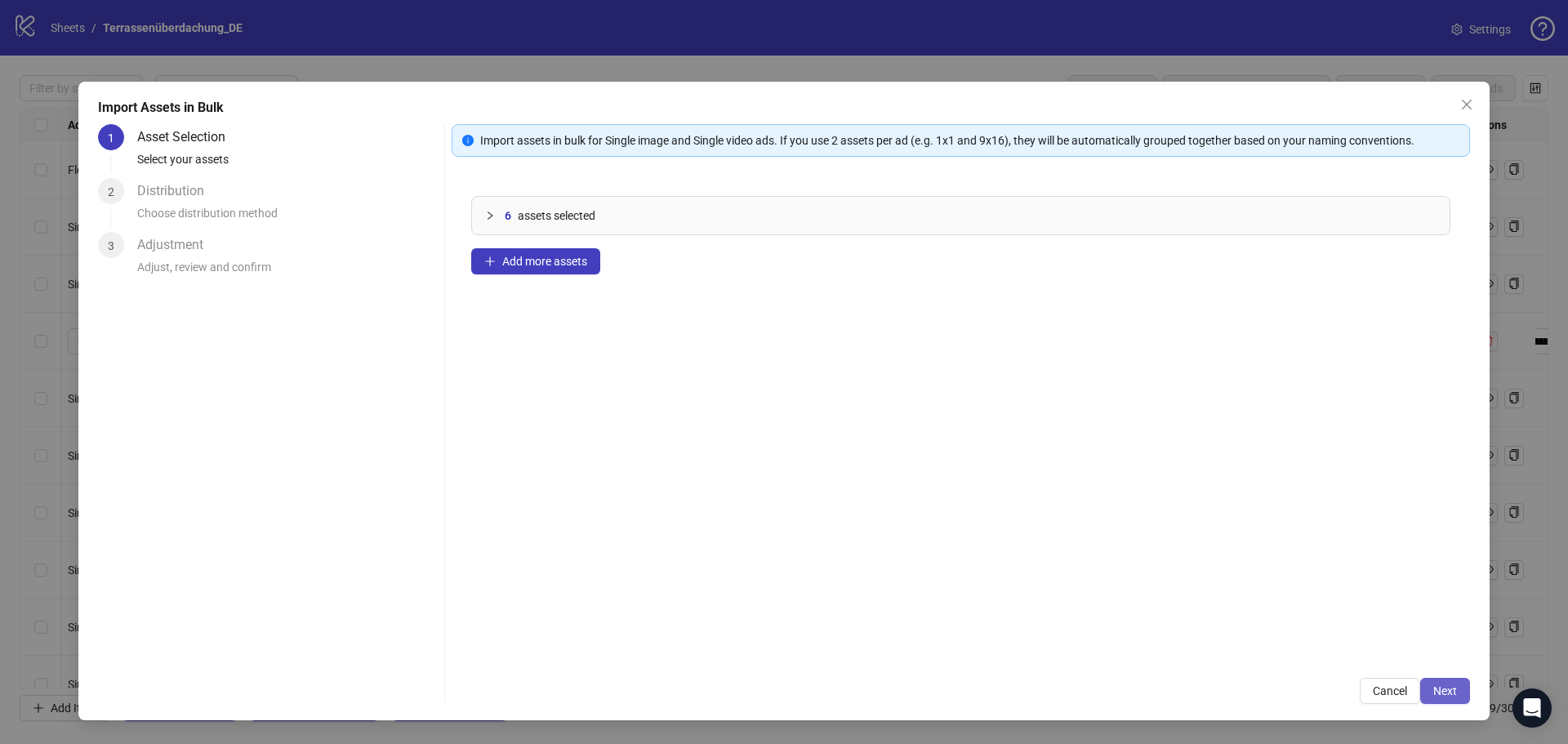
click at [1440, 698] on button "Next" at bounding box center [1445, 691] width 50 height 26
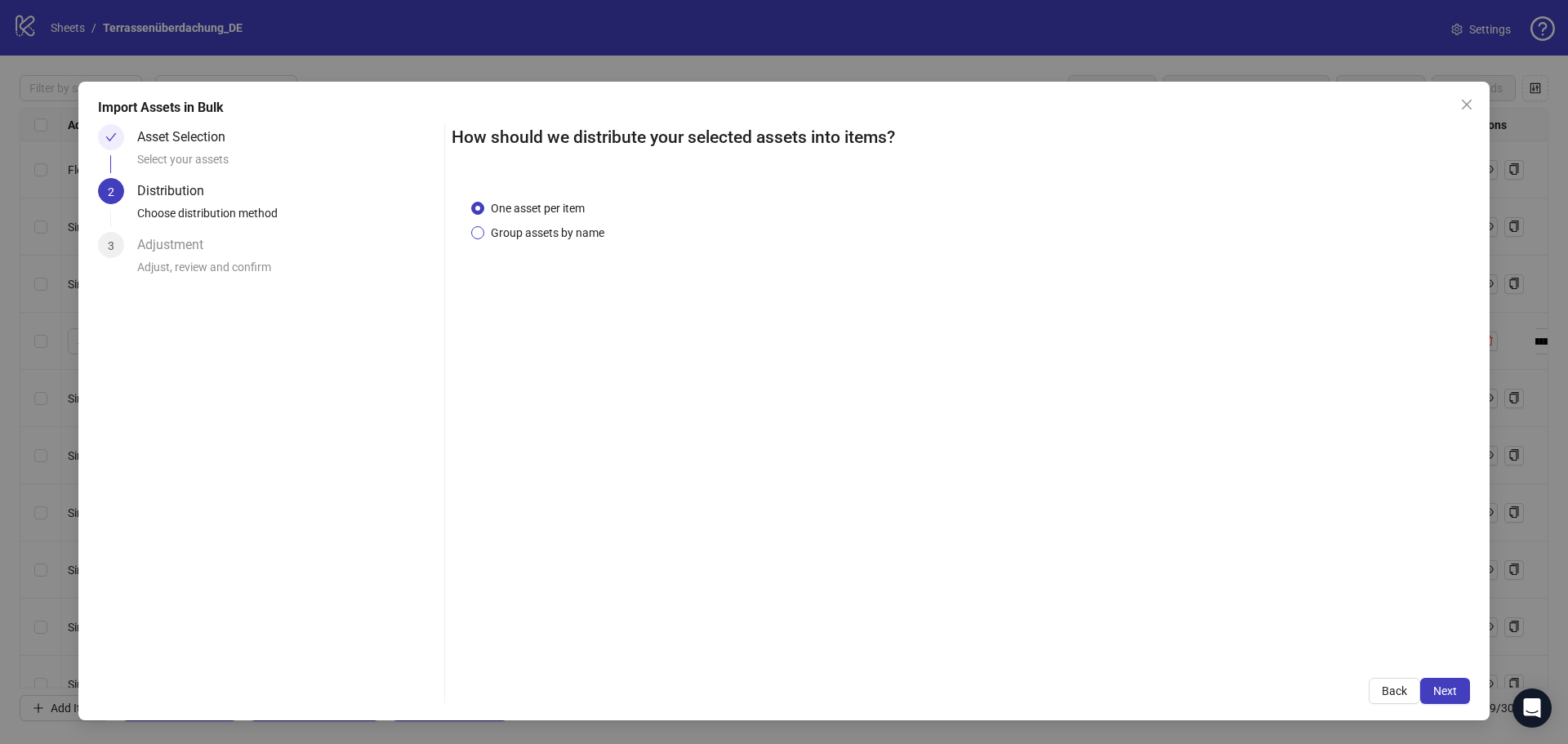
click at [574, 231] on span "Group assets by name" at bounding box center [548, 233] width 127 height 18
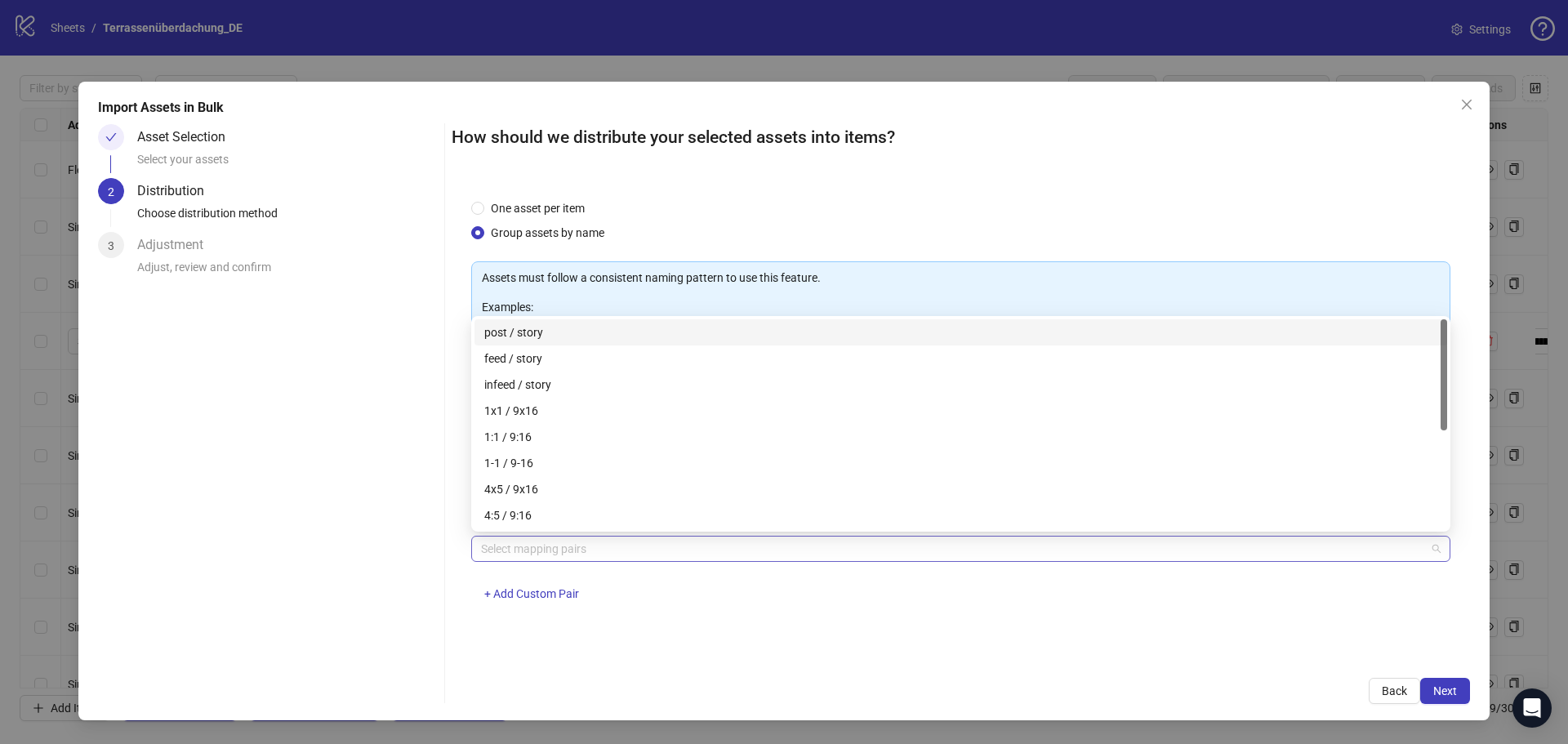
click at [566, 548] on div at bounding box center [952, 548] width 956 height 23
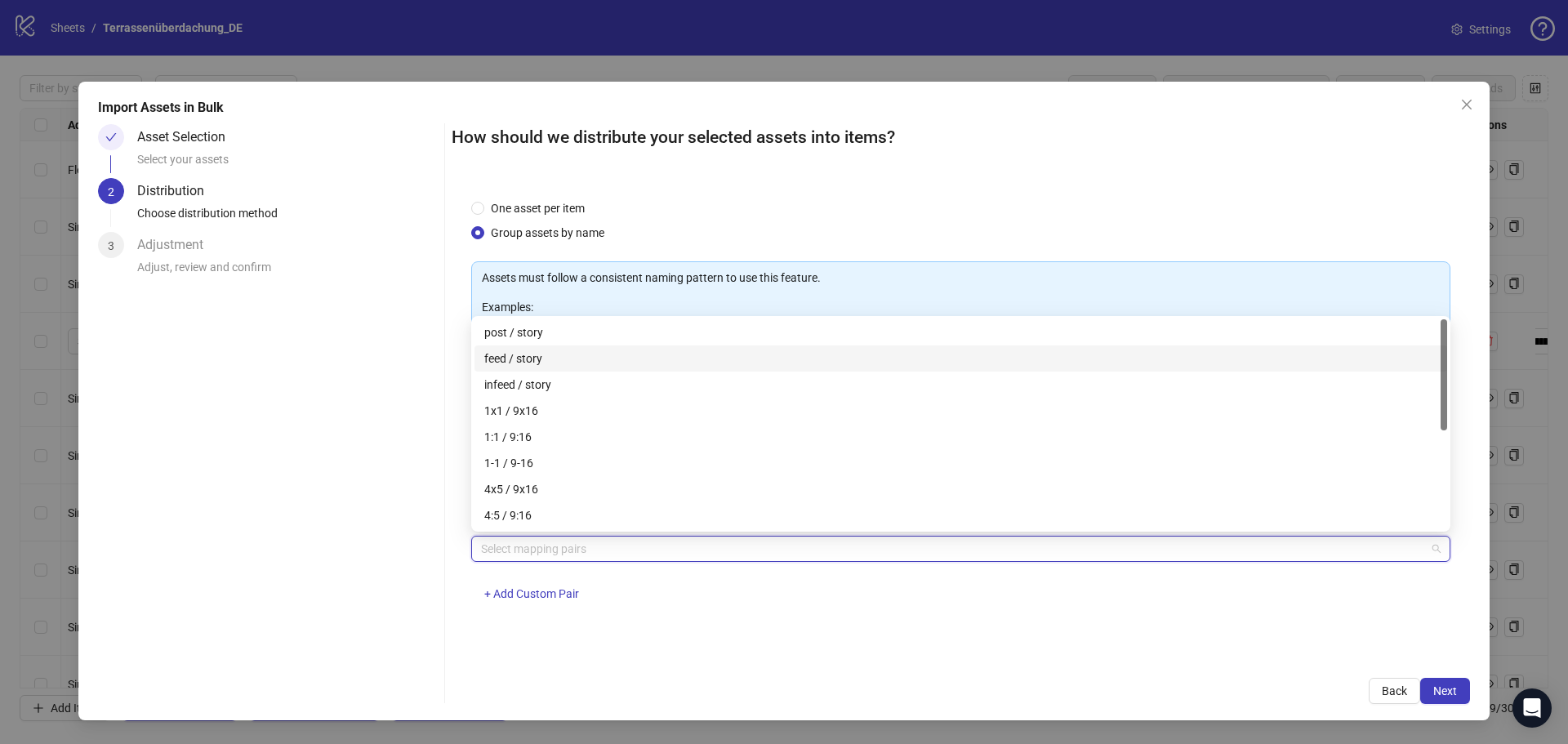
click at [553, 356] on div "feed / story" at bounding box center [961, 358] width 953 height 18
click at [1435, 696] on span "Next" at bounding box center [1445, 691] width 24 height 13
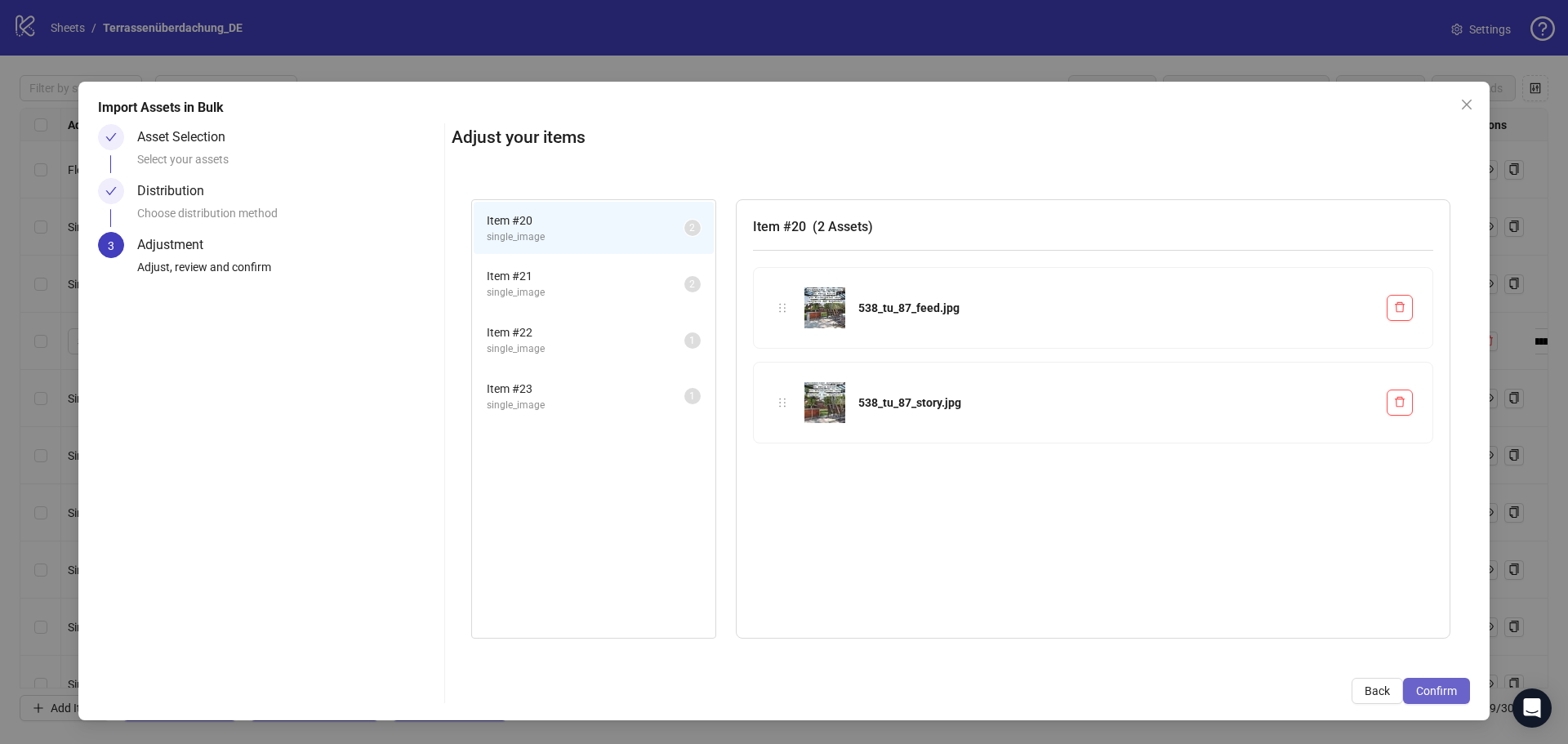
click at [1422, 698] on button "Confirm" at bounding box center [1437, 691] width 67 height 26
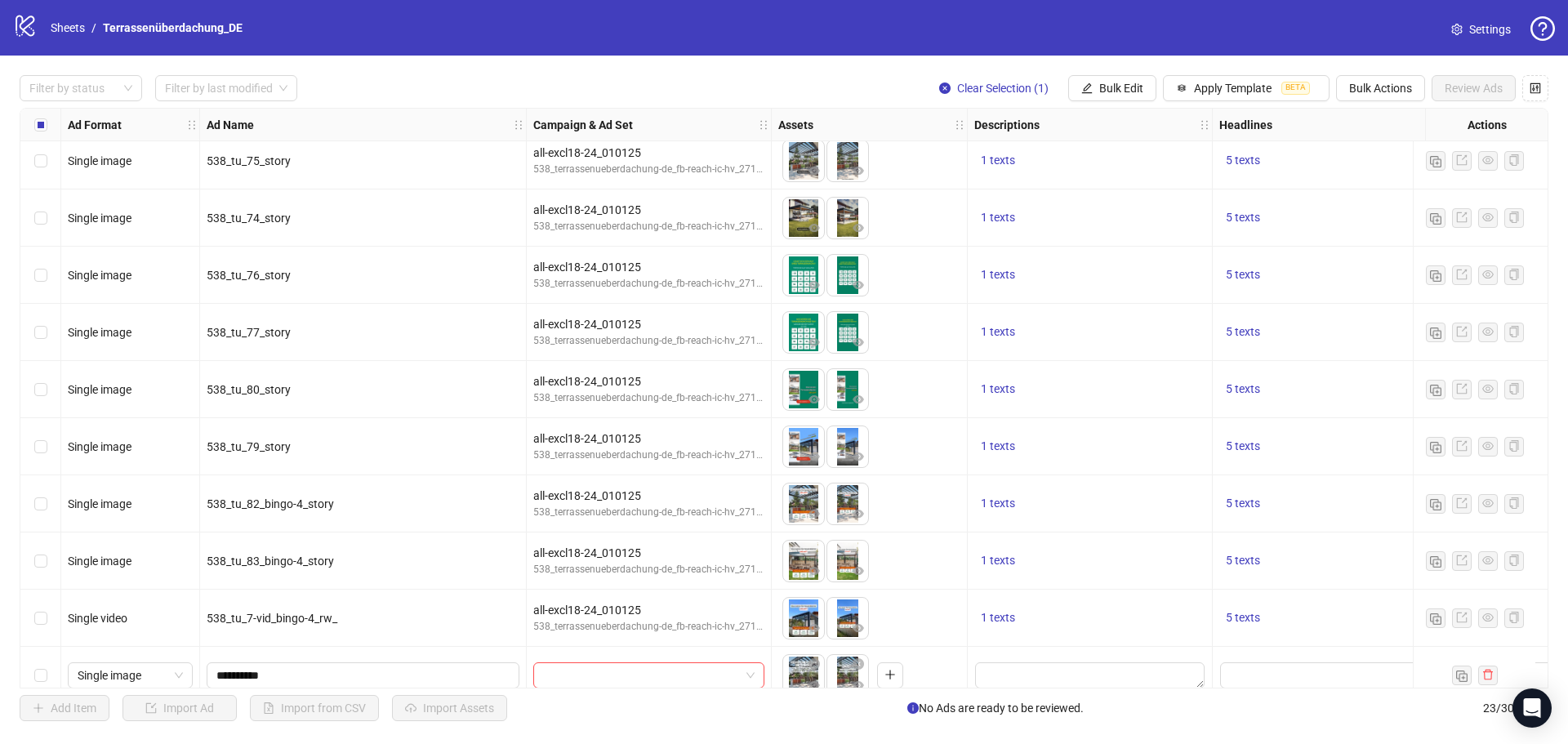
scroll to position [775, 0]
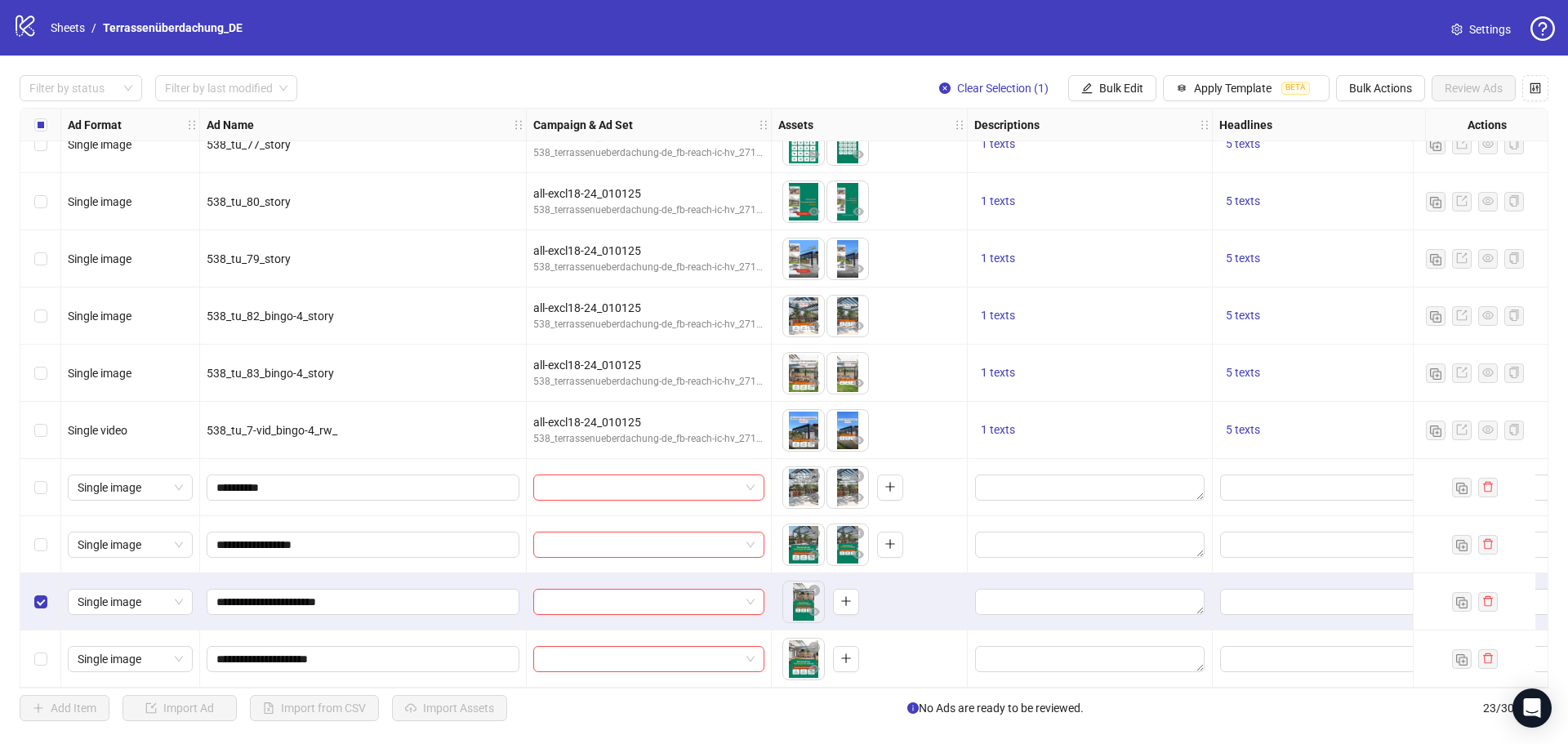
click at [31, 590] on div "Select row 22" at bounding box center [41, 601] width 41 height 57
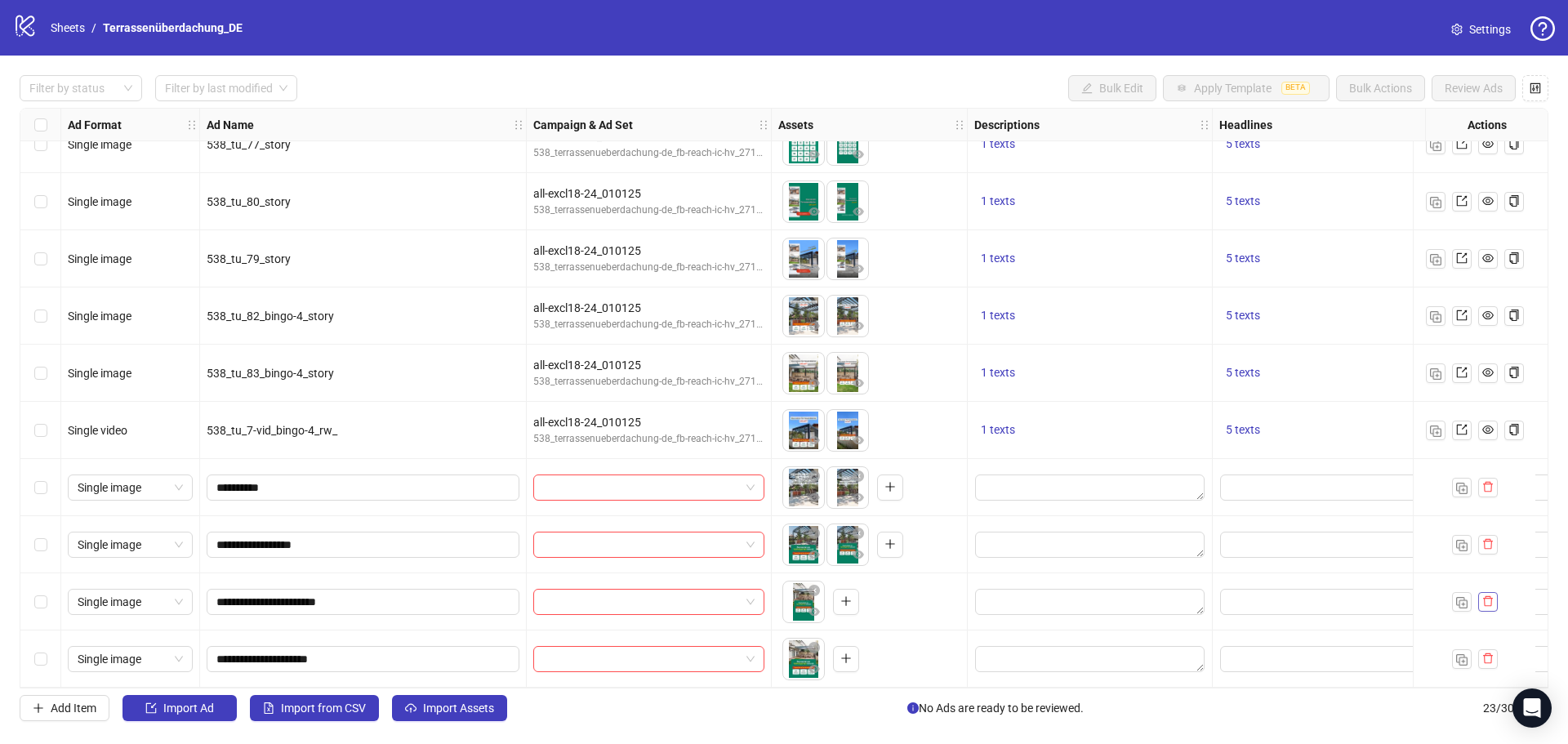
click at [1483, 596] on icon "delete" at bounding box center [1489, 601] width 11 height 11
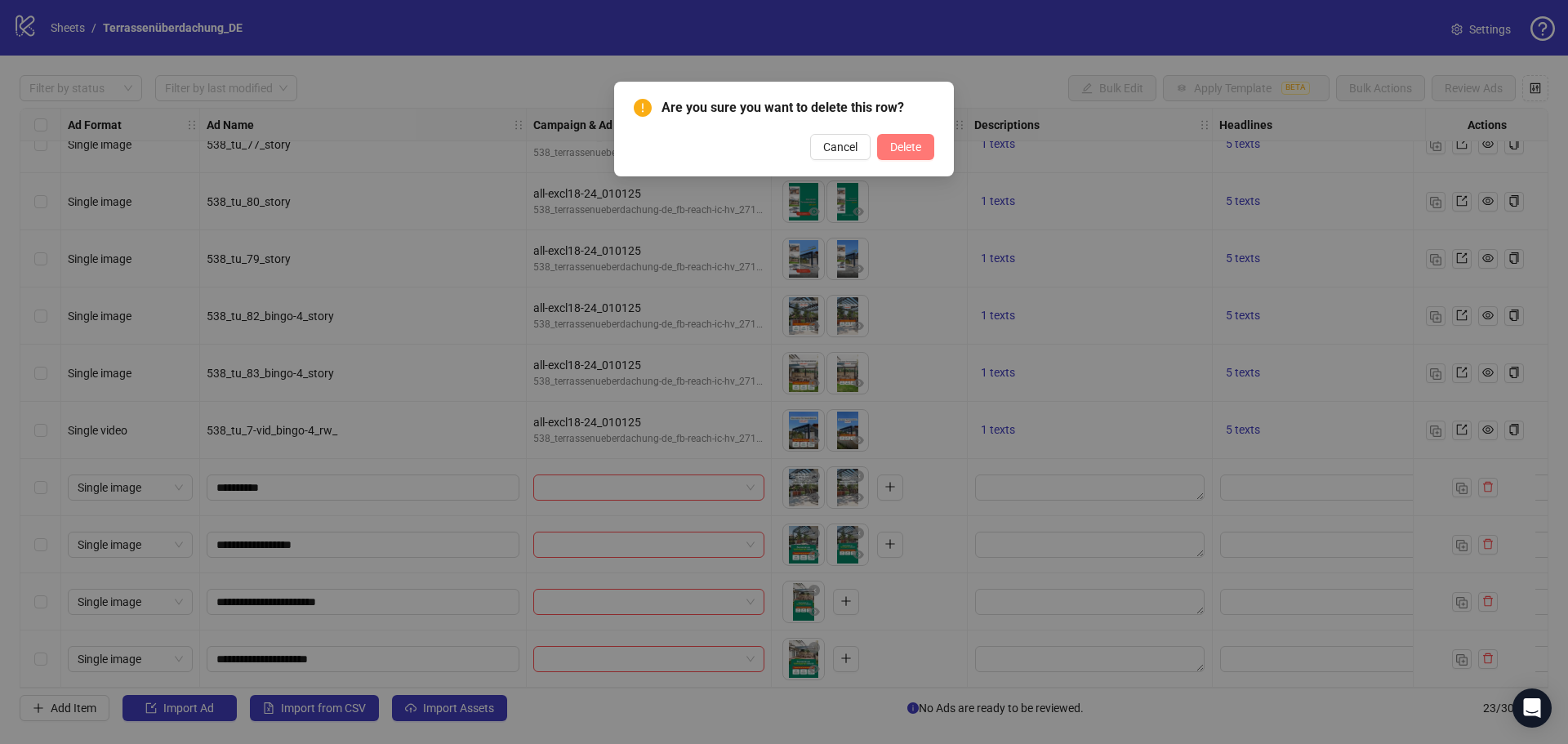
click at [902, 149] on span "Delete" at bounding box center [905, 147] width 31 height 13
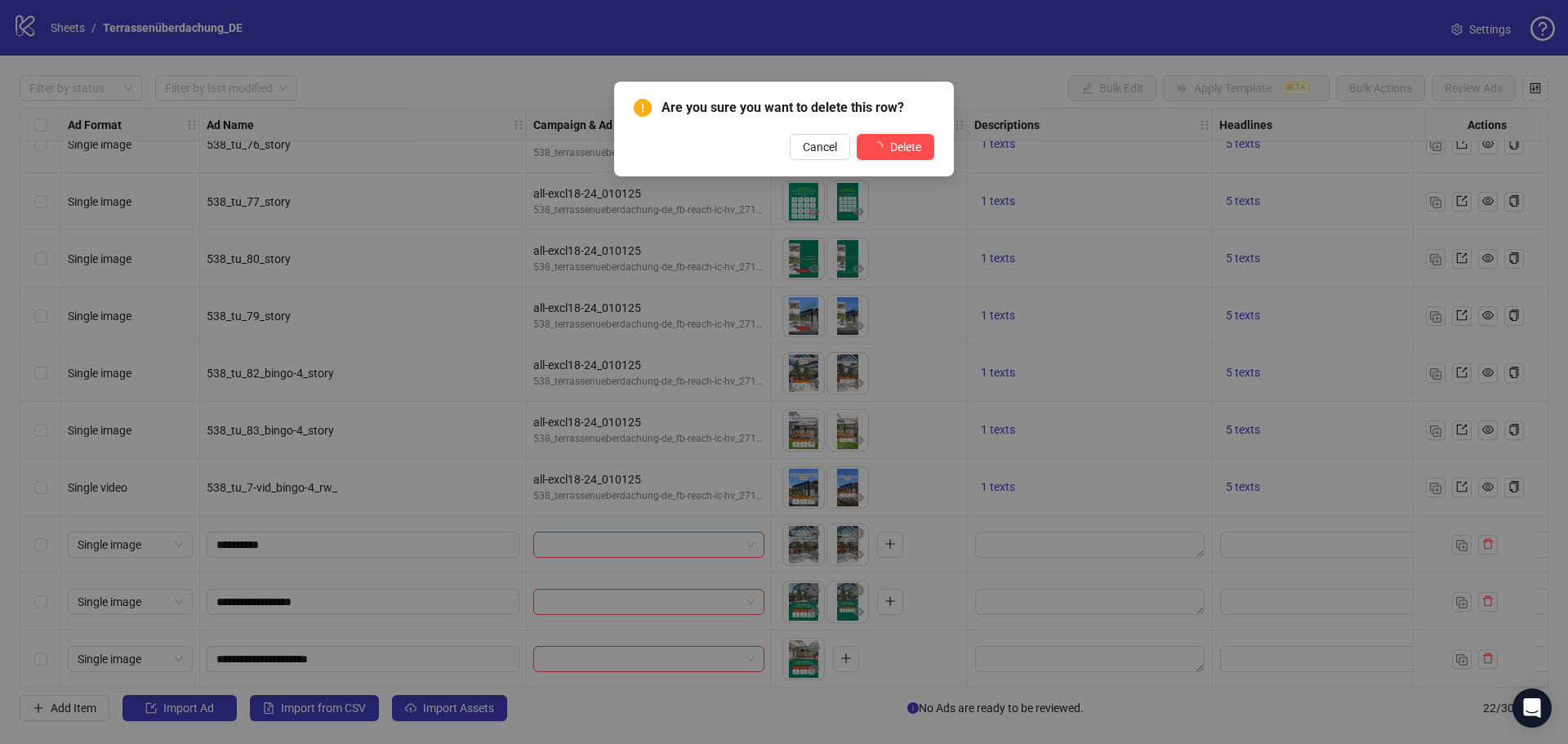
scroll to position [718, 0]
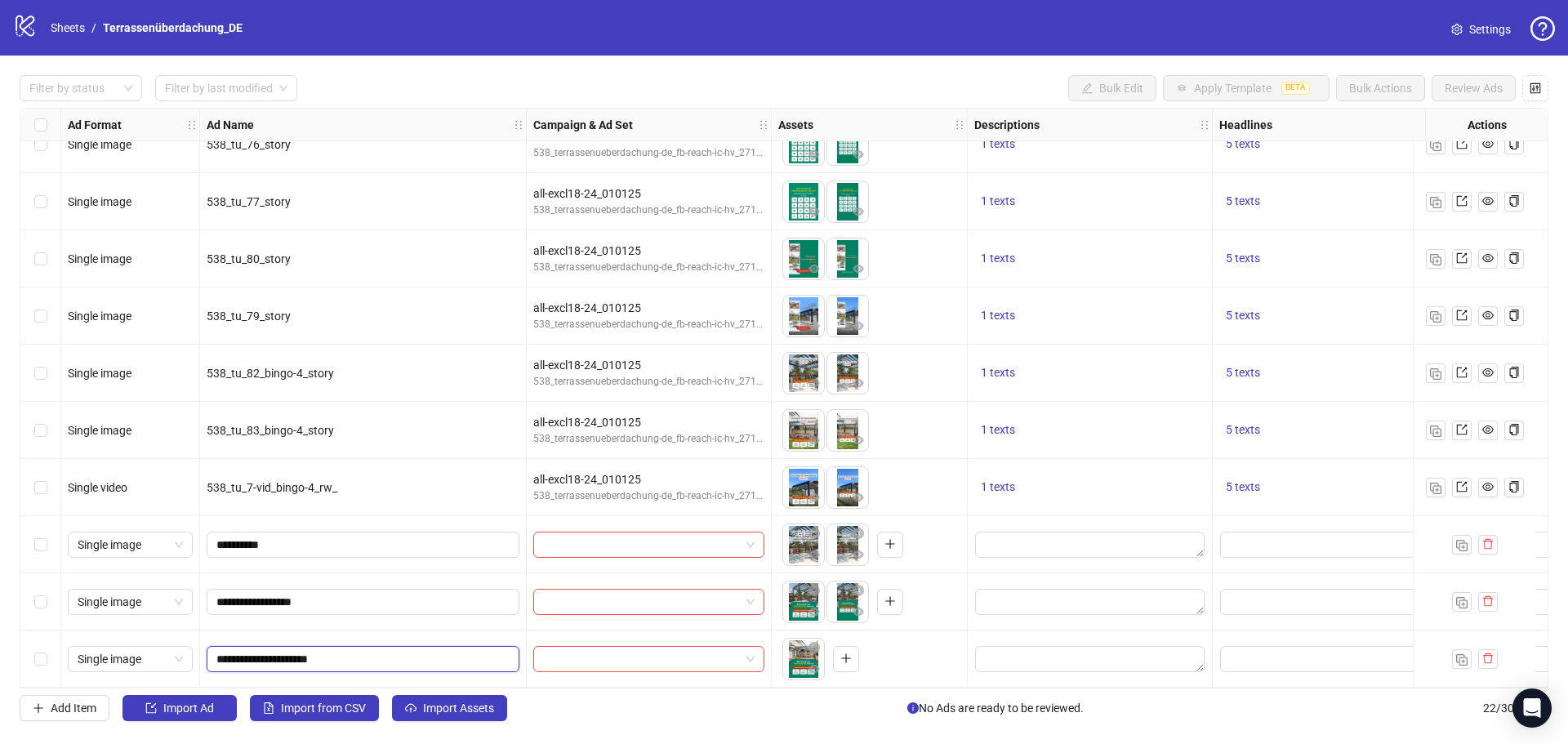
click at [341, 656] on input "**********" at bounding box center [361, 659] width 290 height 18
click at [353, 654] on input "**********" at bounding box center [361, 659] width 290 height 18
type input "**********"
click at [333, 597] on input "**********" at bounding box center [361, 601] width 290 height 18
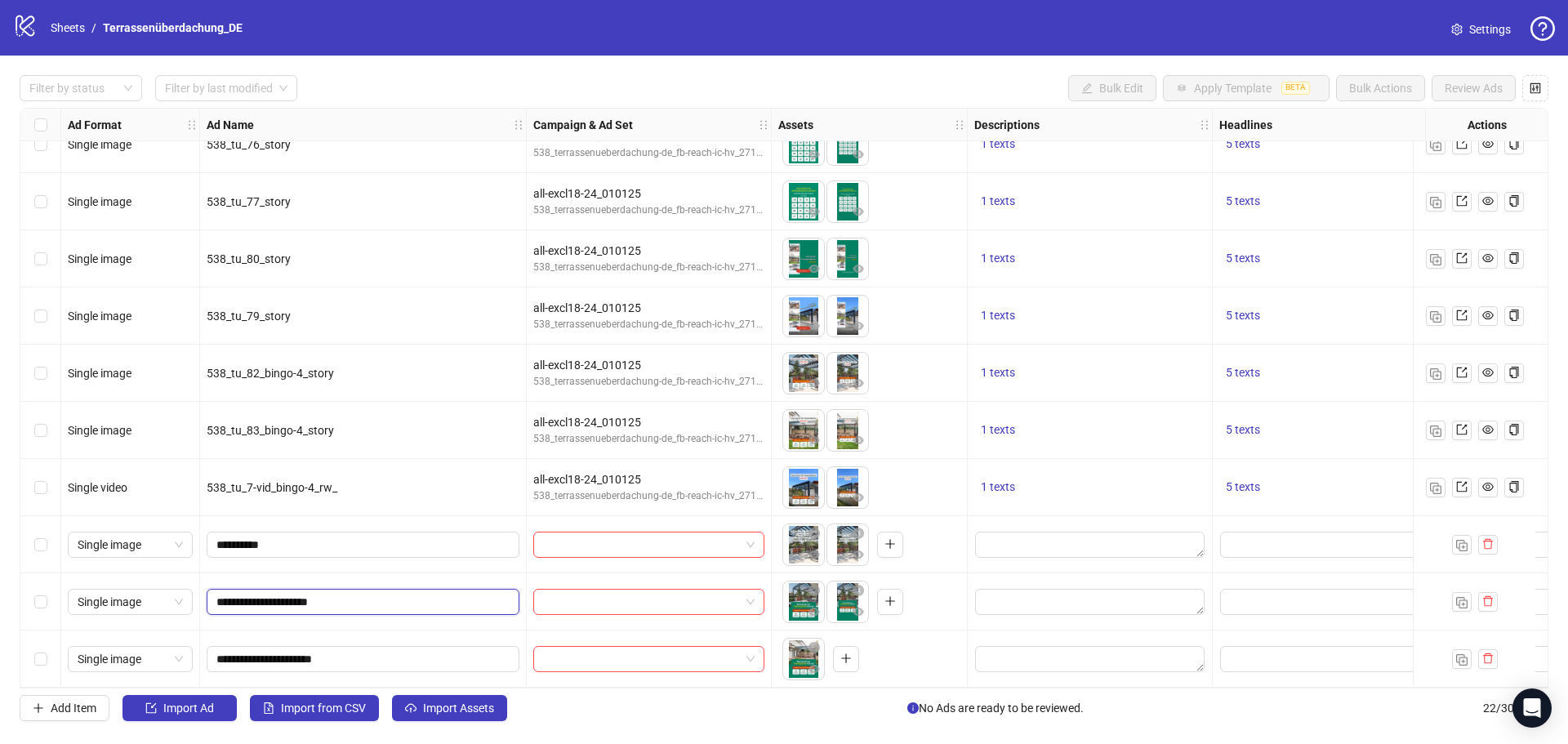
type input "**********"
click at [320, 545] on input "**********" at bounding box center [361, 545] width 290 height 18
type input "**********"
click at [583, 531] on div at bounding box center [649, 545] width 231 height 26
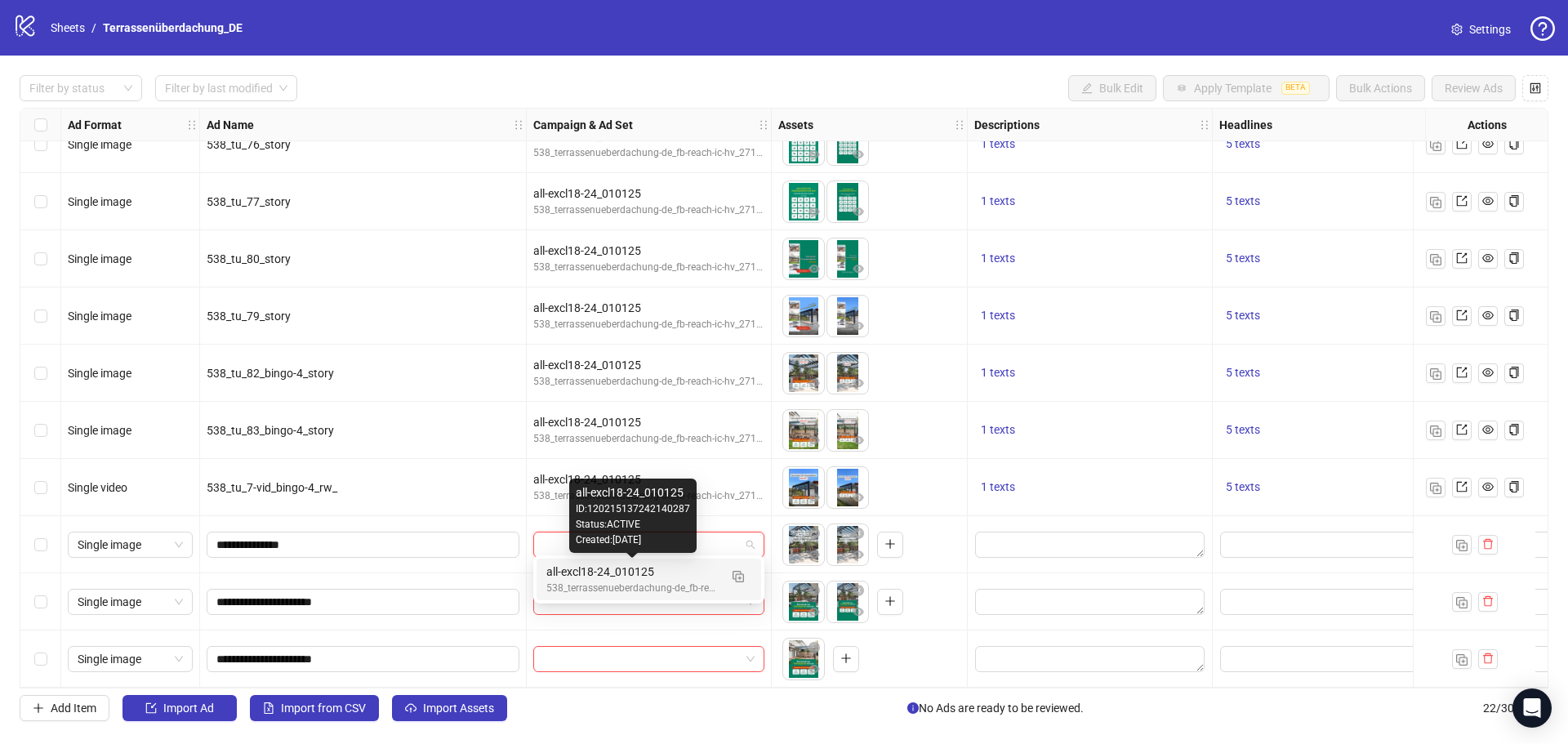
click at [608, 571] on div "all-excl18-24_010125" at bounding box center [633, 571] width 172 height 18
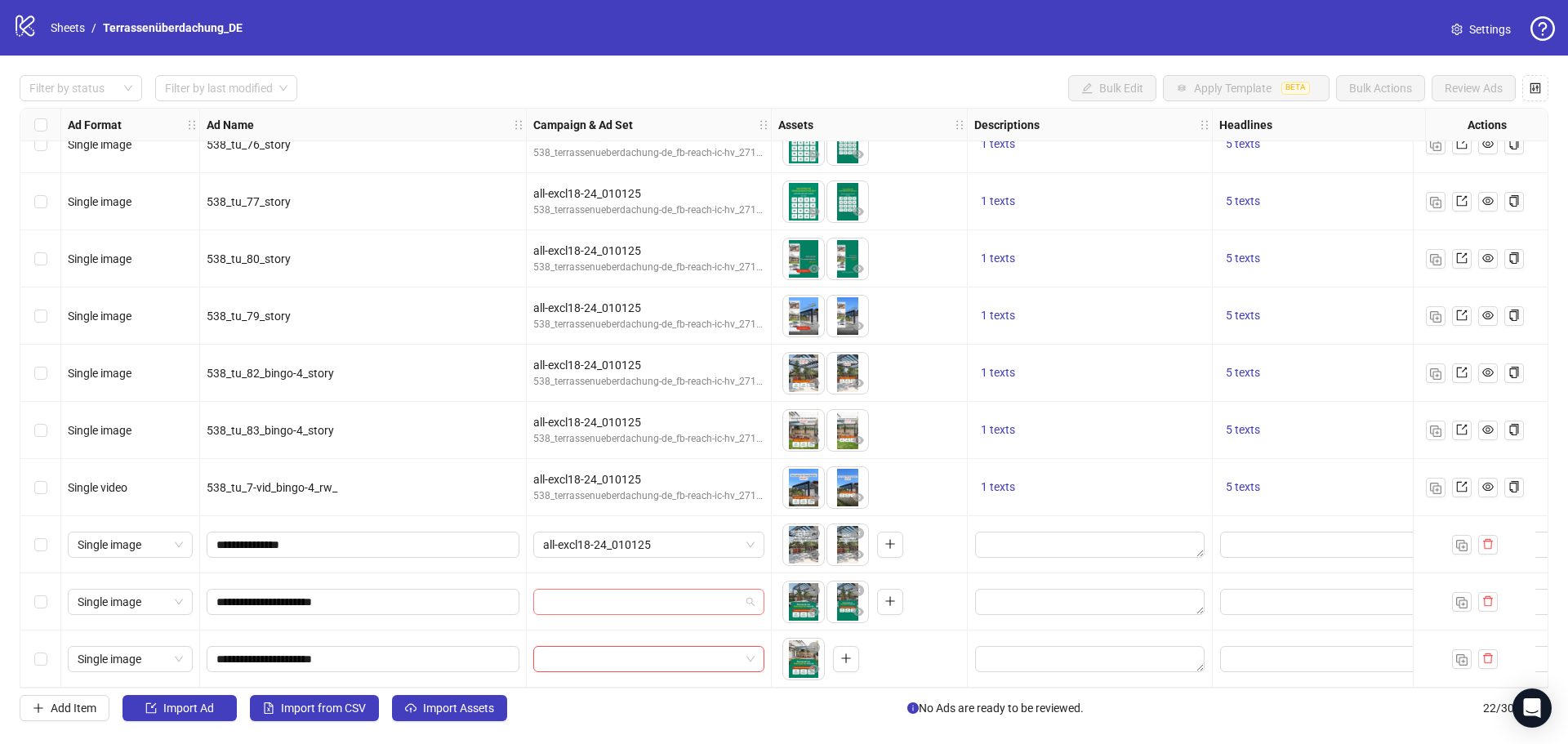
click at [604, 590] on input "search" at bounding box center [641, 602] width 197 height 25
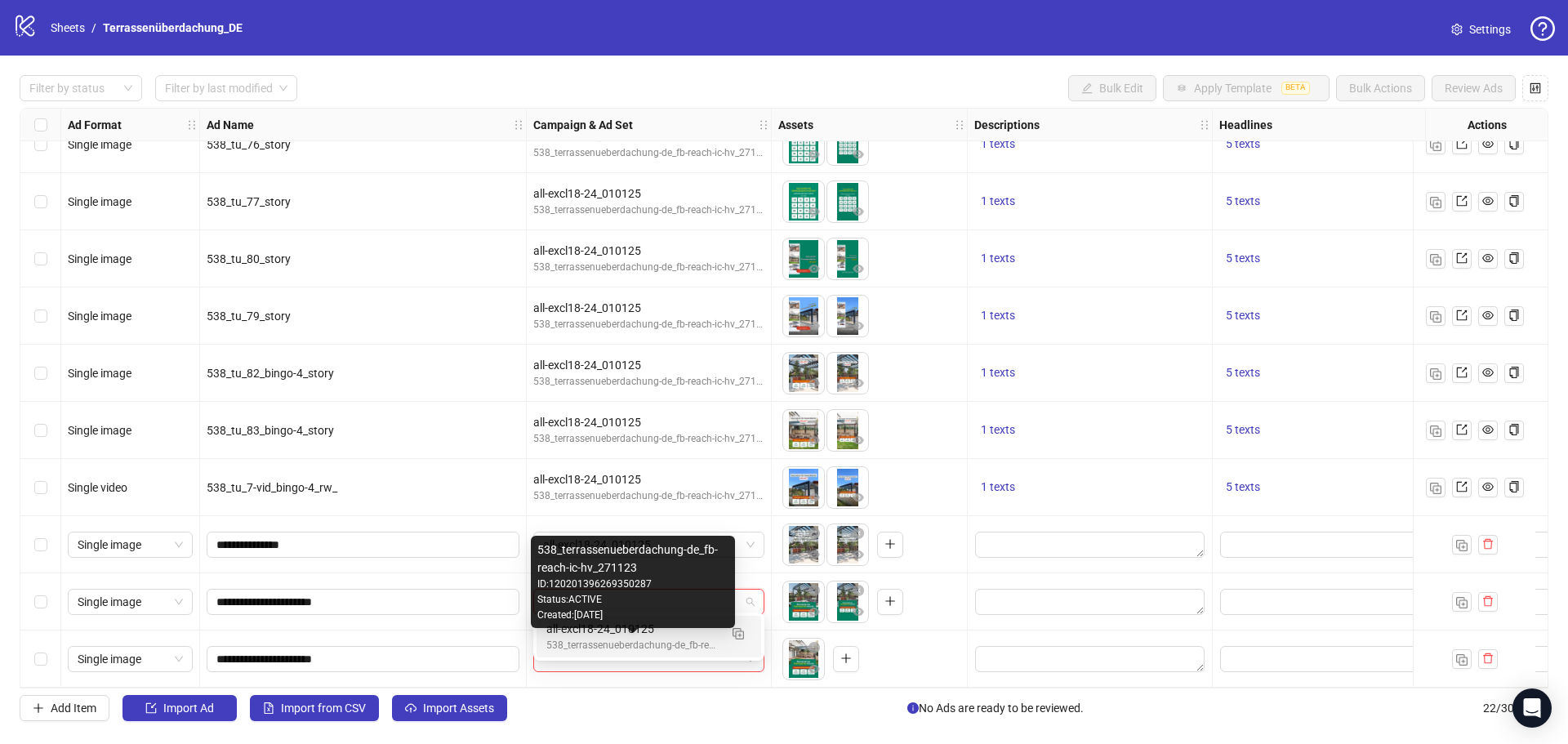
click at [604, 647] on div "538_terrassenueberdachung-de_fb-reach-ic-hv_271123" at bounding box center [633, 646] width 172 height 15
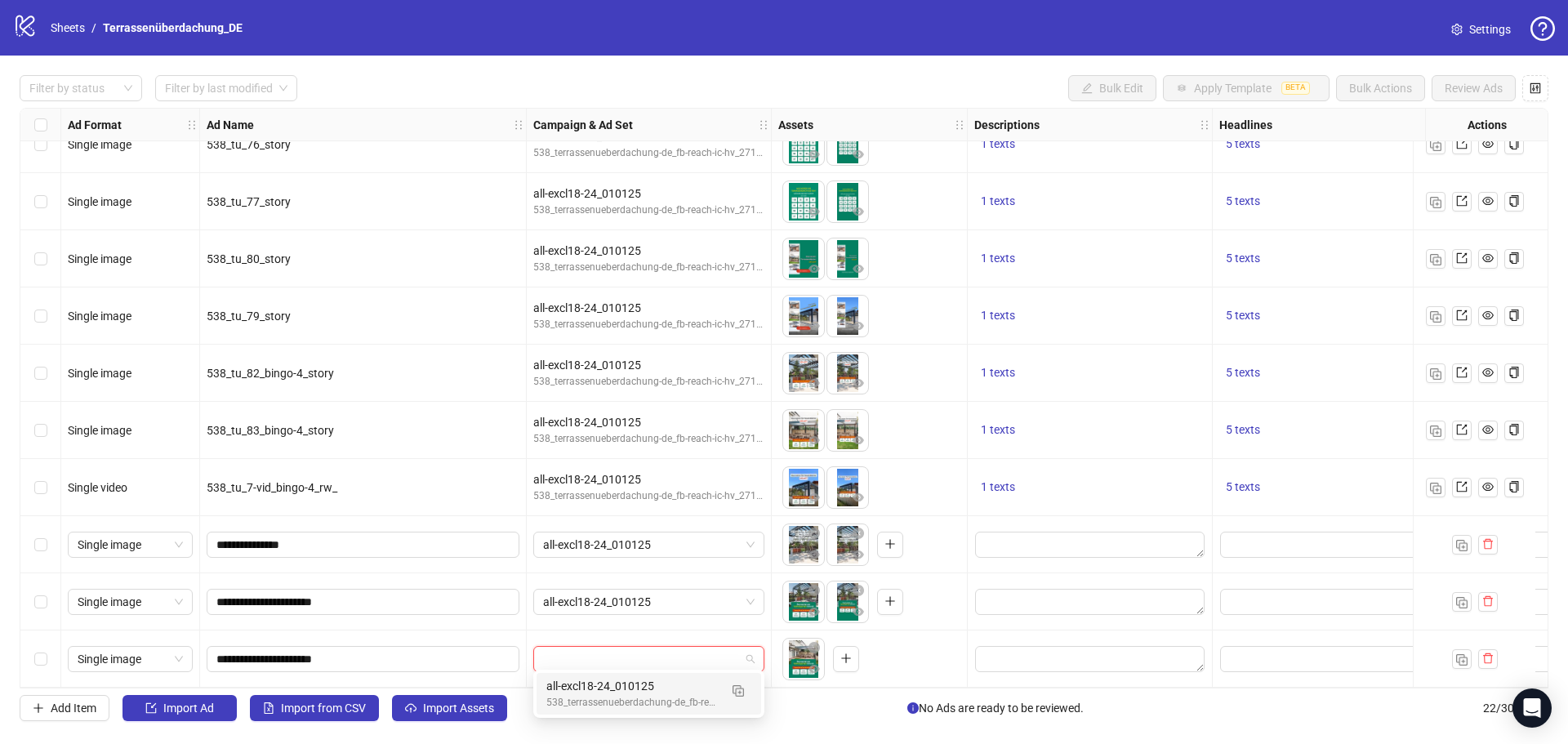
drag, startPoint x: 604, startPoint y: 647, endPoint x: 628, endPoint y: 684, distance: 44.1
click at [628, 684] on div "all-excl18-24_010125" at bounding box center [633, 685] width 172 height 18
click at [835, 646] on button "button" at bounding box center [846, 659] width 26 height 26
click at [853, 649] on button "button" at bounding box center [846, 659] width 26 height 26
click at [47, 97] on div at bounding box center [72, 88] width 99 height 23
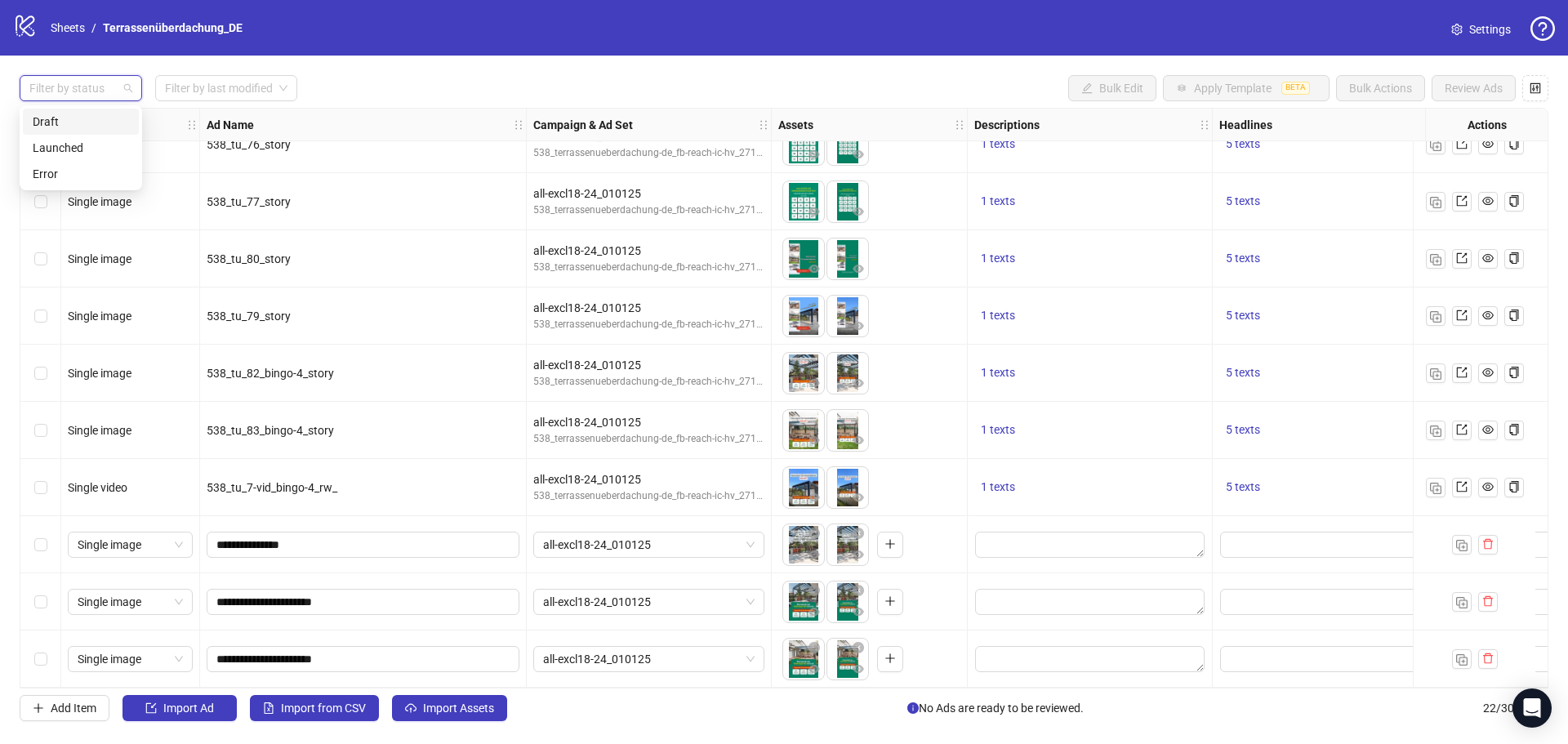
click at [54, 119] on div "Draft" at bounding box center [81, 121] width 96 height 18
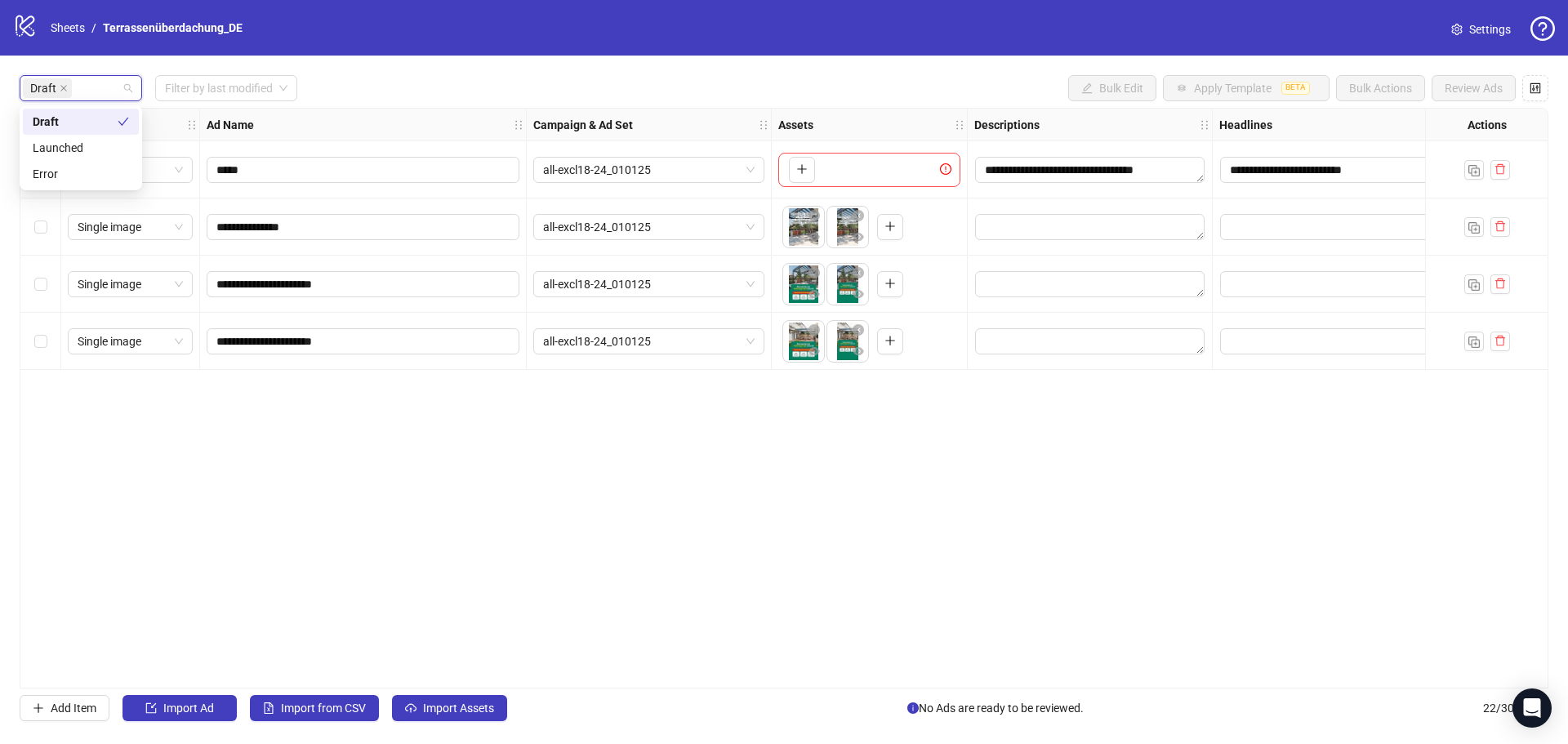
scroll to position [0, 0]
click at [305, 435] on div "**********" at bounding box center [784, 398] width 1529 height 580
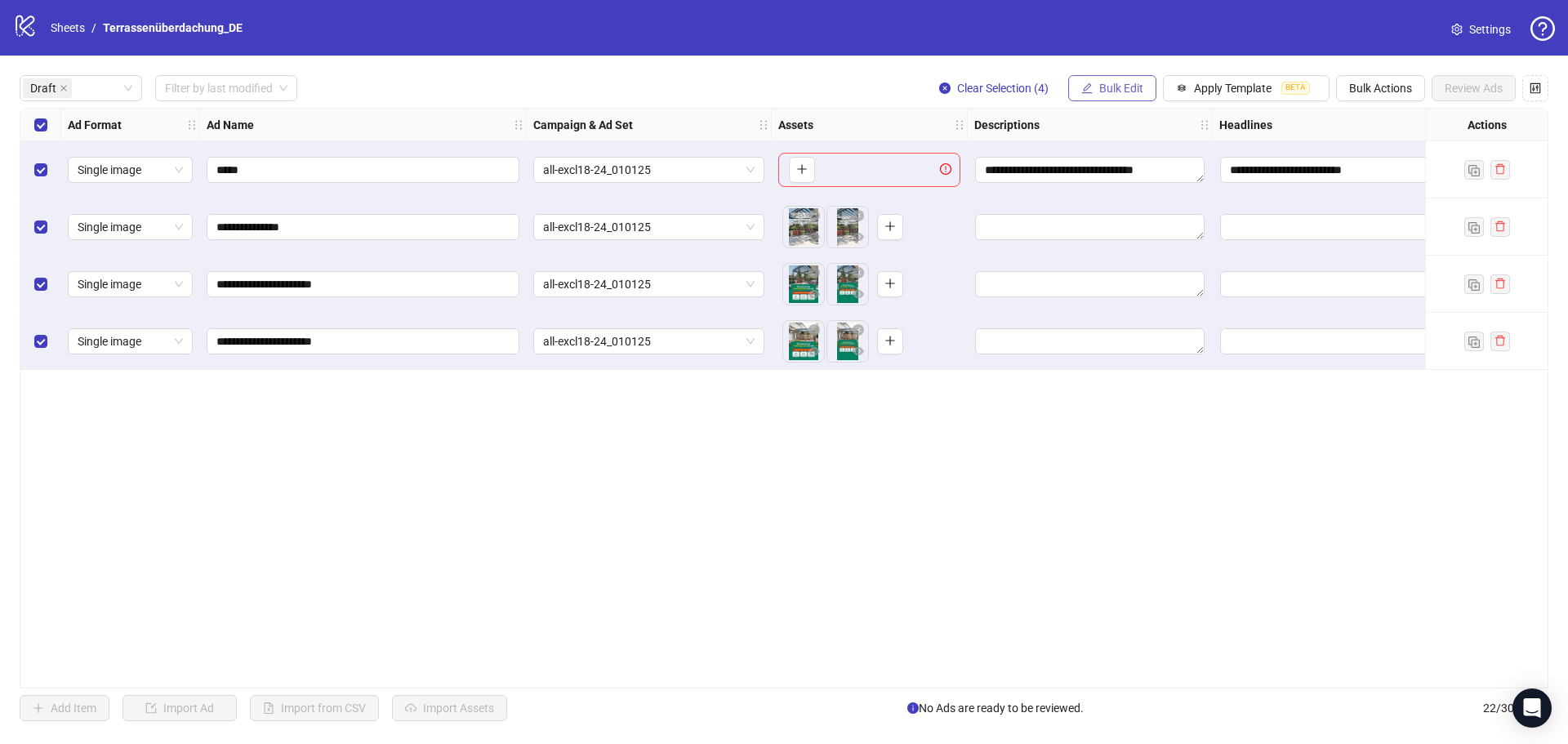
click at [1130, 83] on span "Bulk Edit" at bounding box center [1122, 88] width 44 height 13
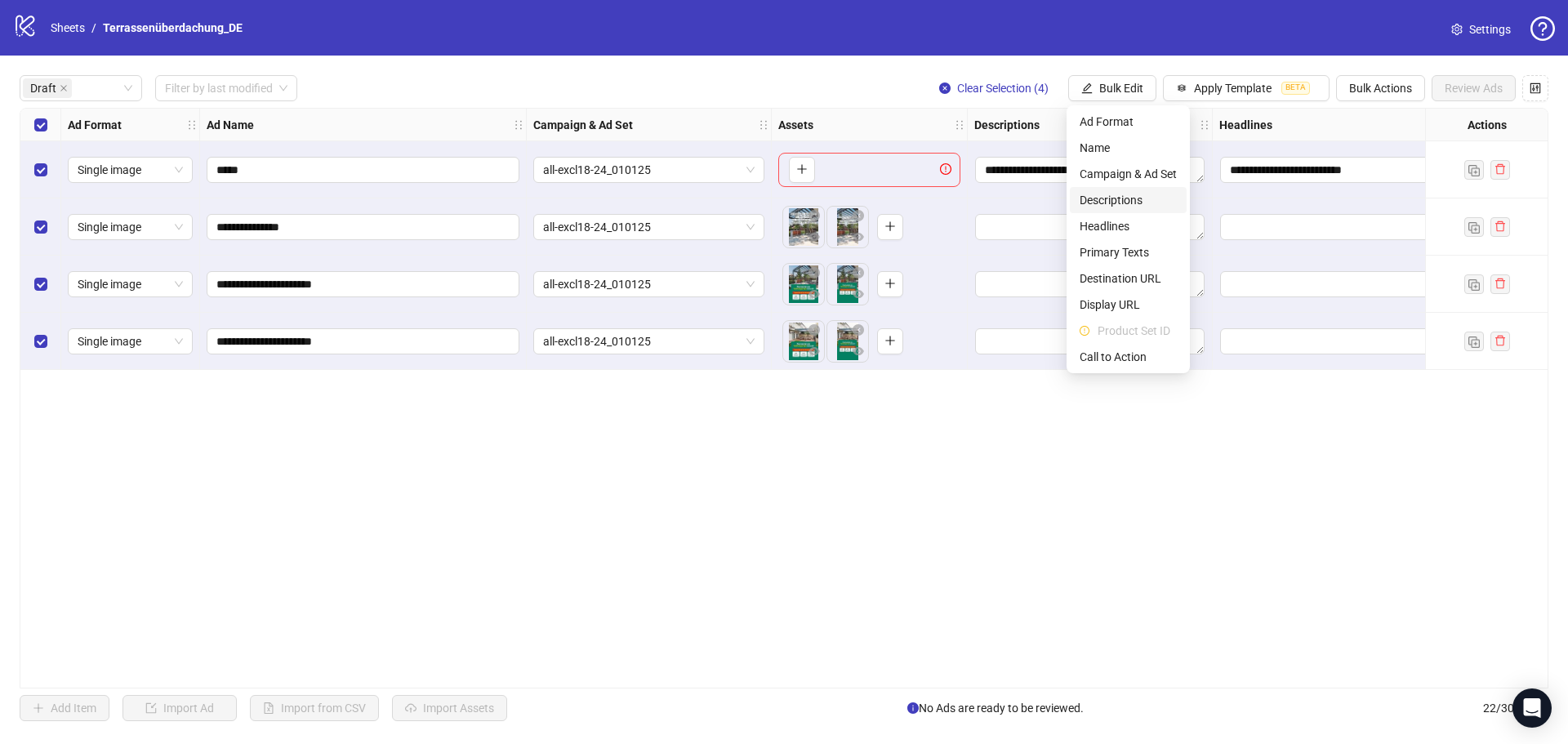
click at [1134, 200] on span "Descriptions" at bounding box center [1128, 199] width 97 height 18
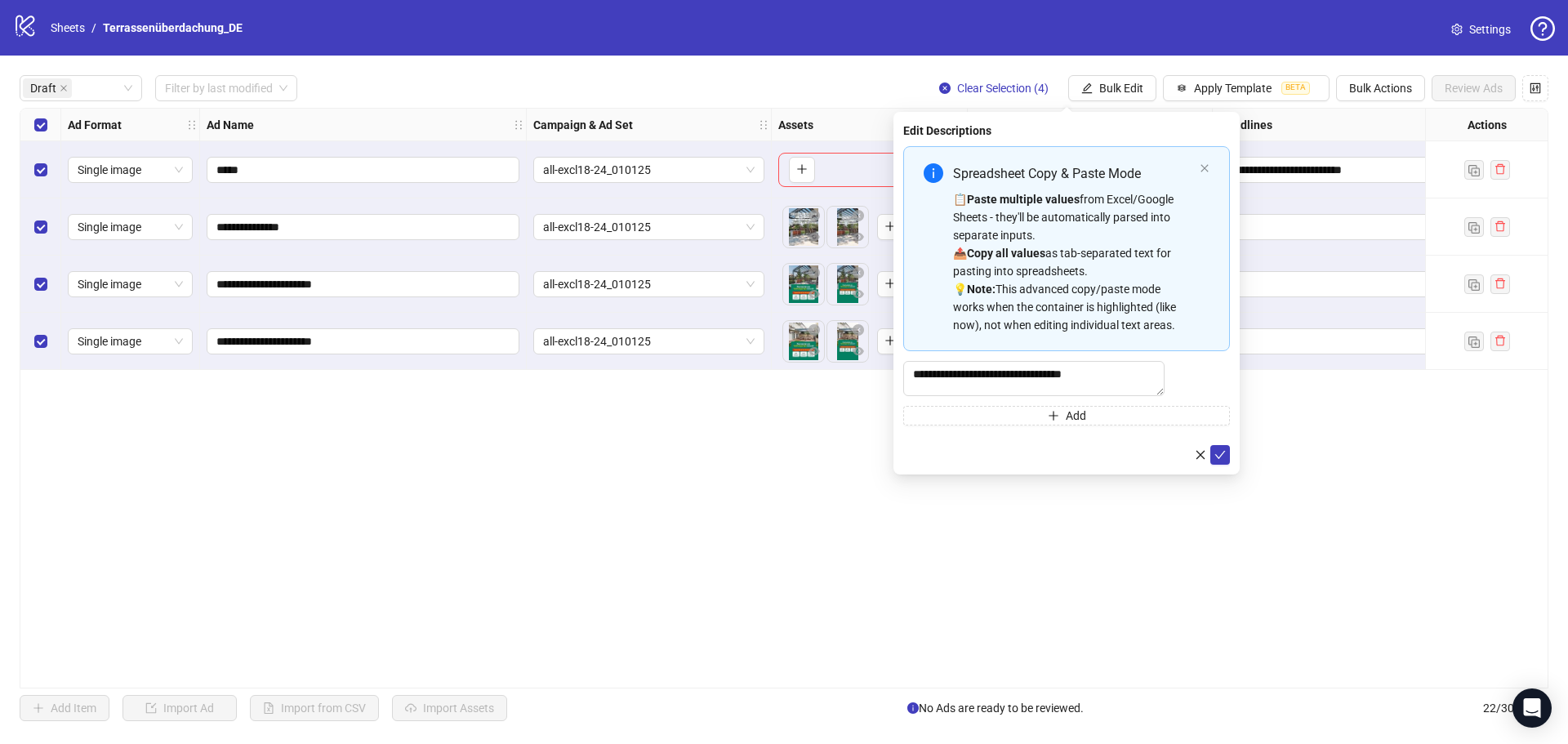
click at [1226, 453] on form "**********" at bounding box center [1066, 305] width 326 height 319
click at [1226, 458] on icon "check" at bounding box center [1220, 455] width 11 height 11
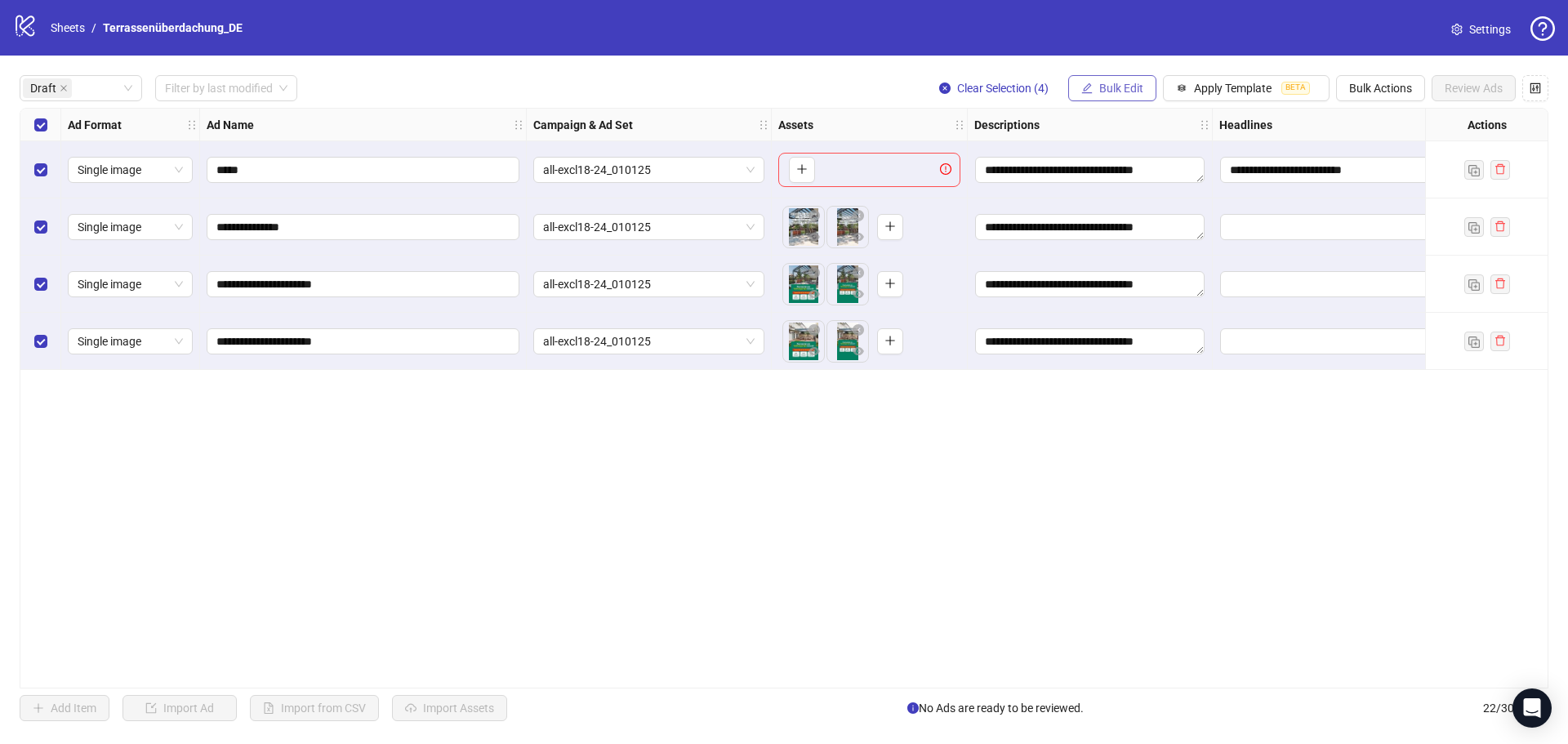
click at [1110, 99] on button "Bulk Edit" at bounding box center [1112, 88] width 88 height 26
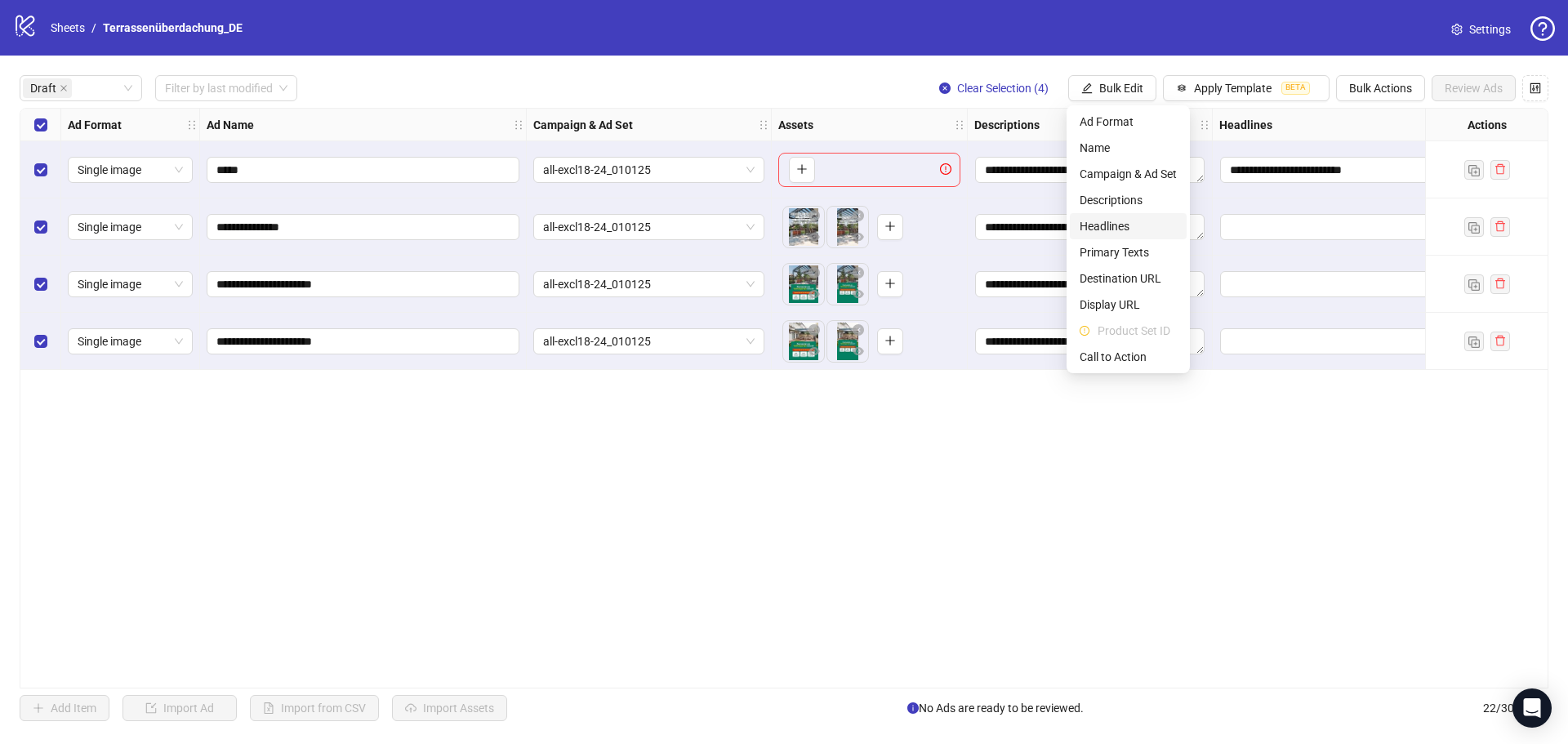
click at [1124, 222] on span "Headlines" at bounding box center [1128, 226] width 97 height 18
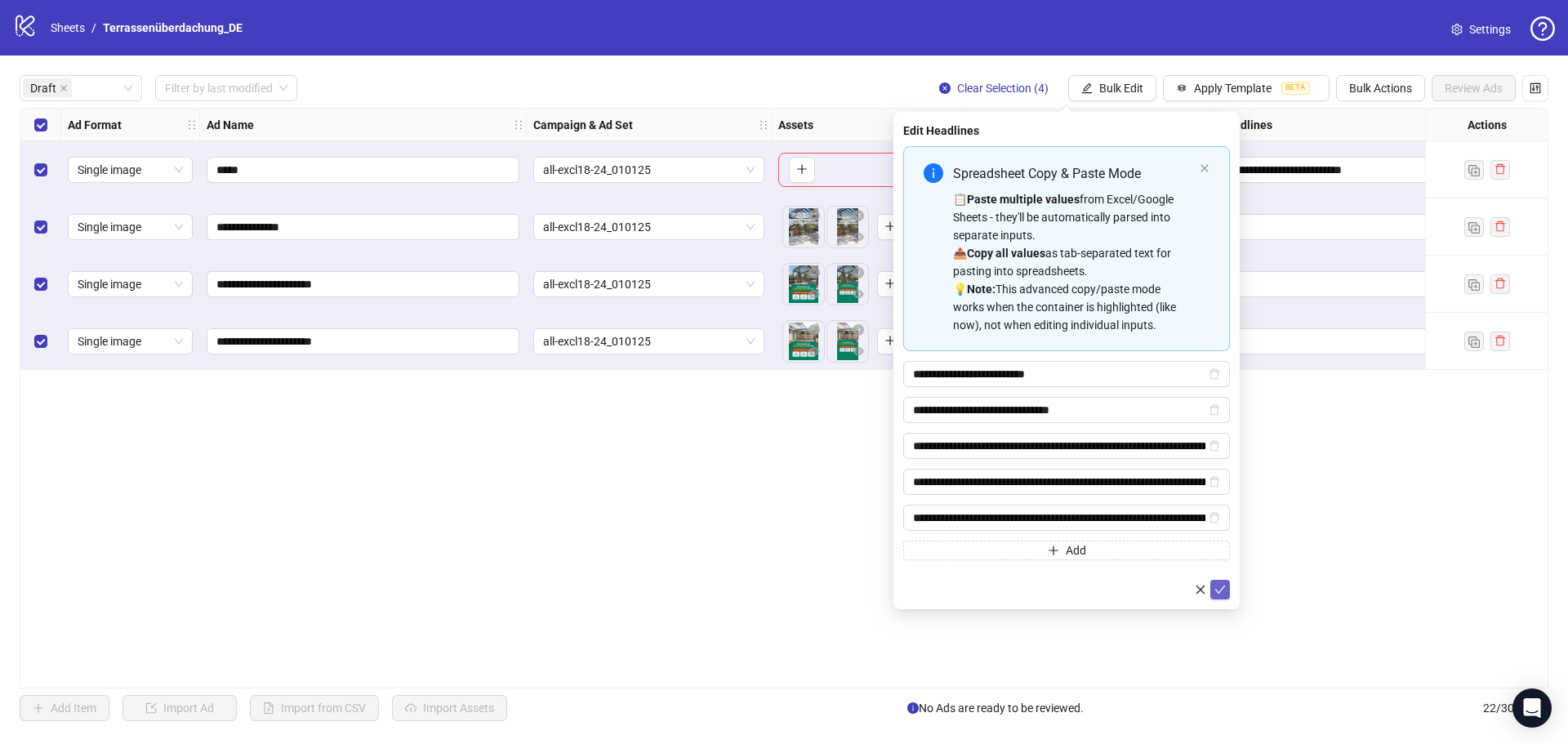
click at [1223, 590] on icon "check" at bounding box center [1220, 590] width 11 height 11
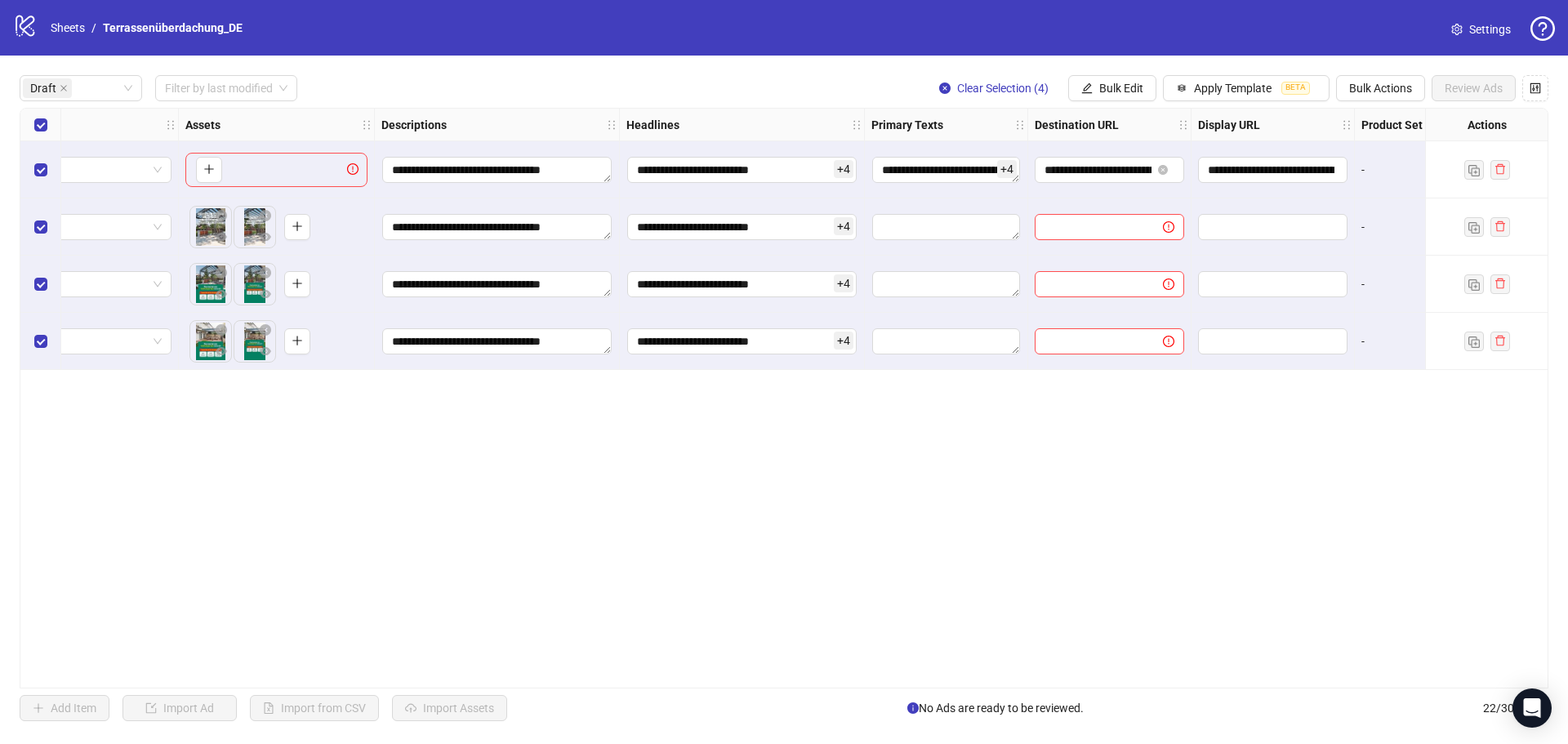
scroll to position [0, 607]
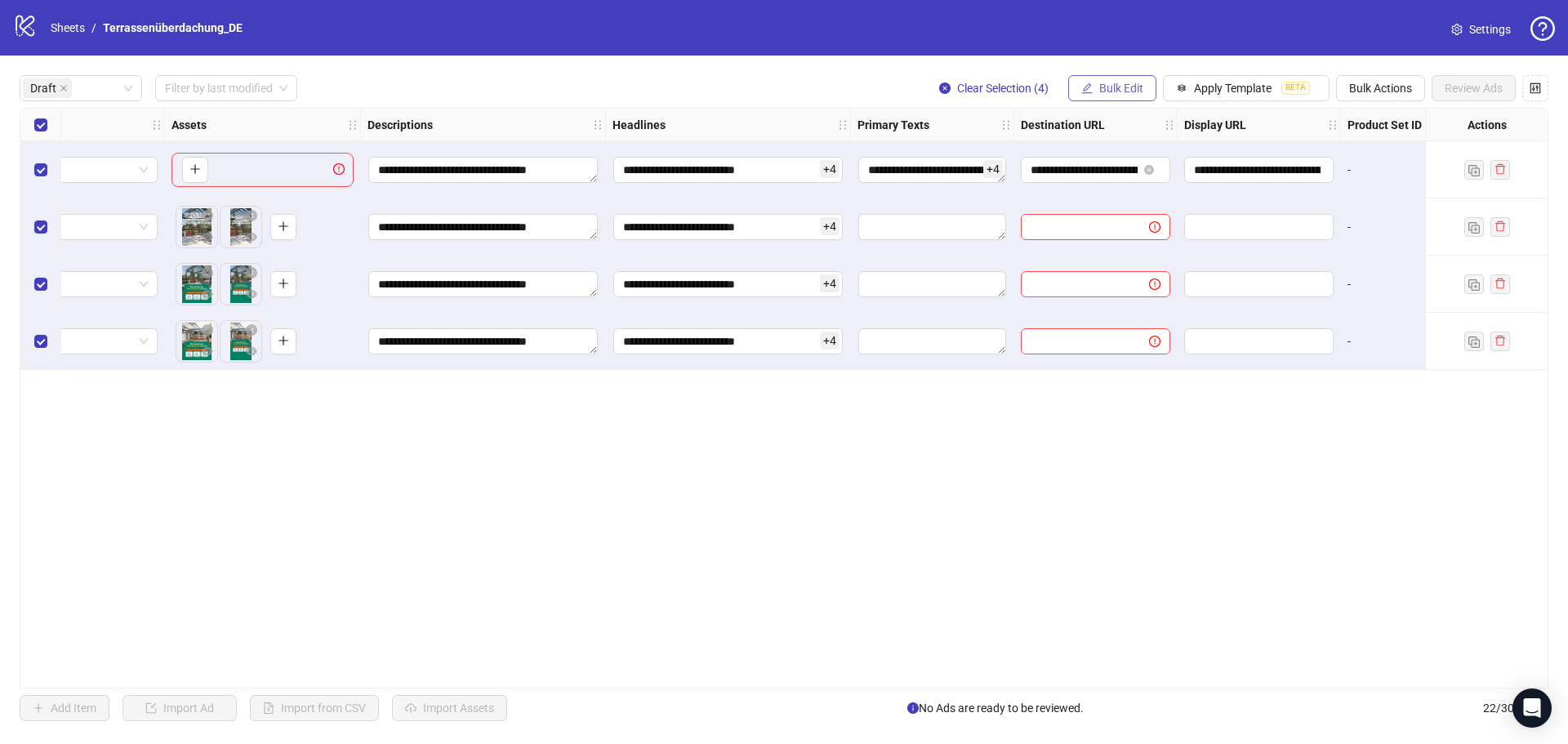
click at [1135, 83] on span "Bulk Edit" at bounding box center [1122, 88] width 44 height 13
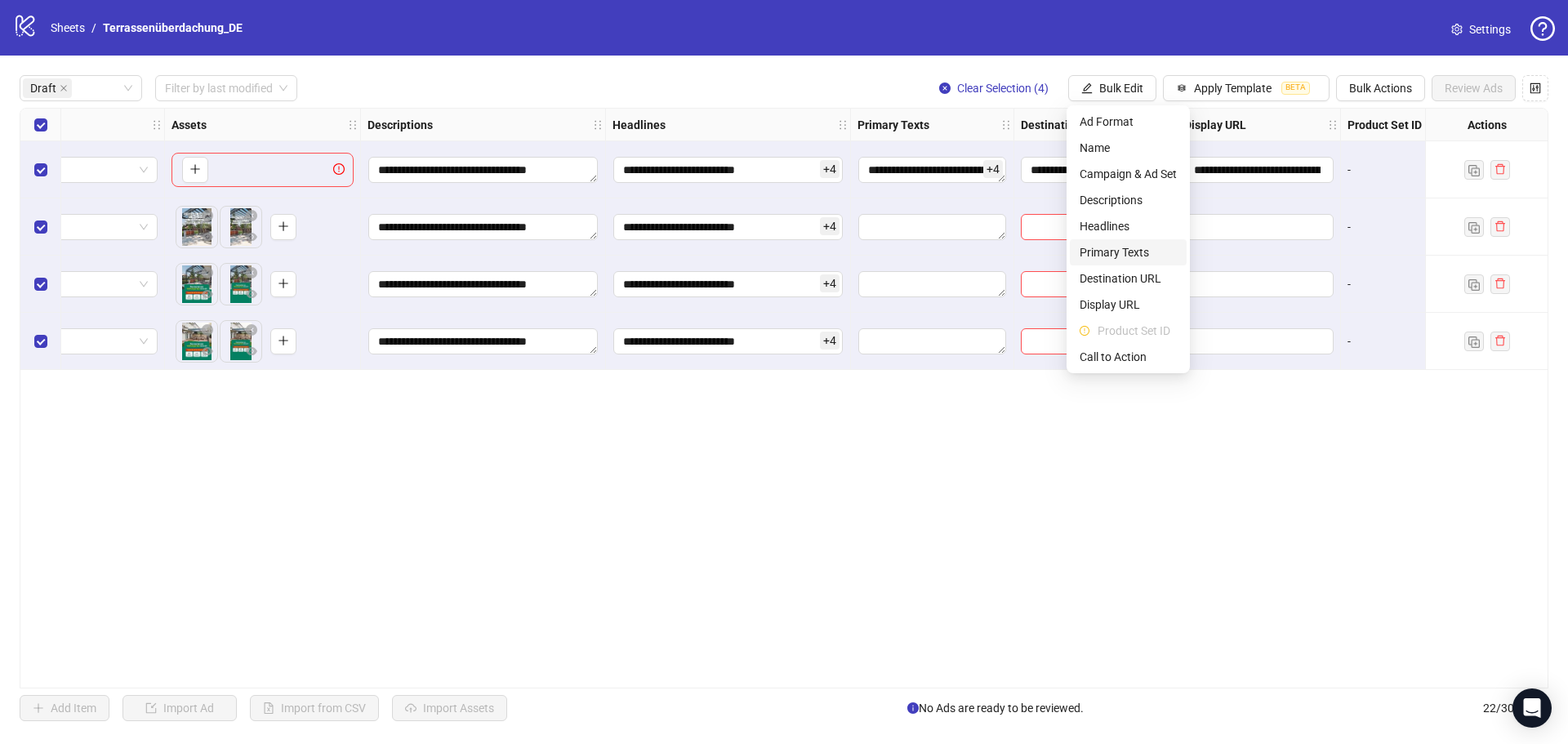
click at [1148, 251] on span "Primary Texts" at bounding box center [1128, 251] width 97 height 18
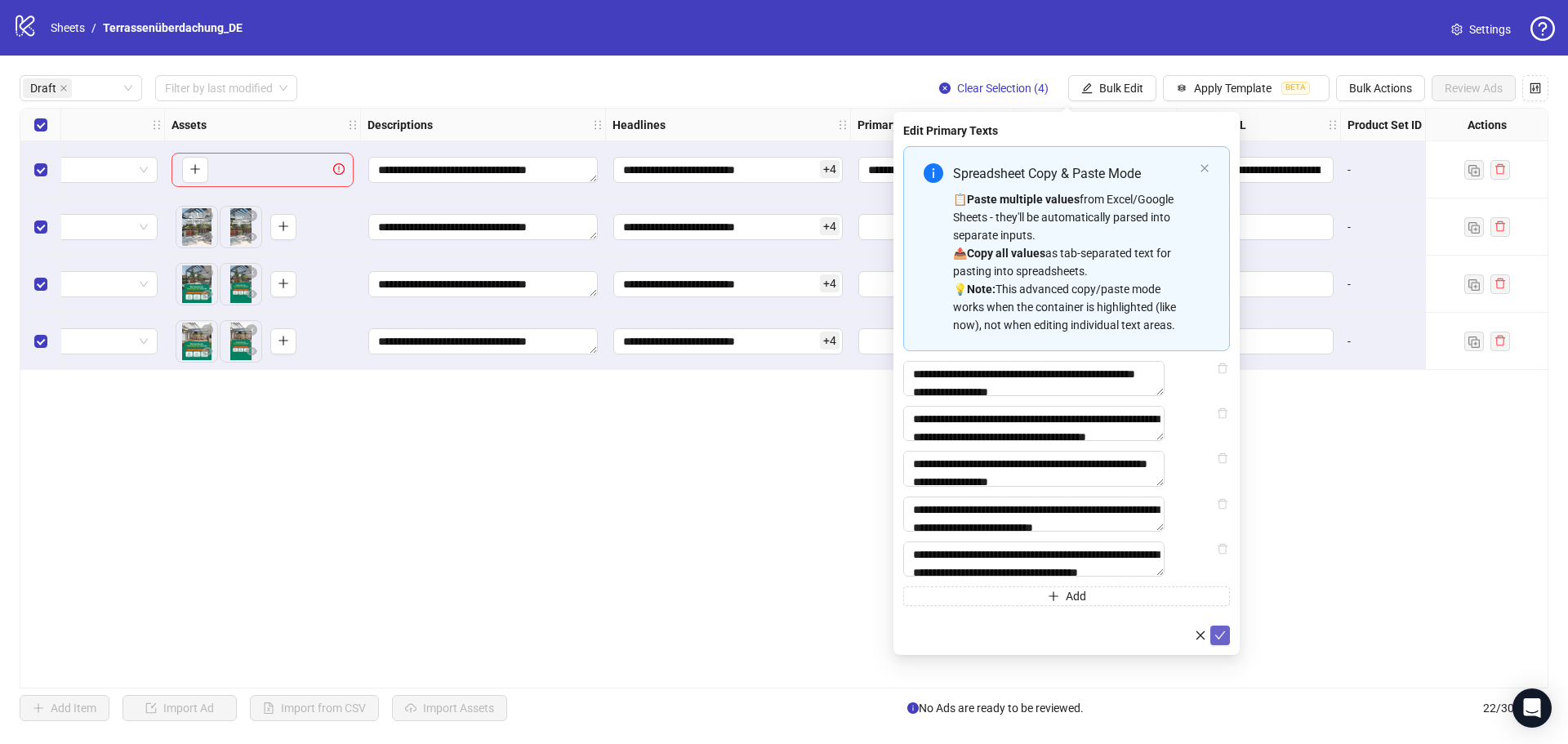
click at [1228, 645] on button "submit" at bounding box center [1220, 635] width 20 height 20
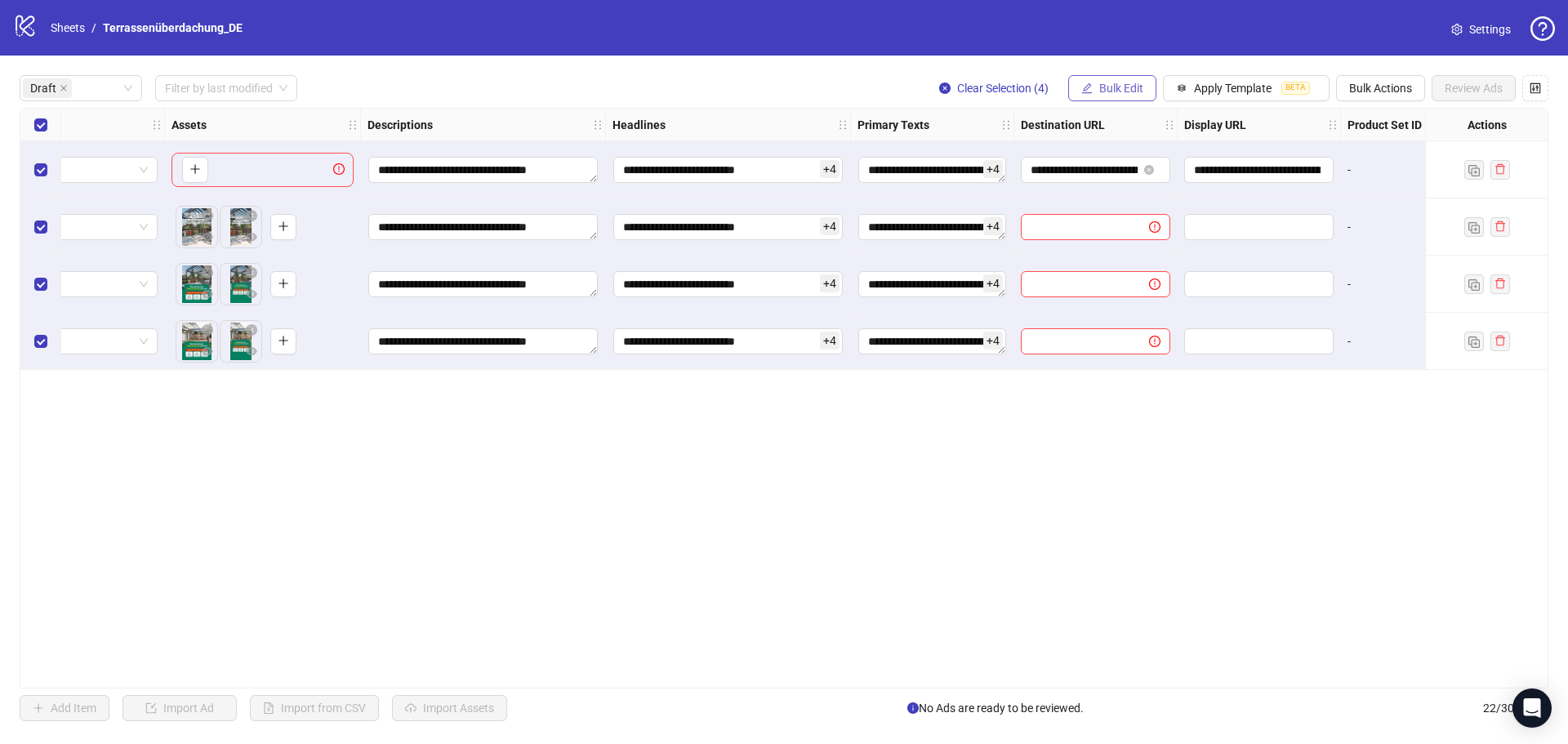
click at [1133, 99] on button "Bulk Edit" at bounding box center [1112, 88] width 88 height 26
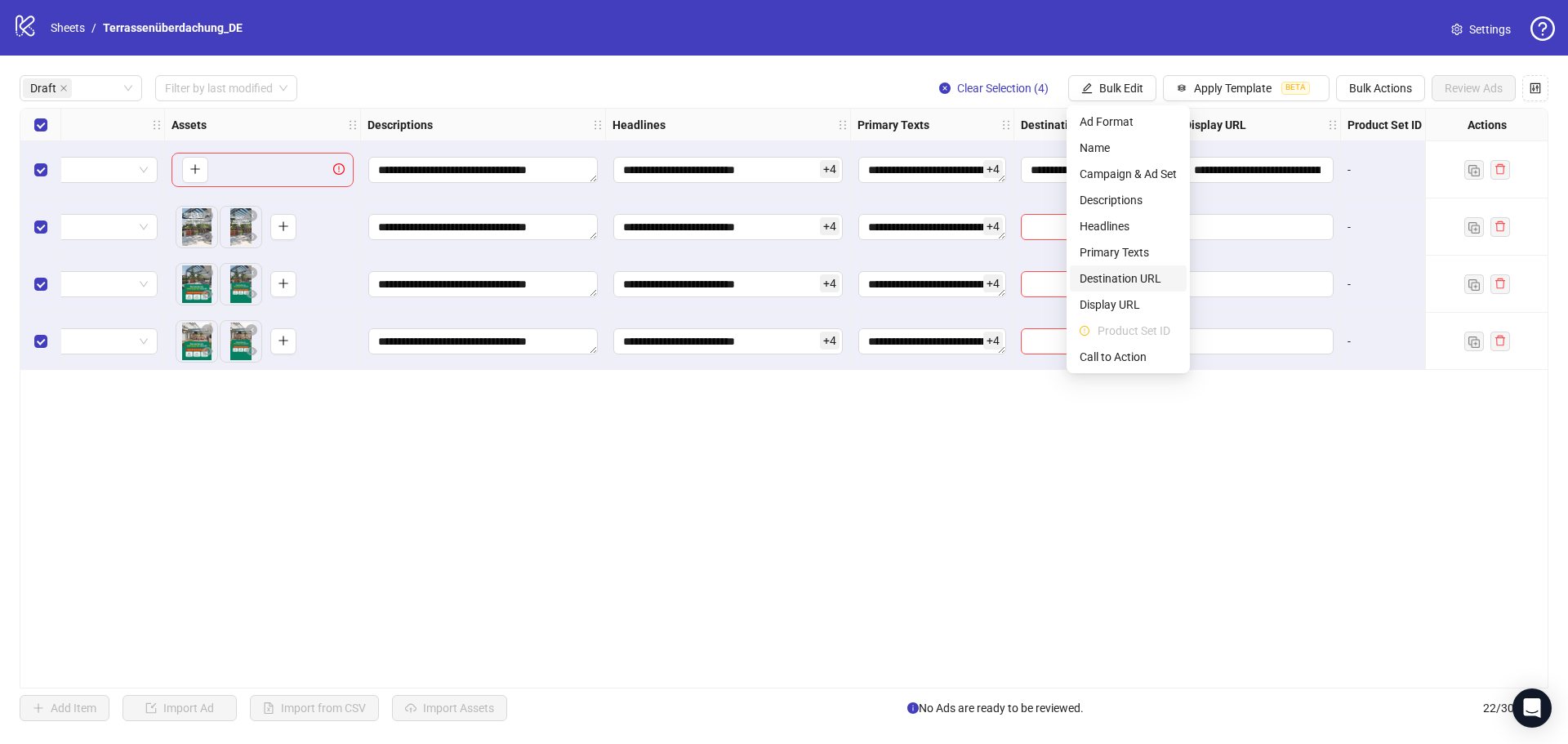
click at [1148, 272] on span "Destination URL" at bounding box center [1128, 278] width 97 height 18
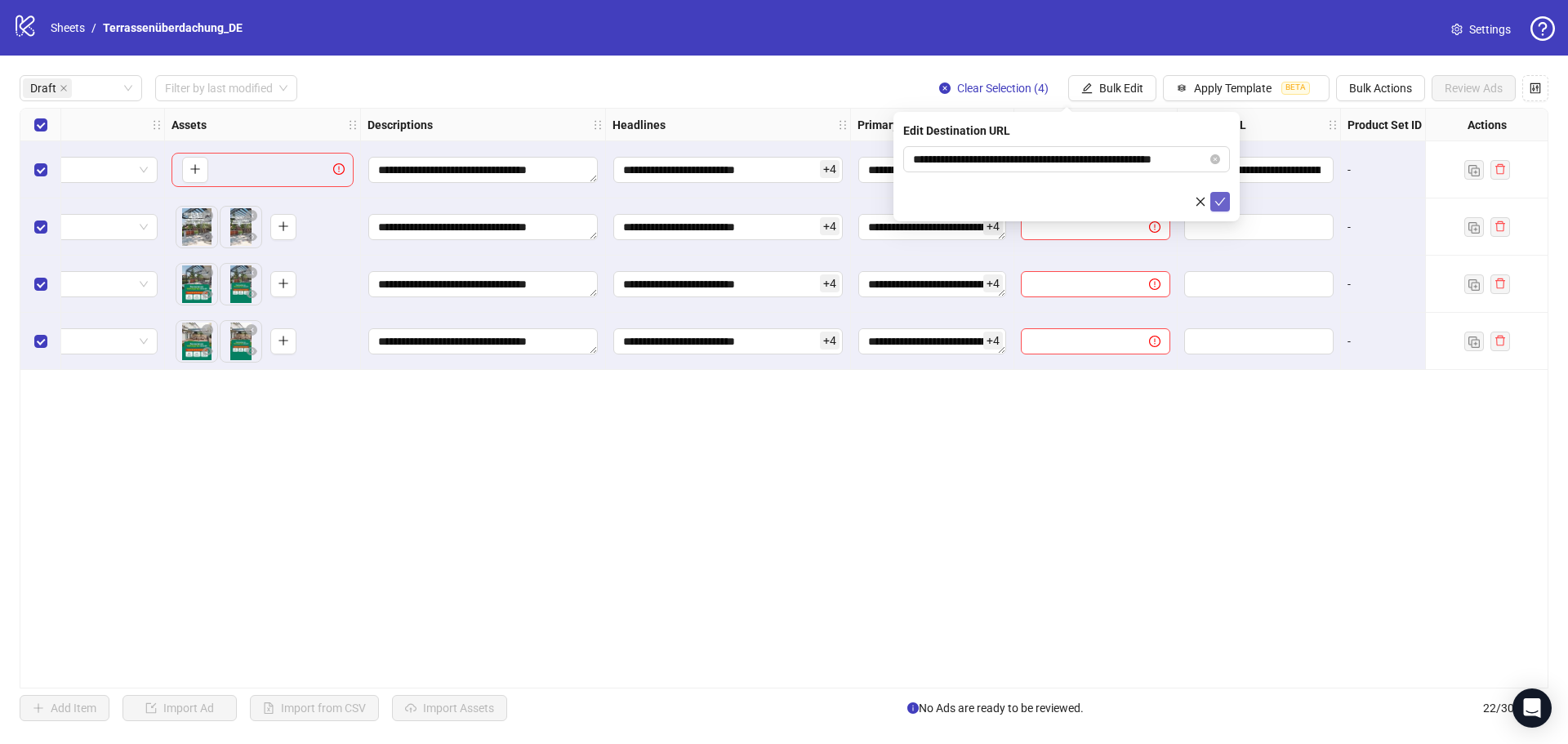
click at [1225, 199] on icon "check" at bounding box center [1220, 201] width 11 height 11
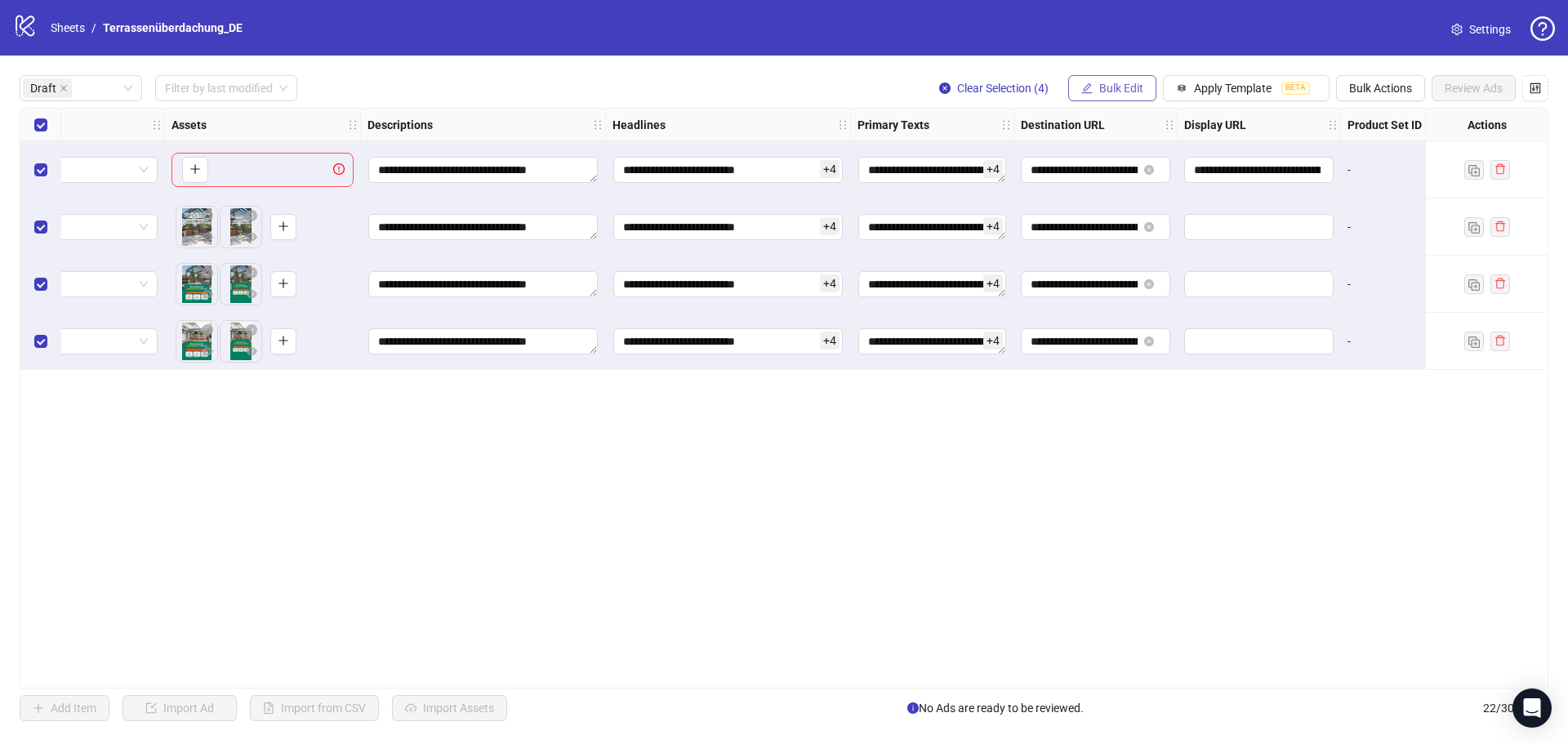
click at [1136, 84] on span "Bulk Edit" at bounding box center [1122, 88] width 44 height 13
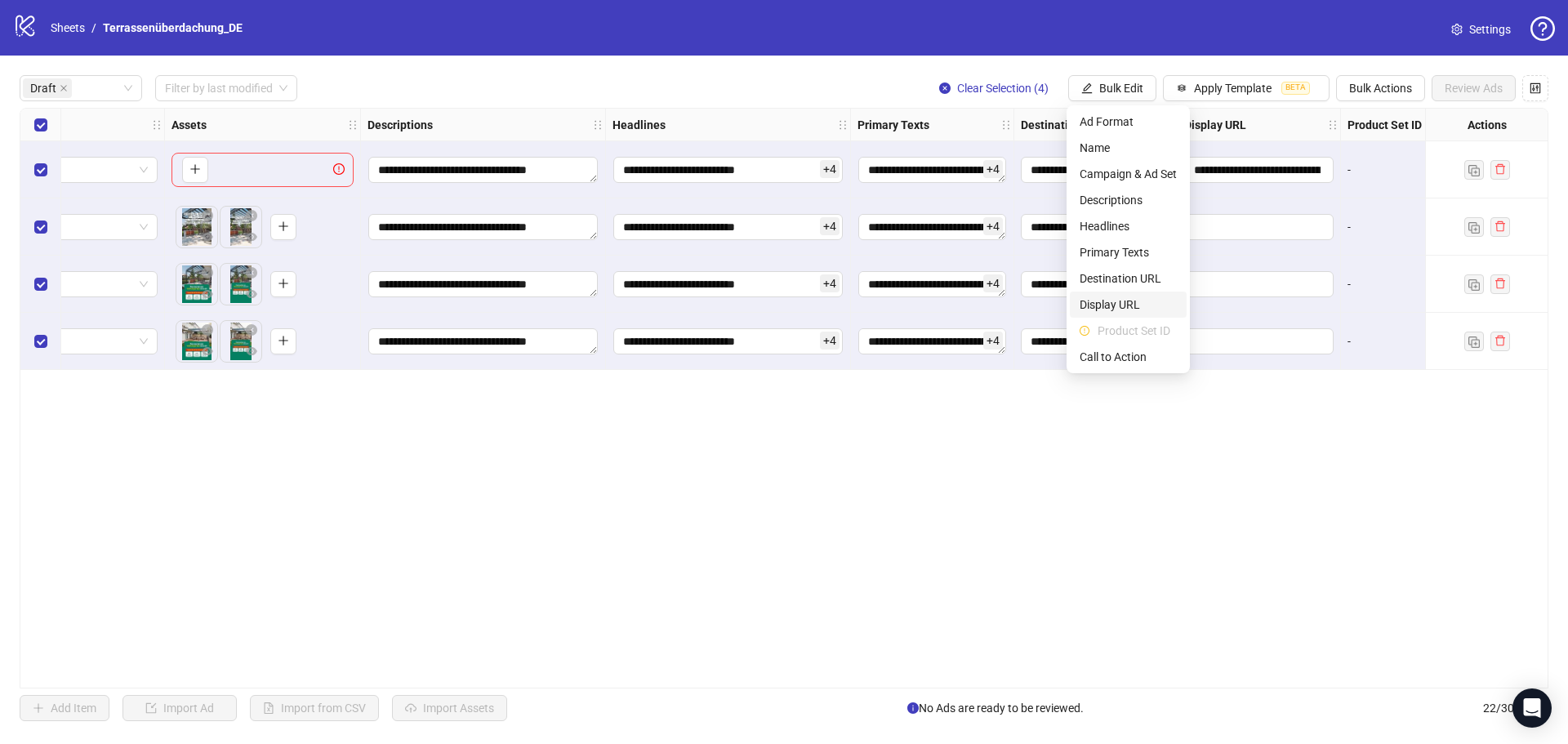
click at [1147, 306] on span "Display URL" at bounding box center [1128, 304] width 97 height 18
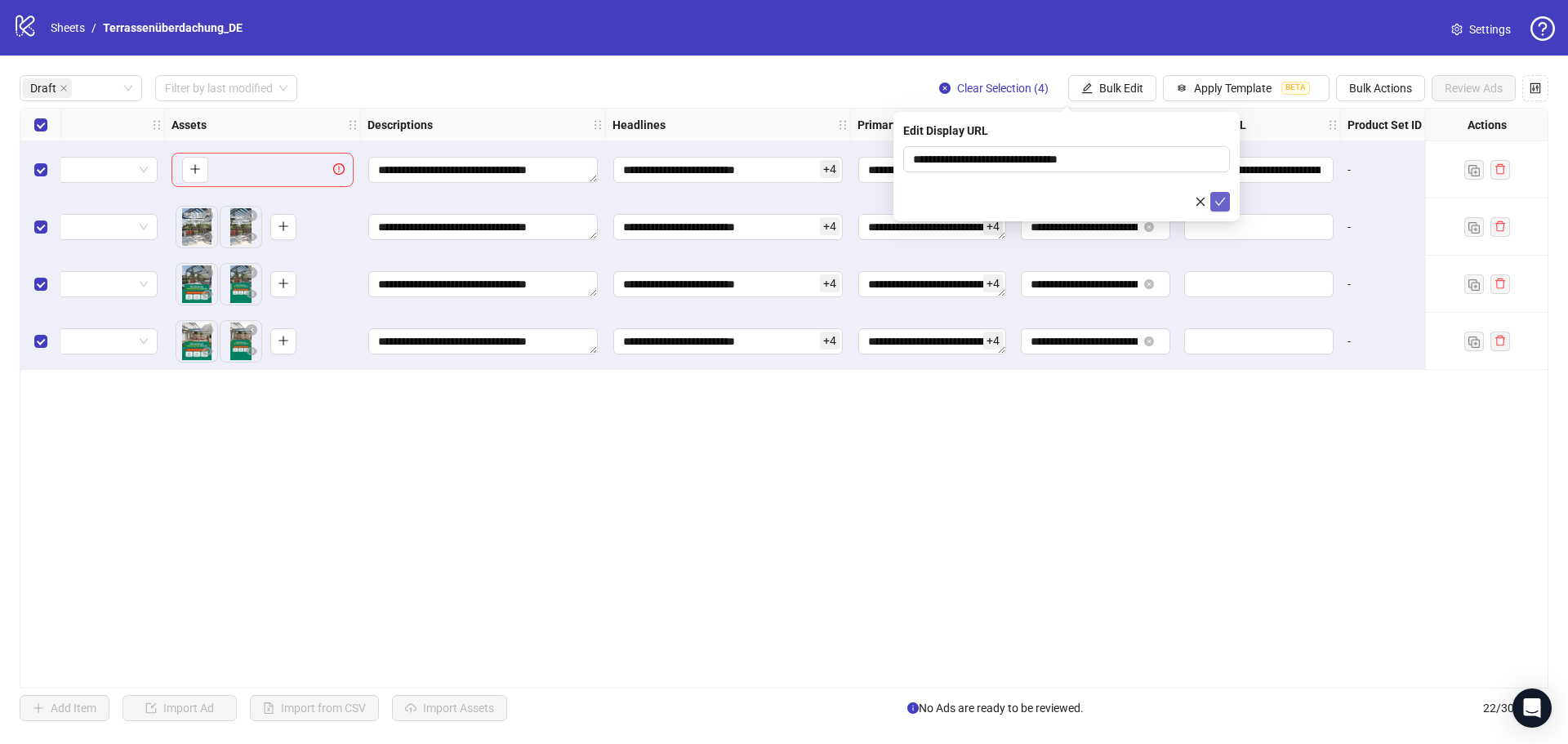
click at [1215, 200] on icon "check" at bounding box center [1220, 201] width 11 height 11
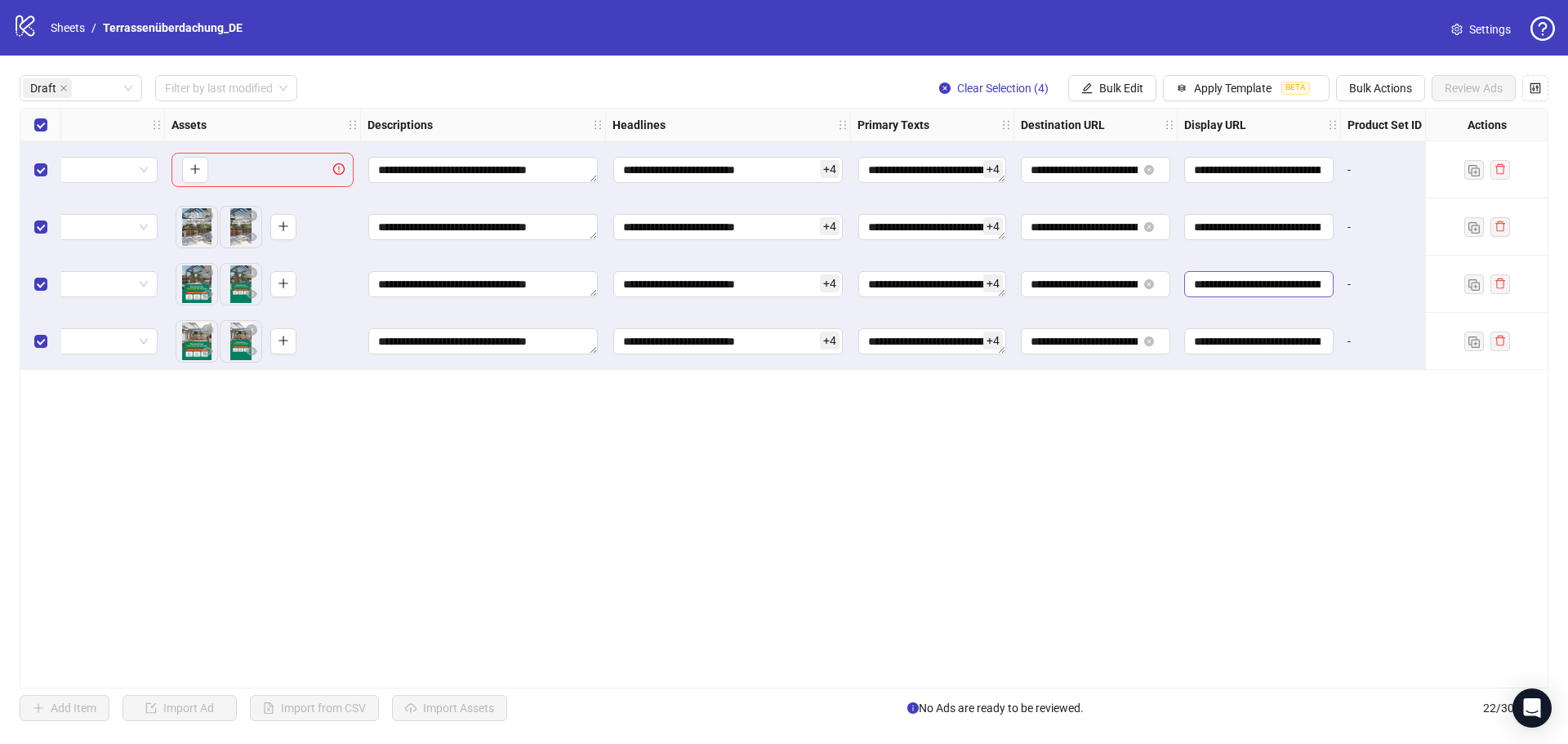
scroll to position [0, 817]
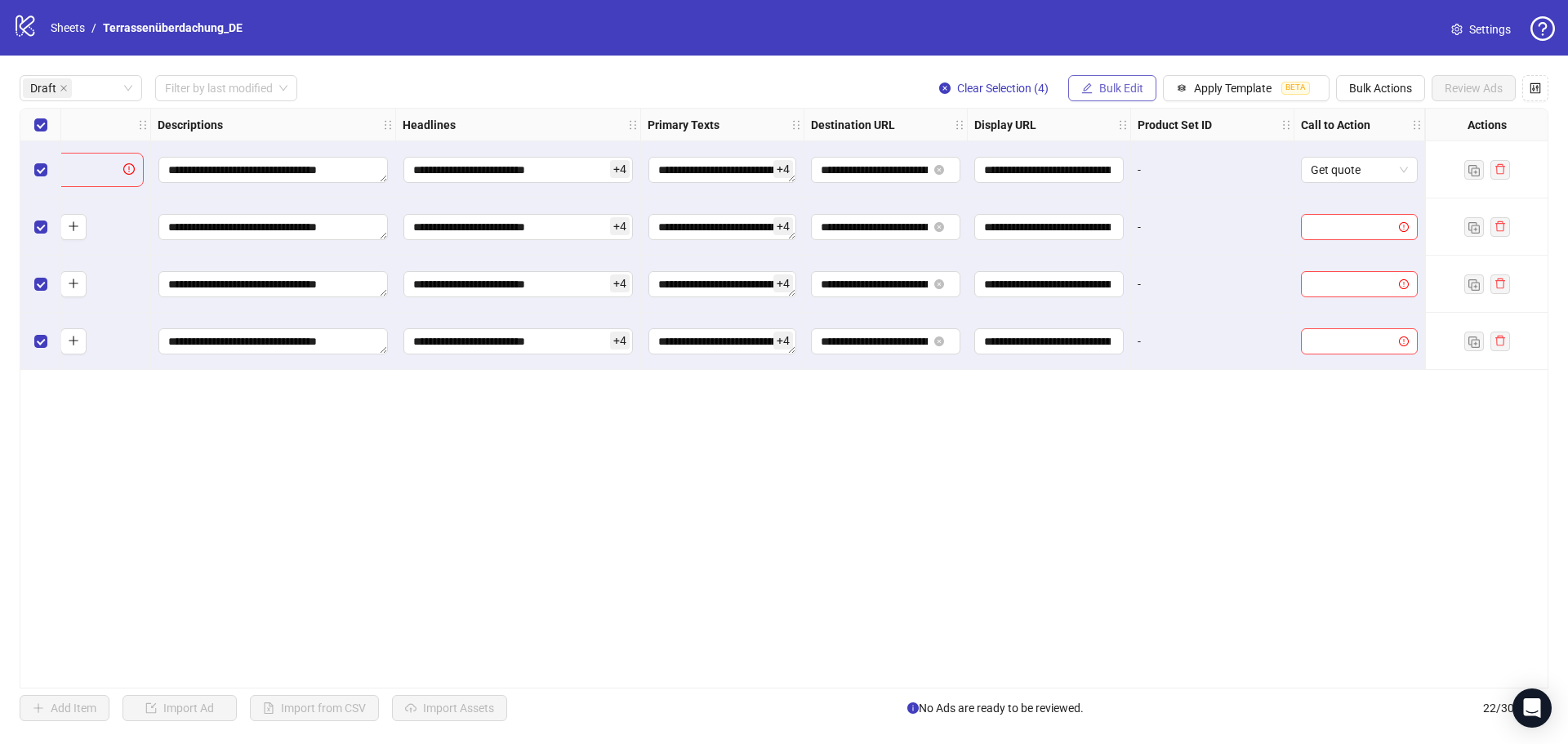
click at [1110, 90] on span "Bulk Edit" at bounding box center [1122, 88] width 44 height 13
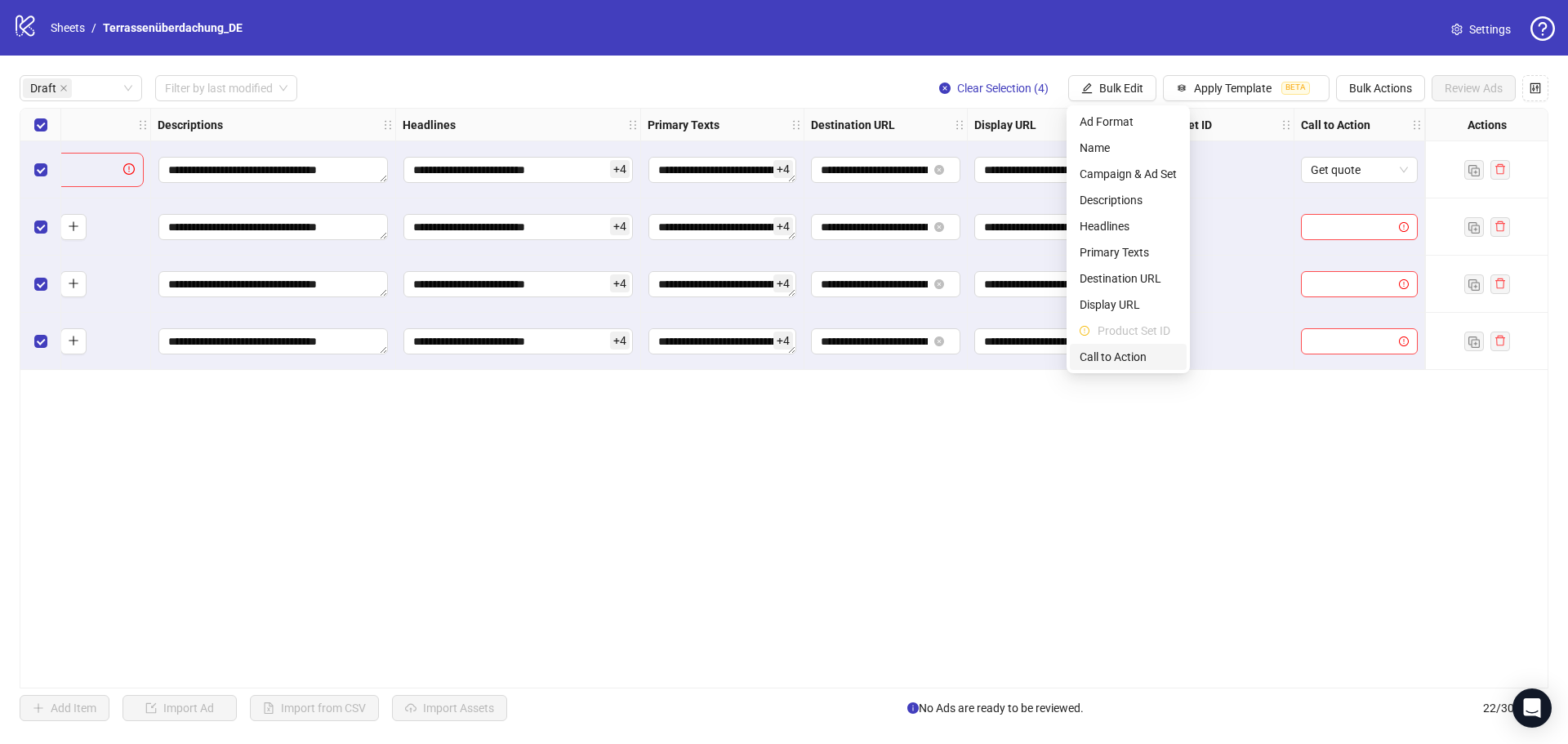
click at [1138, 351] on span "Call to Action" at bounding box center [1128, 356] width 97 height 18
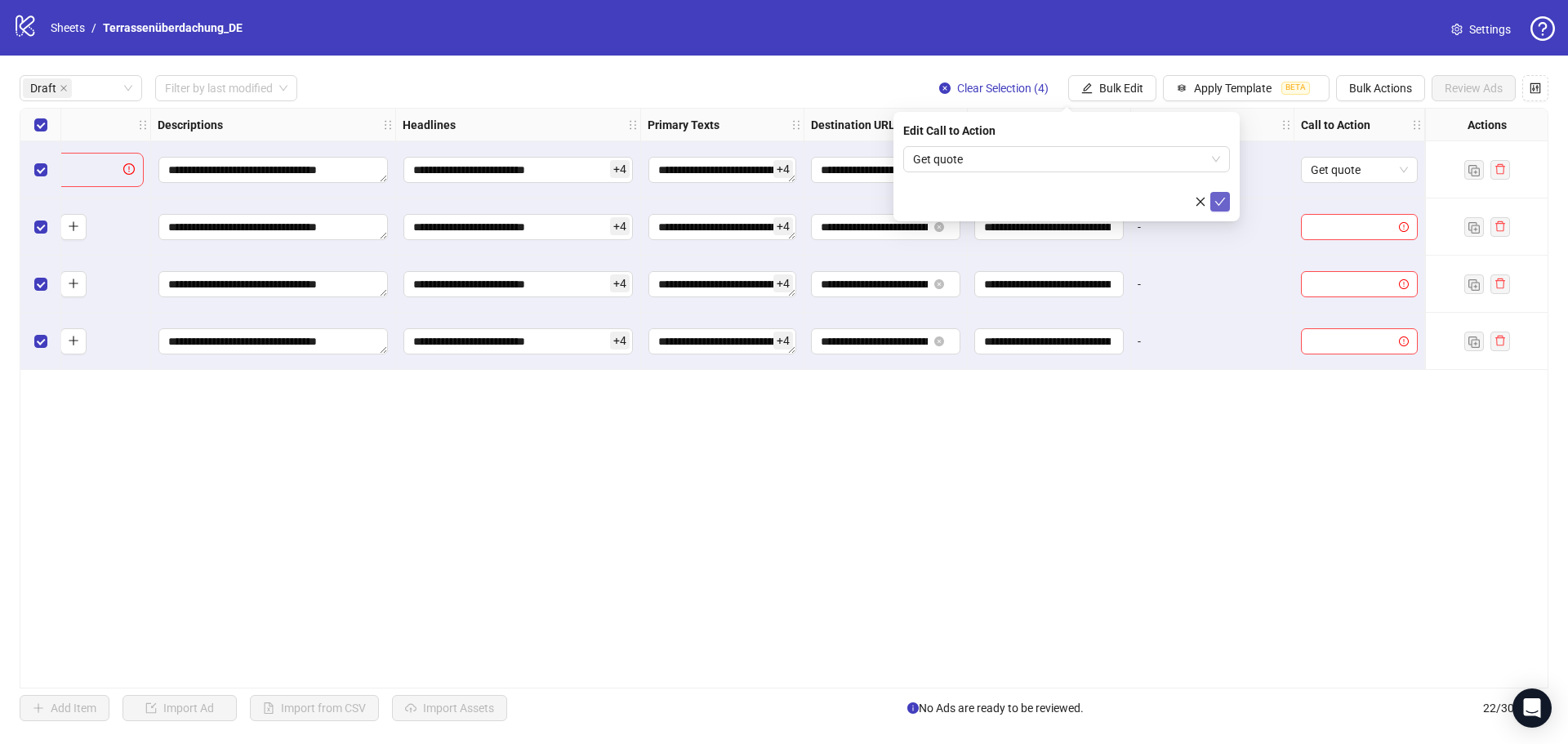
click at [1222, 201] on icon "check" at bounding box center [1220, 201] width 11 height 11
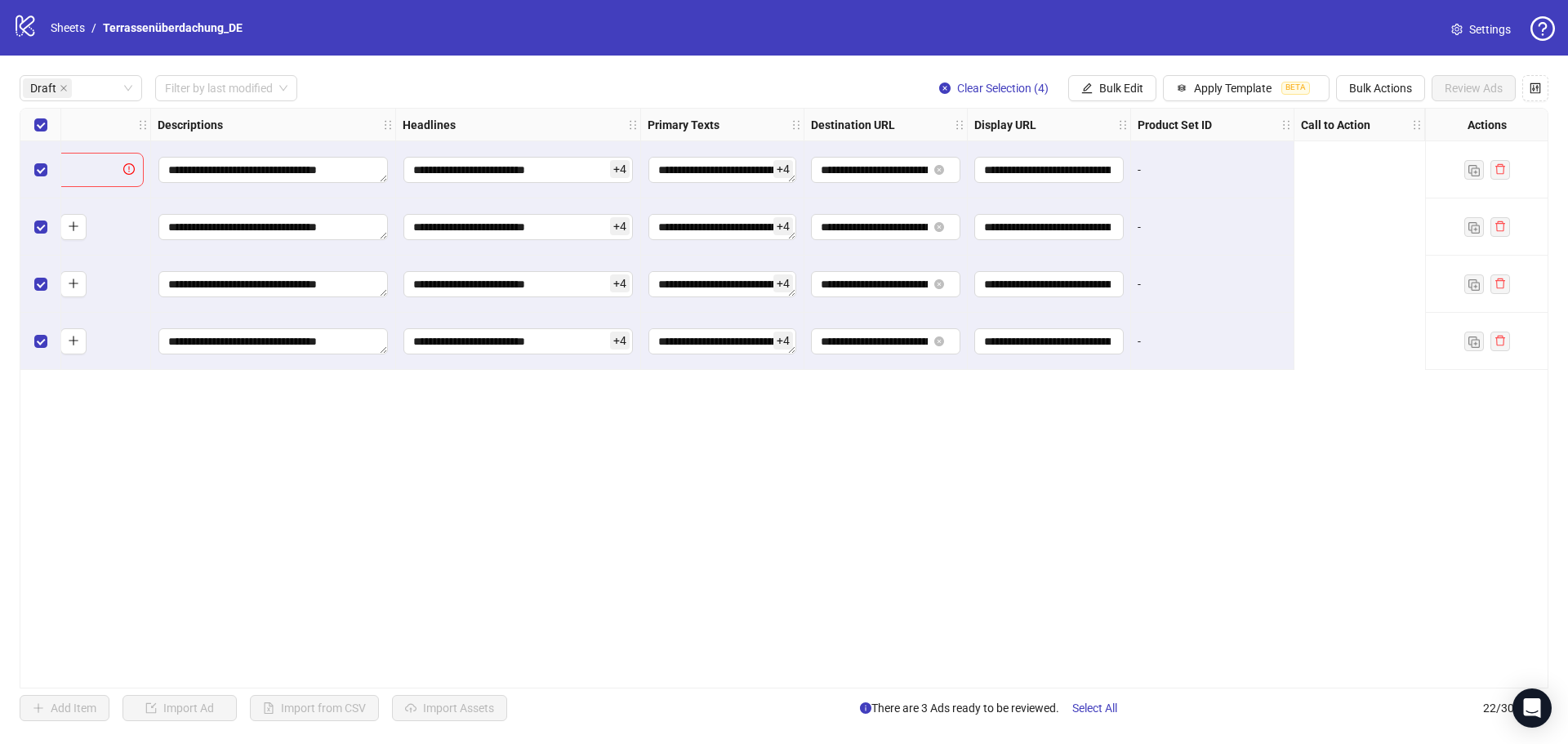
scroll to position [0, 0]
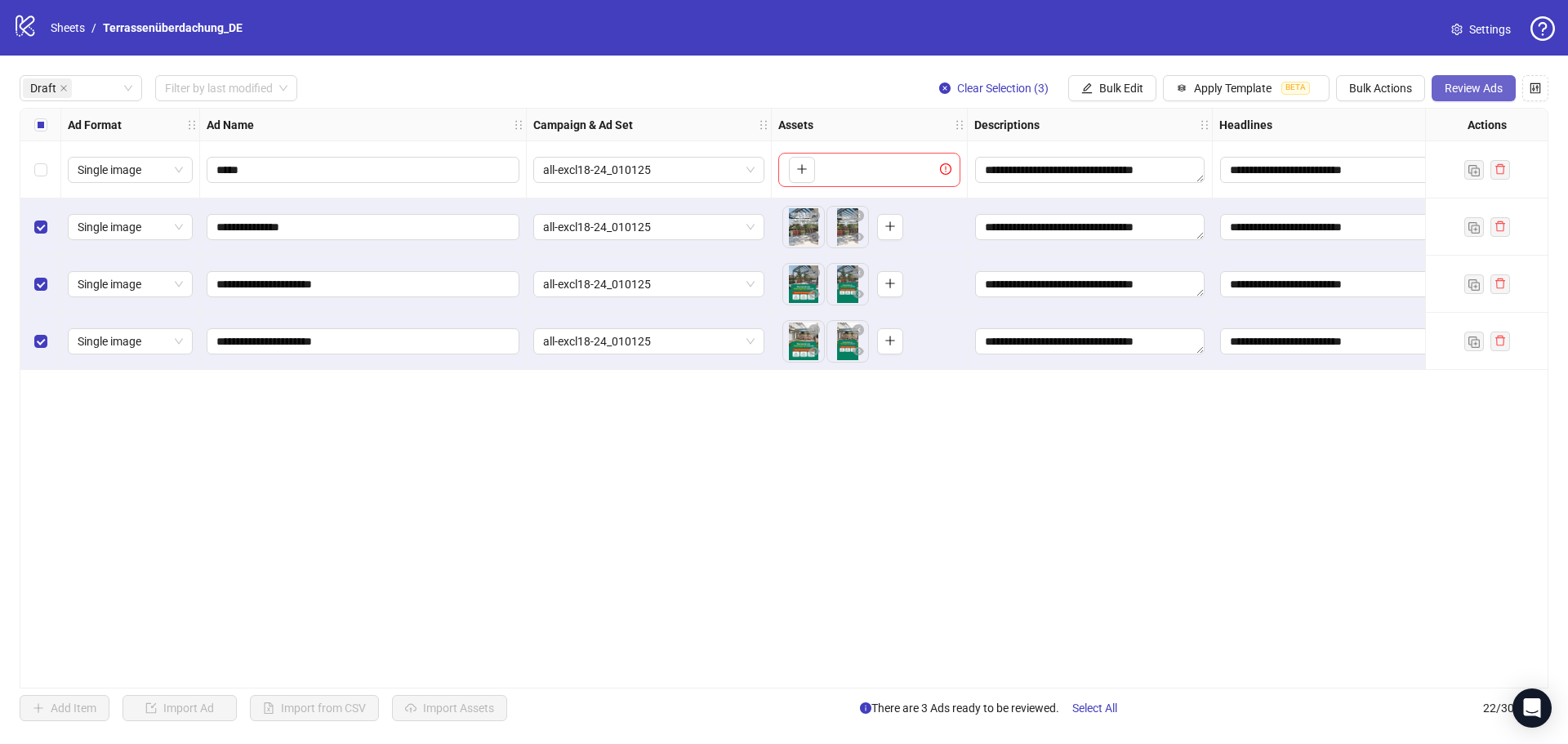
click at [1455, 87] on span "Review Ads" at bounding box center [1473, 88] width 58 height 13
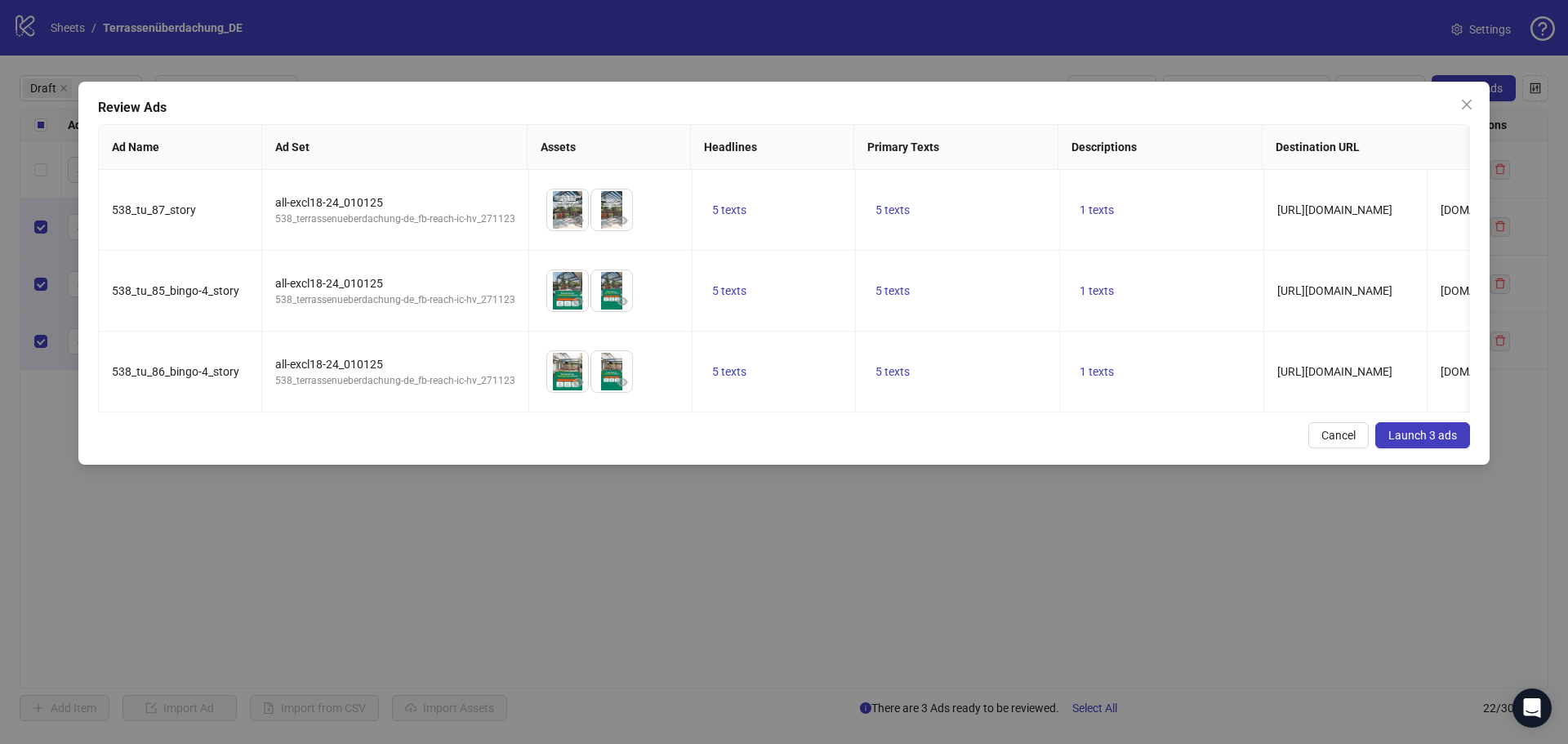
click at [1425, 441] on span "Launch 3 ads" at bounding box center [1422, 435] width 69 height 13
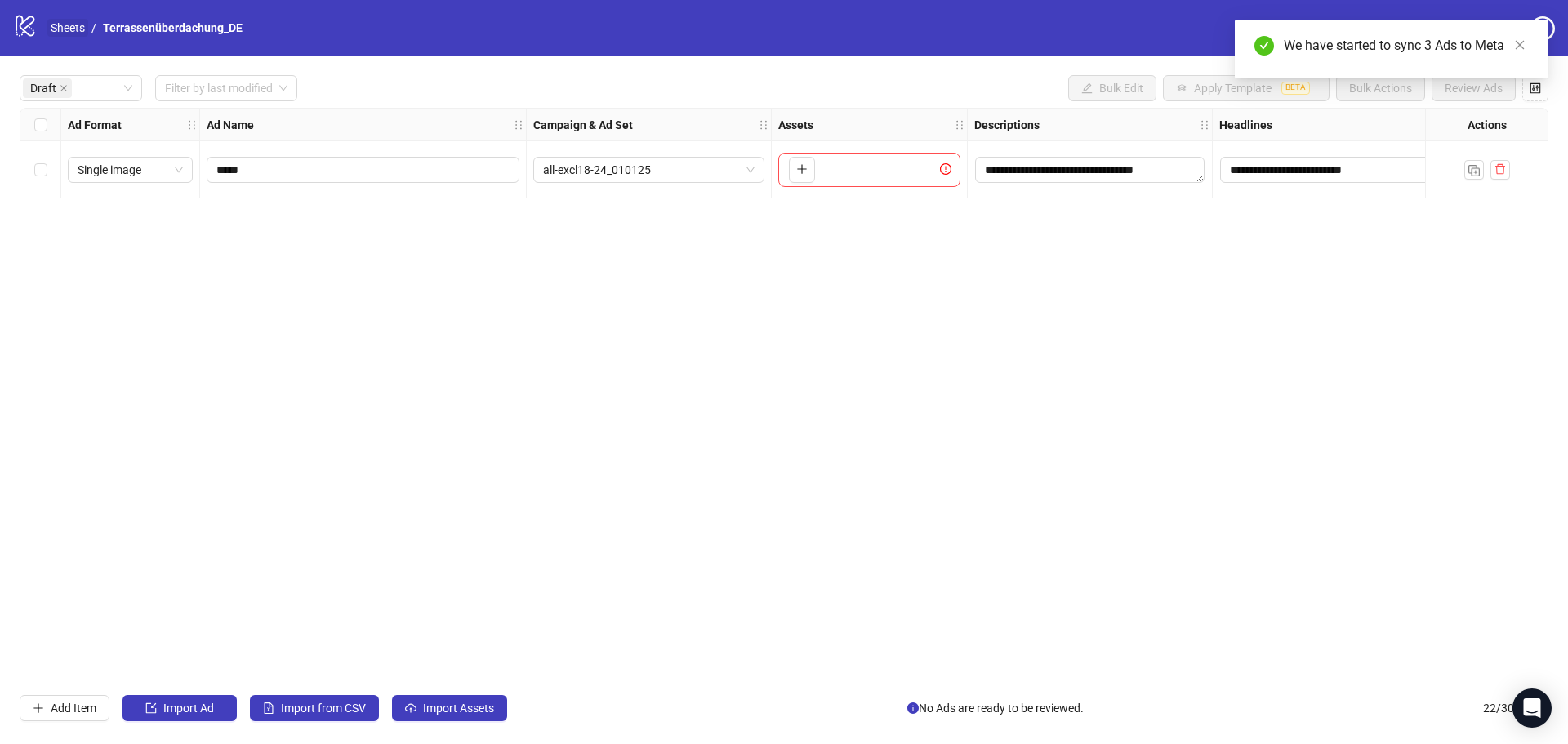
click at [79, 30] on link "Sheets" at bounding box center [67, 27] width 41 height 18
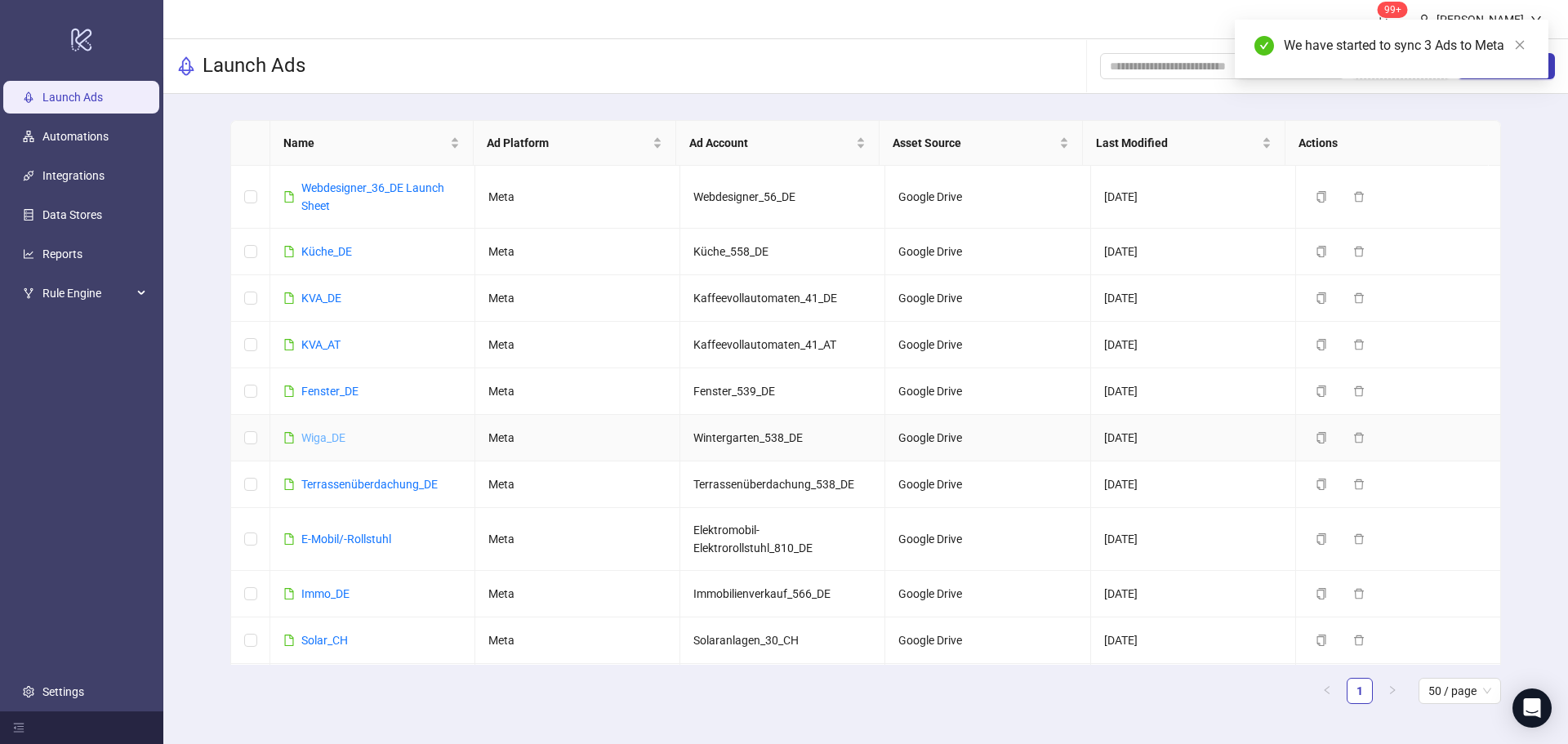
click at [340, 438] on link "Wiga_DE" at bounding box center [323, 438] width 44 height 13
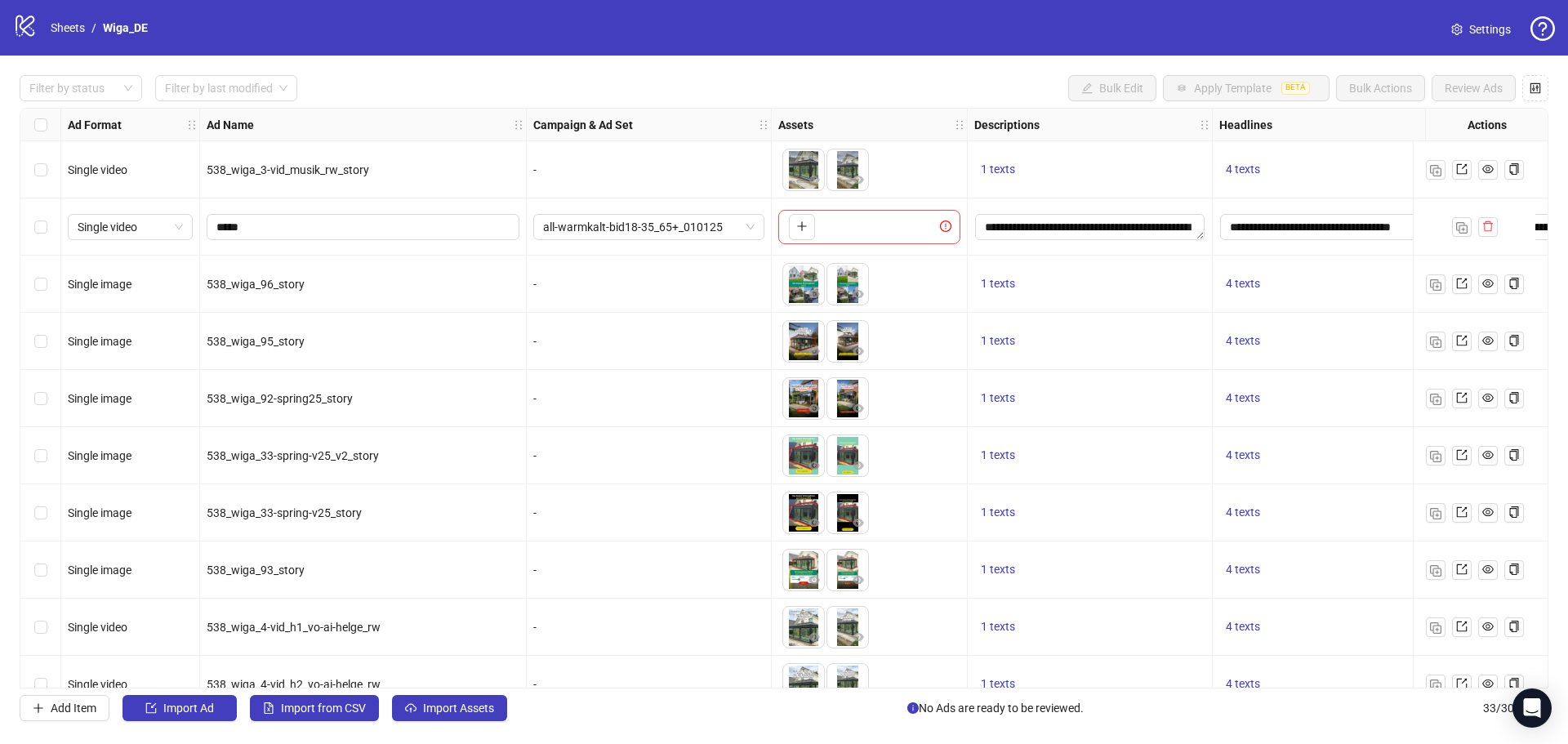
click at [78, 75] on div "**********" at bounding box center [784, 398] width 1568 height 685
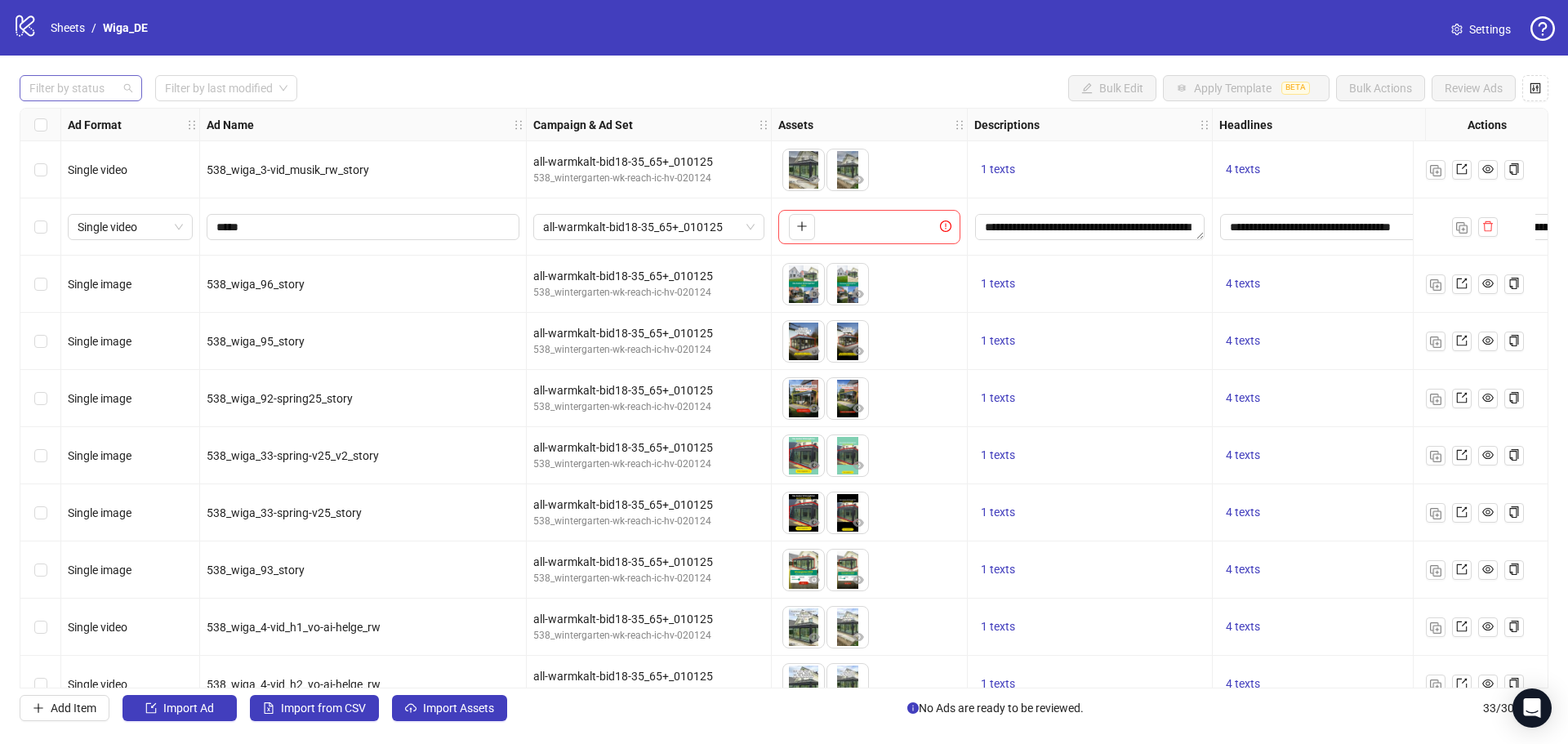
click at [75, 78] on div at bounding box center [72, 88] width 99 height 23
click at [67, 175] on div "Error" at bounding box center [81, 173] width 96 height 18
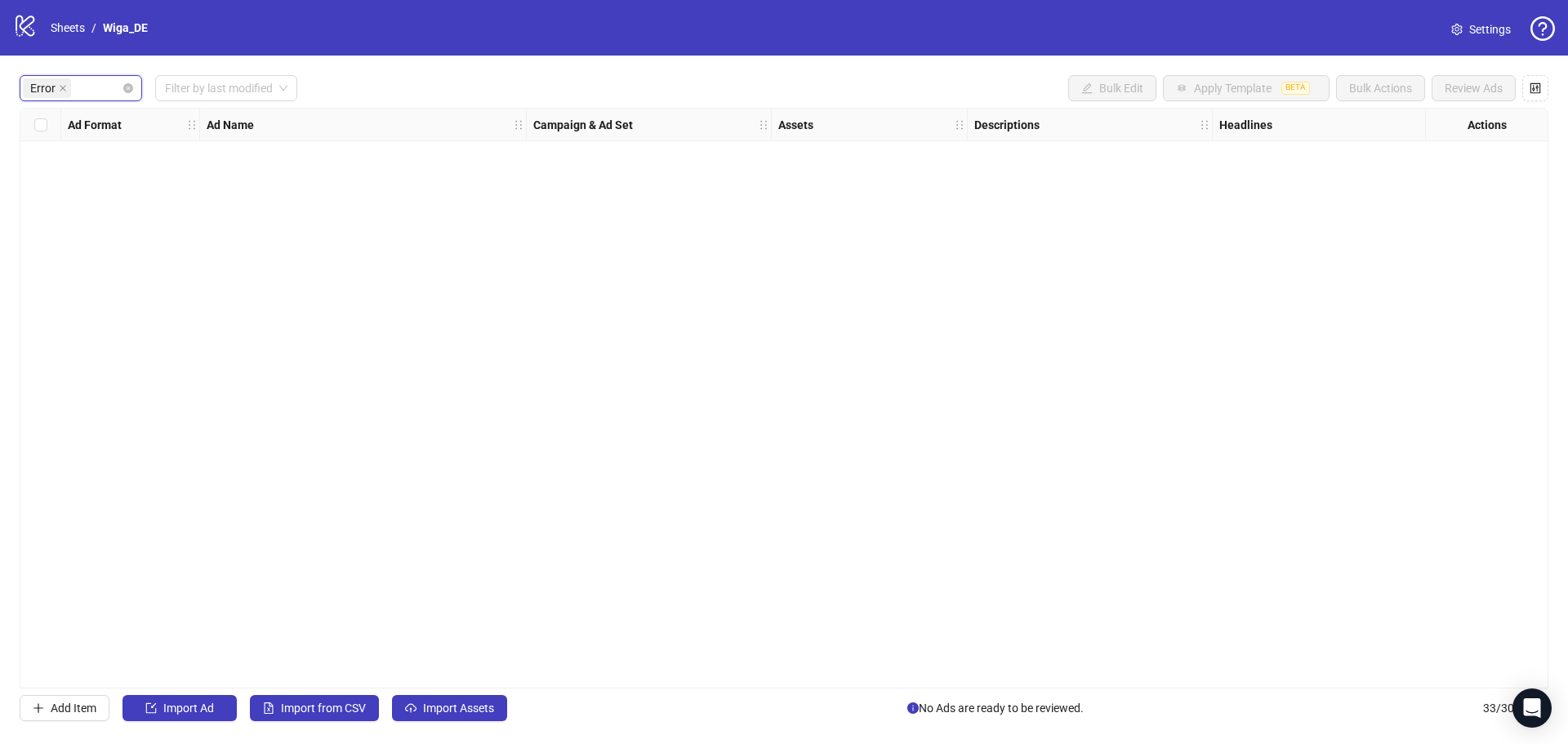
click at [67, 93] on span "Error" at bounding box center [46, 88] width 48 height 20
click at [61, 83] on span at bounding box center [62, 88] width 9 height 18
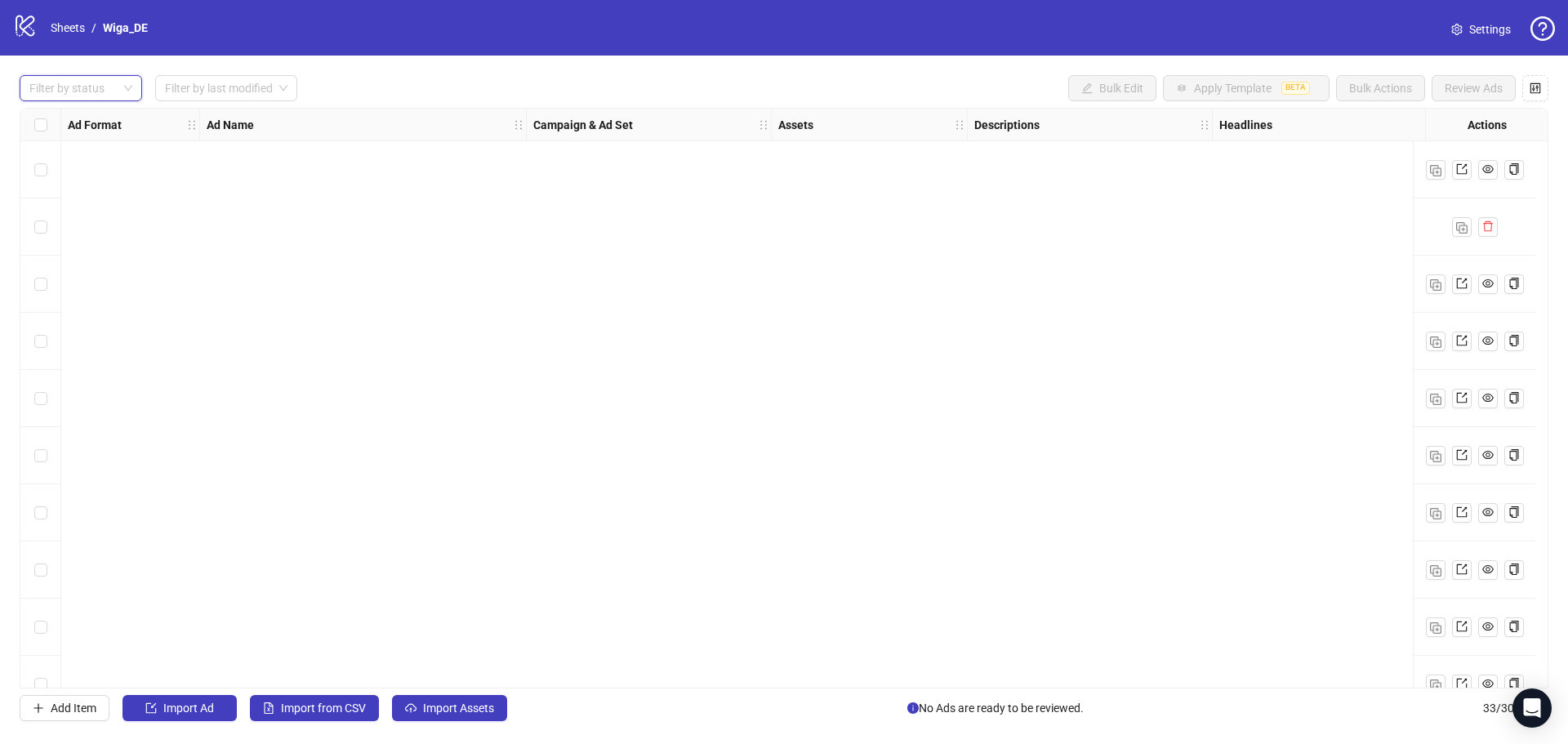
scroll to position [1346, 0]
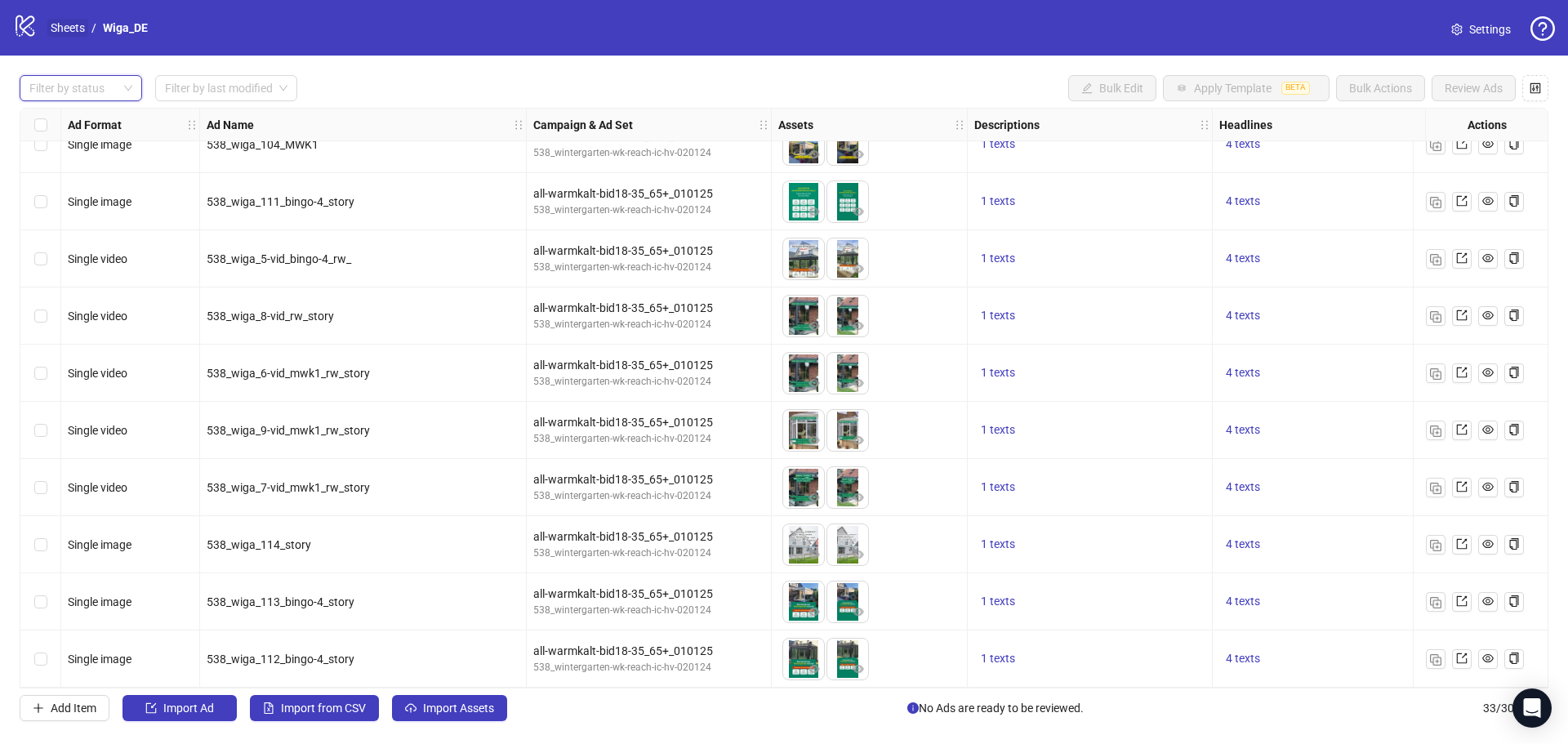
click at [75, 22] on link "Sheets" at bounding box center [67, 27] width 41 height 18
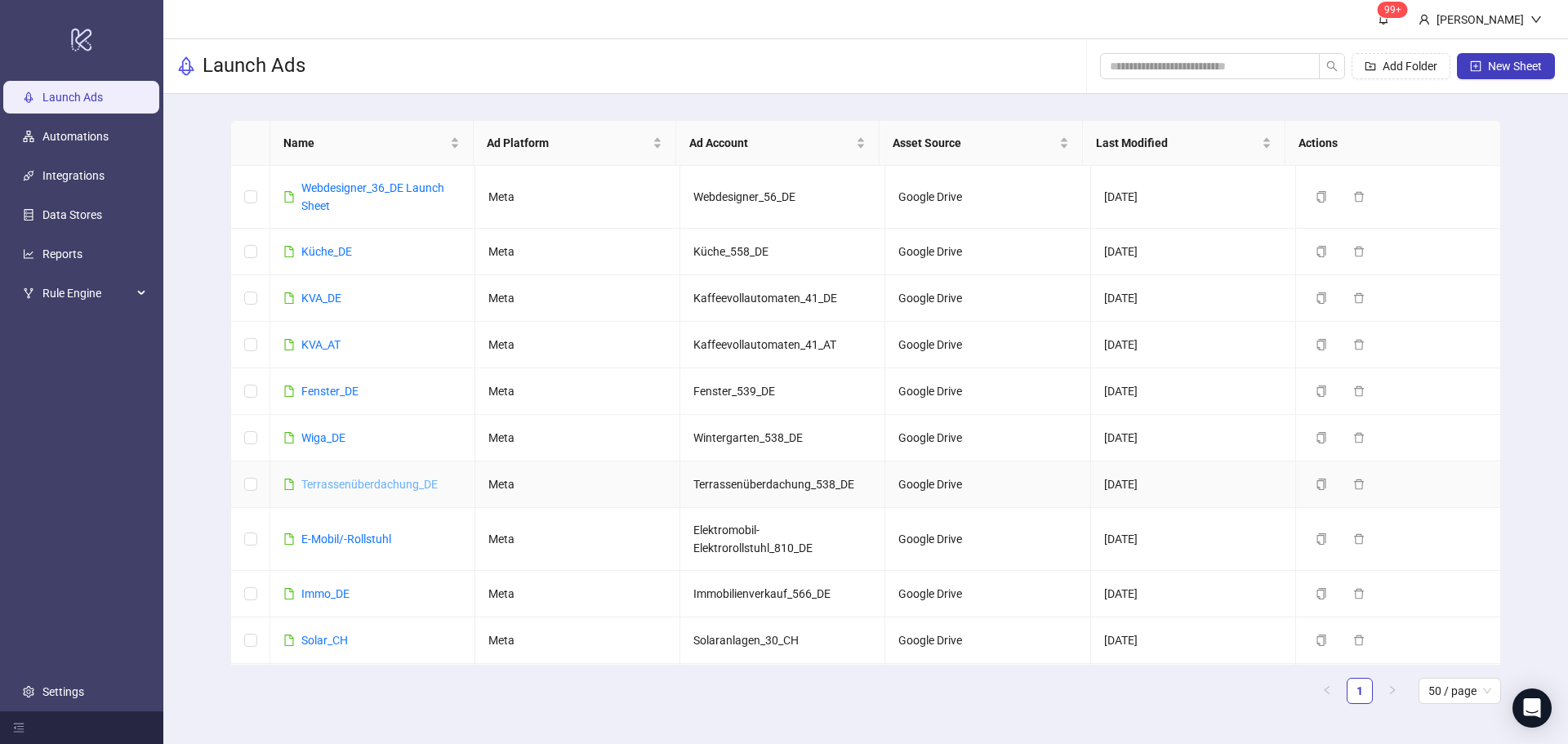
click at [342, 485] on link "Terrassenüberdachung_DE" at bounding box center [370, 484] width 136 height 13
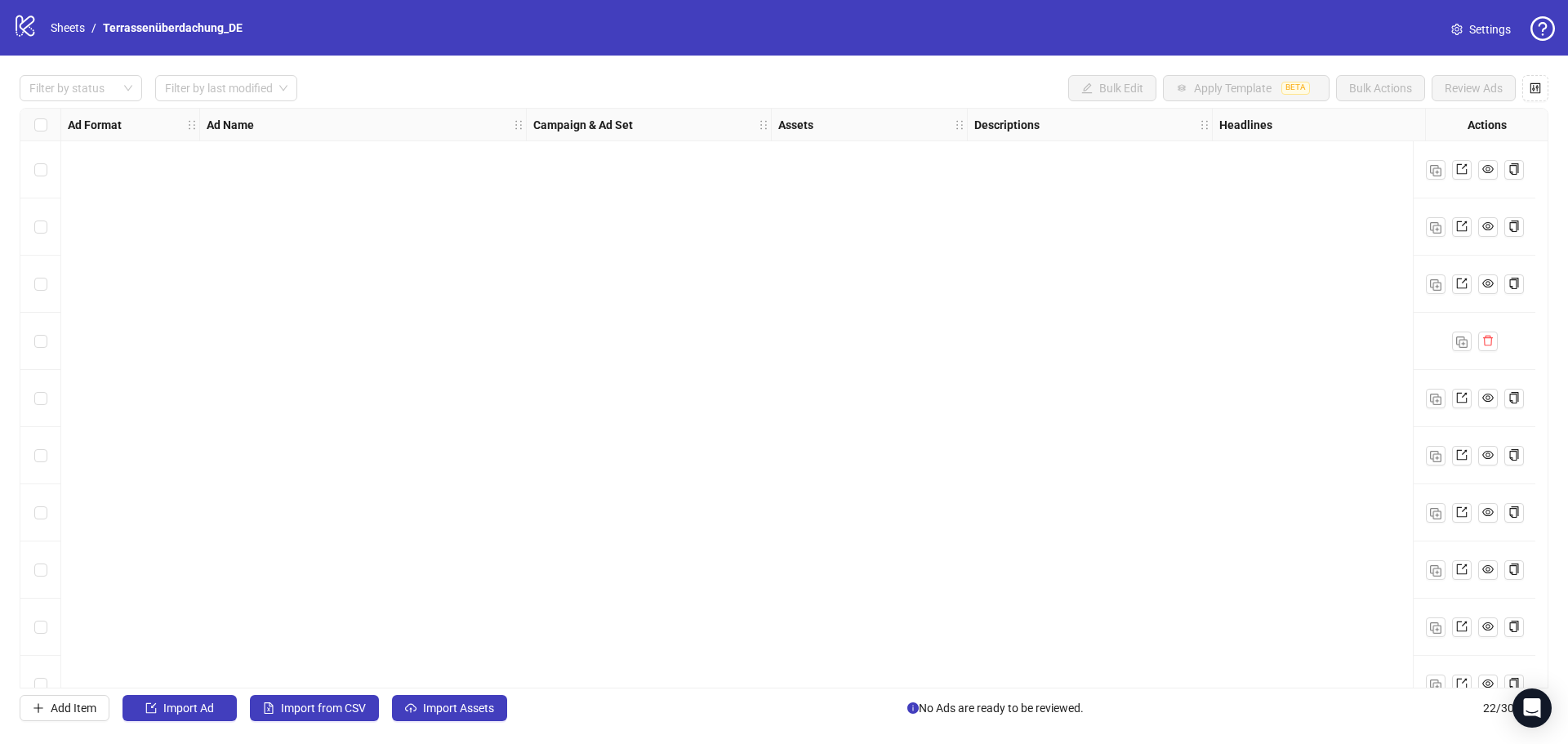
scroll to position [718, 0]
